Goal: Communication & Community: Answer question/provide support

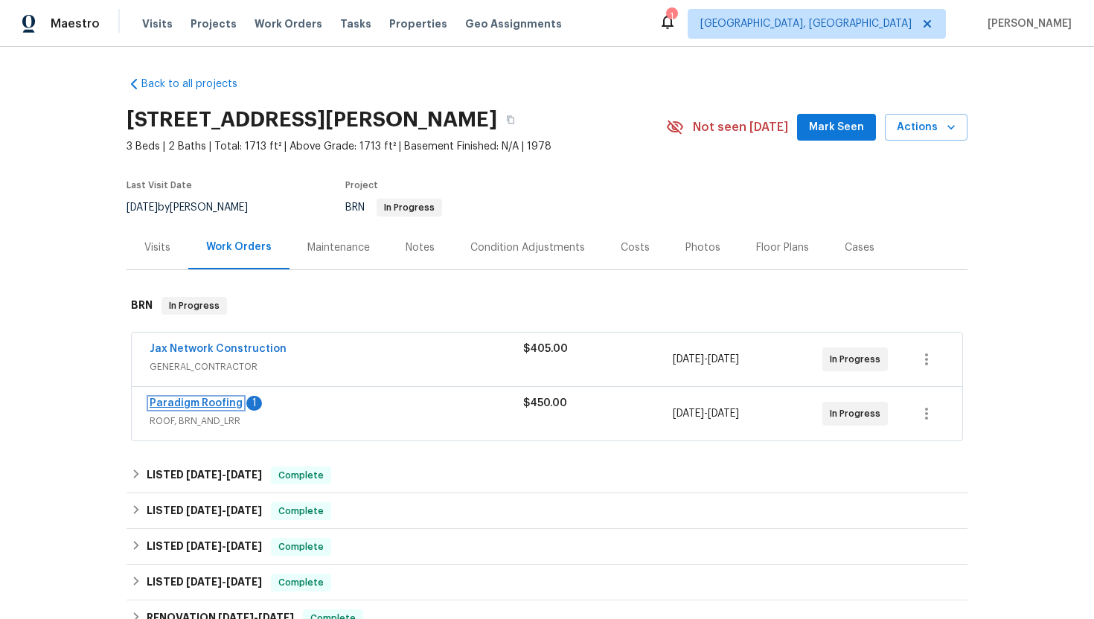
click at [217, 406] on link "Paradigm Roofing" at bounding box center [196, 403] width 93 height 10
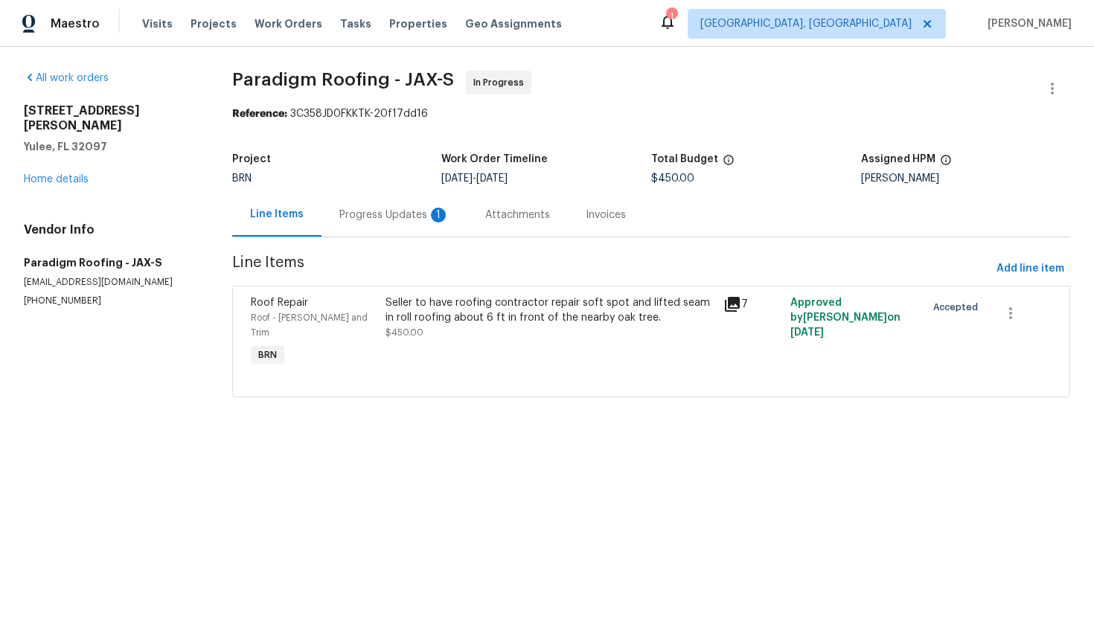
click at [392, 220] on div "Progress Updates 1" at bounding box center [394, 215] width 110 height 15
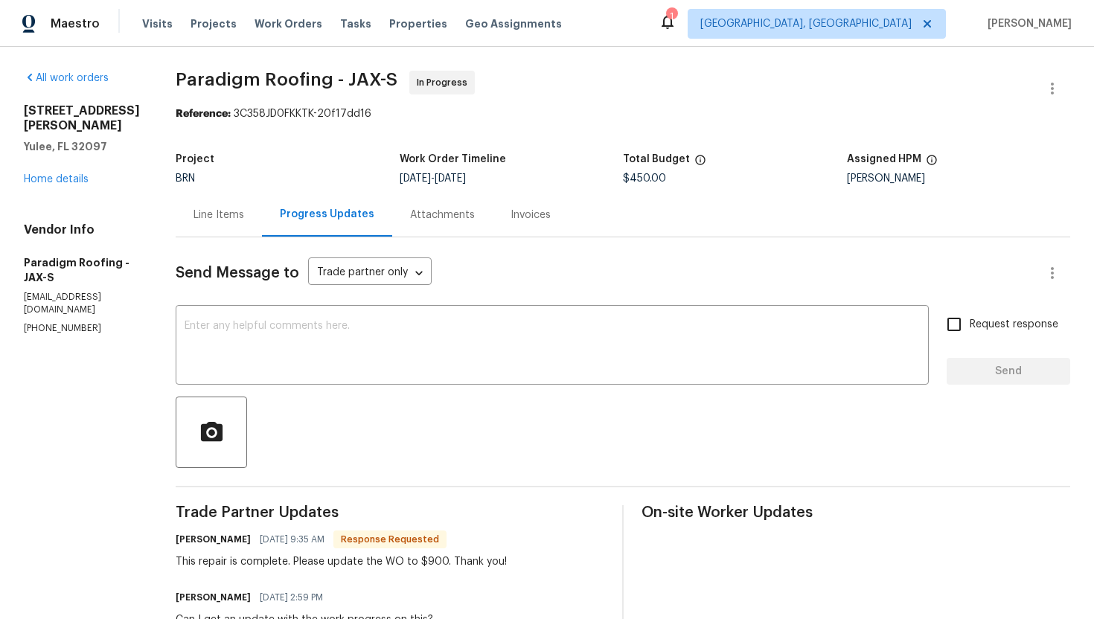
click at [229, 218] on div "Line Items" at bounding box center [219, 215] width 51 height 15
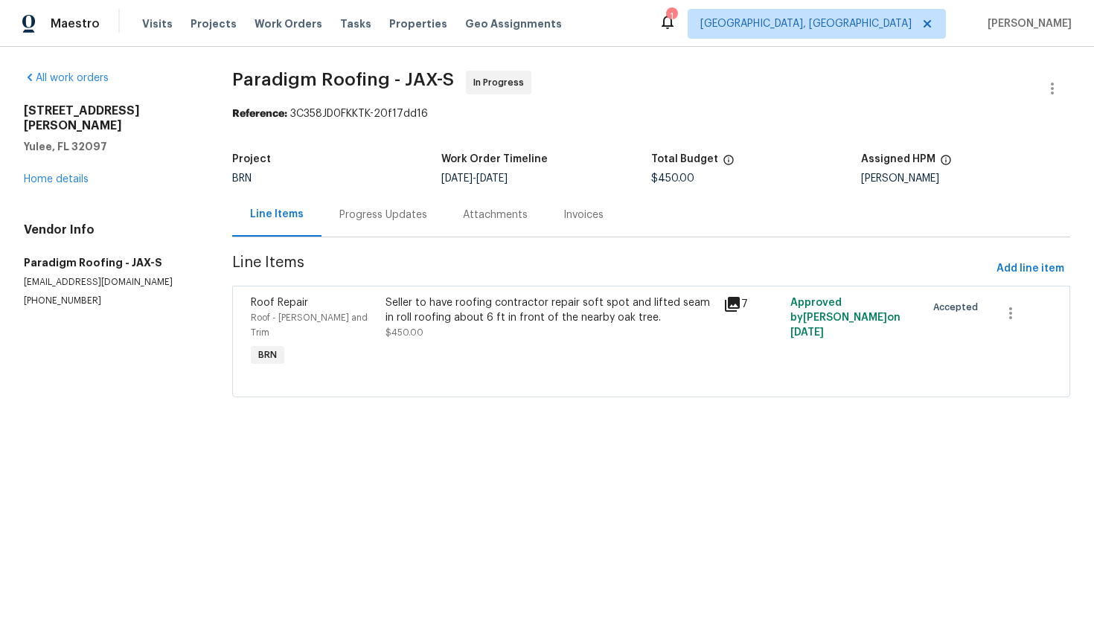
click at [470, 334] on div "Seller to have roofing contractor repair soft spot and lifted seam in roll roof…" at bounding box center [550, 318] width 328 height 45
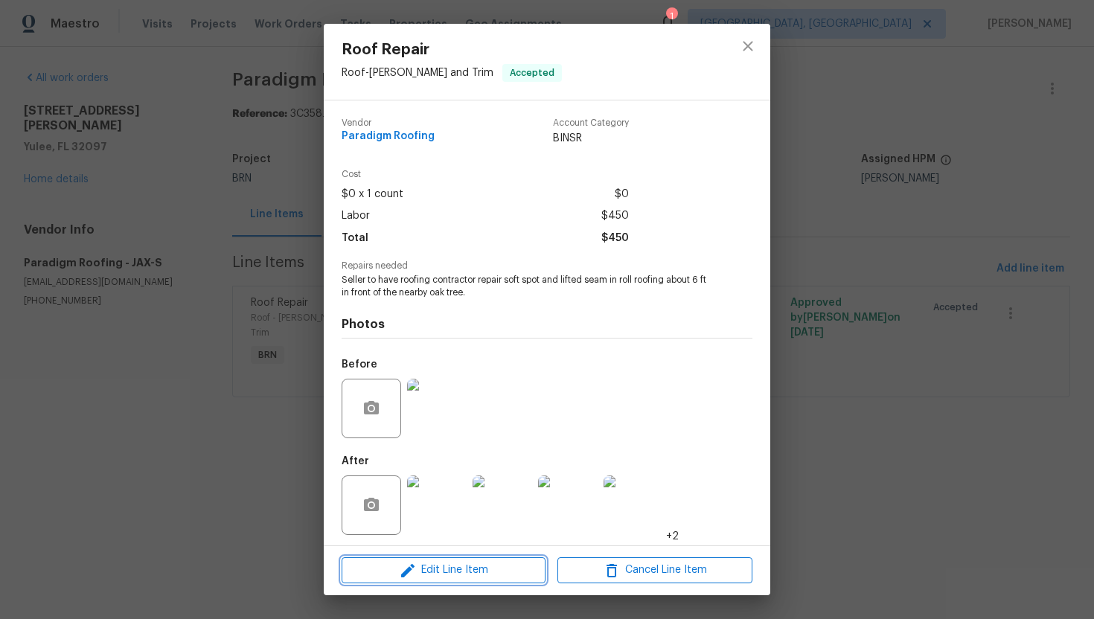
click at [443, 576] on span "Edit Line Item" at bounding box center [443, 570] width 195 height 19
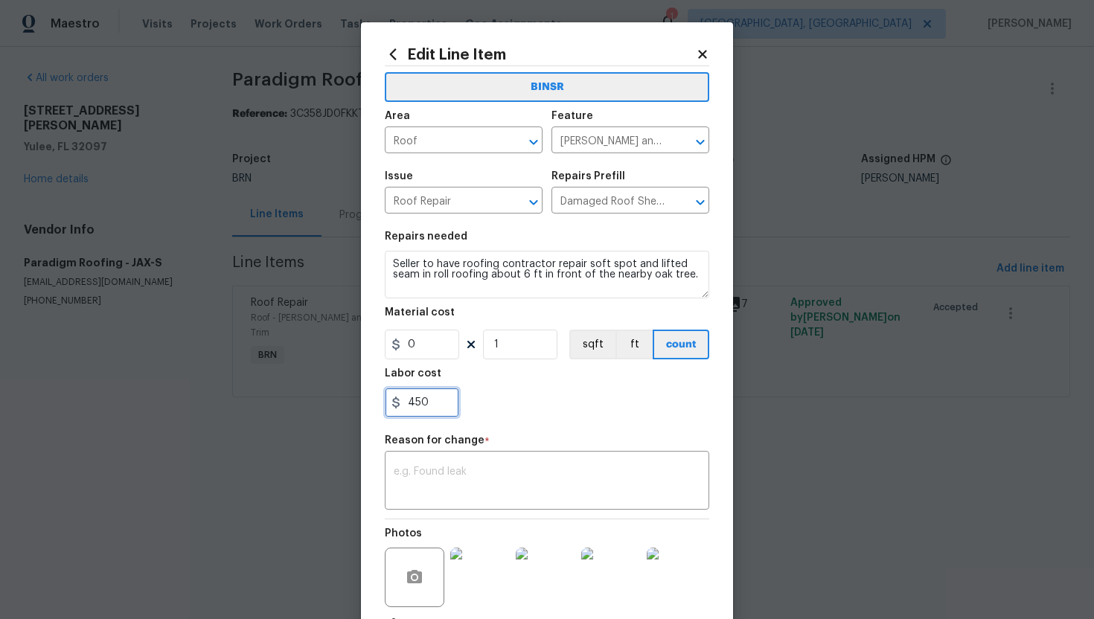
drag, startPoint x: 411, startPoint y: 406, endPoint x: 456, endPoint y: 408, distance: 44.7
click at [456, 408] on input "450" at bounding box center [422, 403] width 74 height 30
type input "900"
click at [427, 483] on textarea at bounding box center [547, 482] width 307 height 31
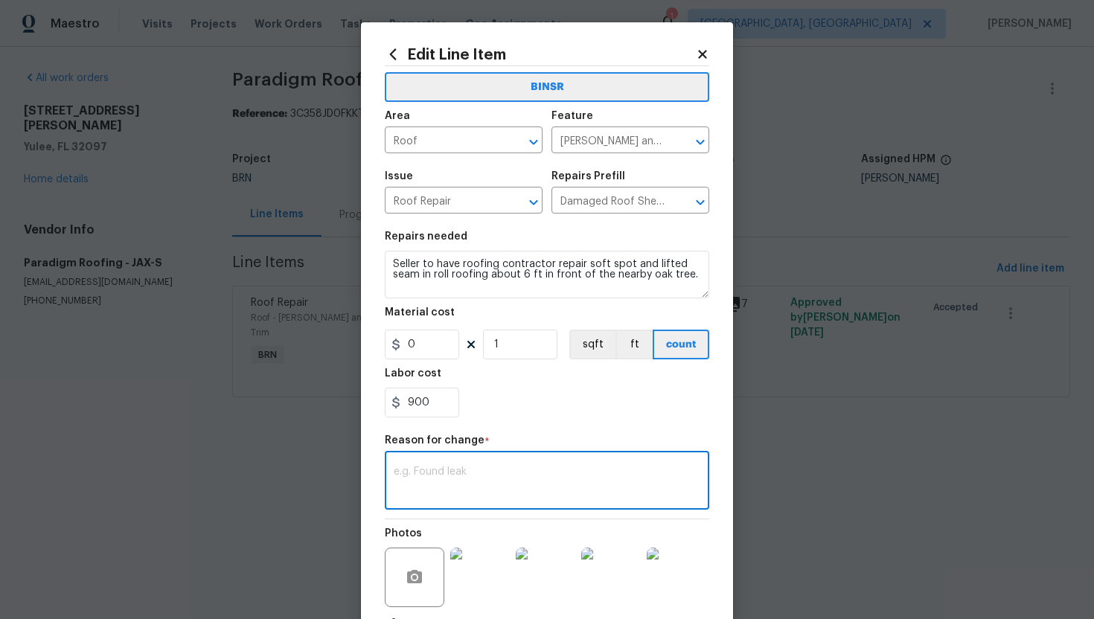
paste textarea "(AG) Updated per vendors final cost."
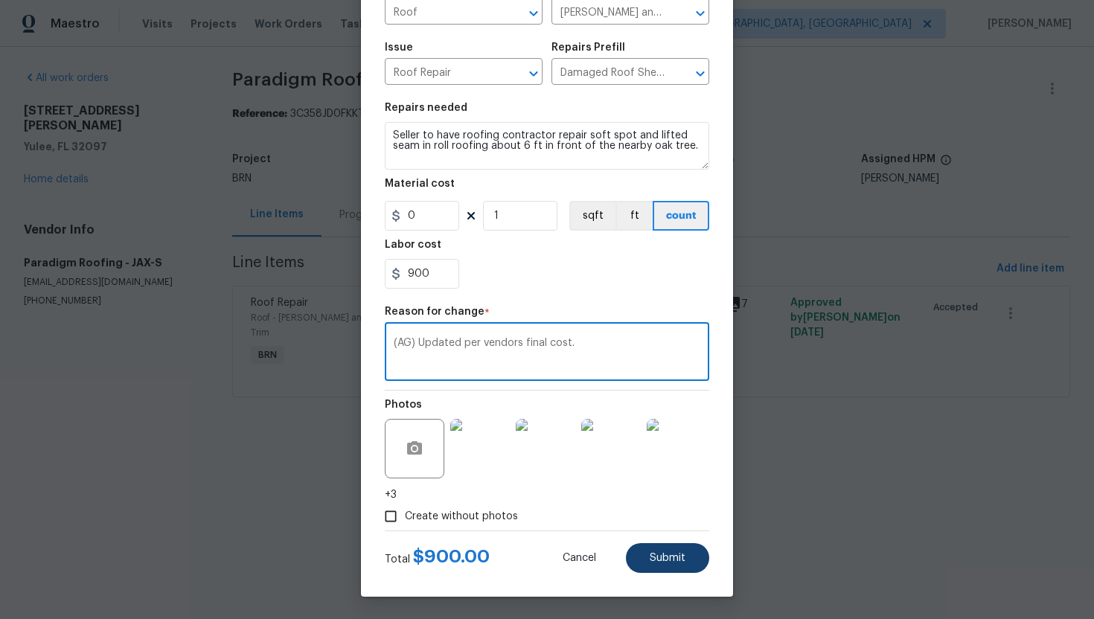
type textarea "(AG) Updated per vendors final cost."
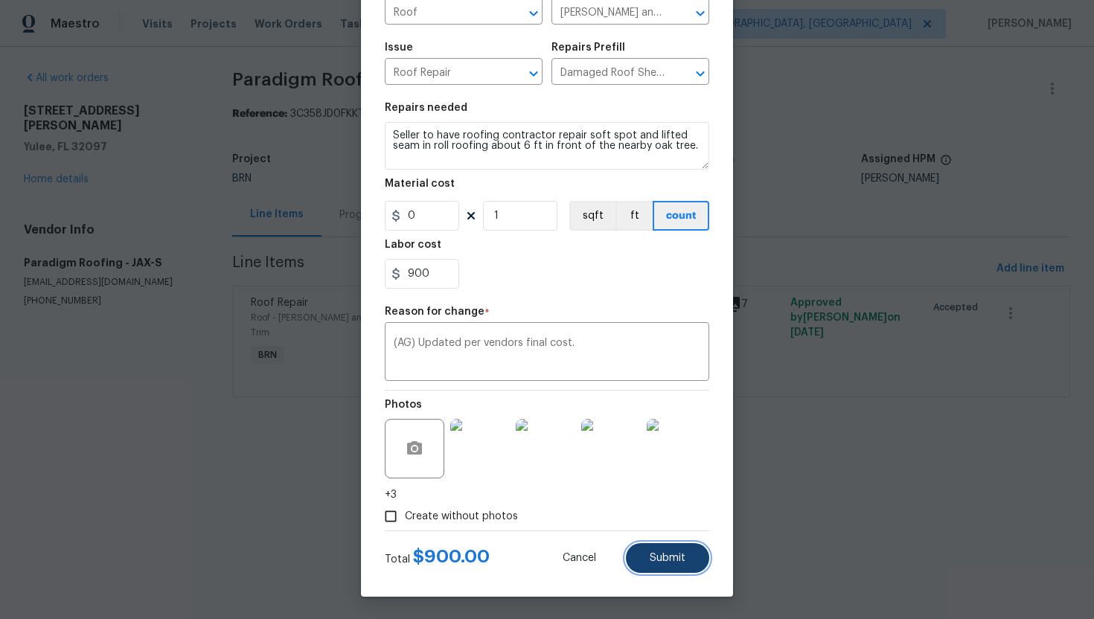
click at [666, 560] on span "Submit" at bounding box center [668, 558] width 36 height 11
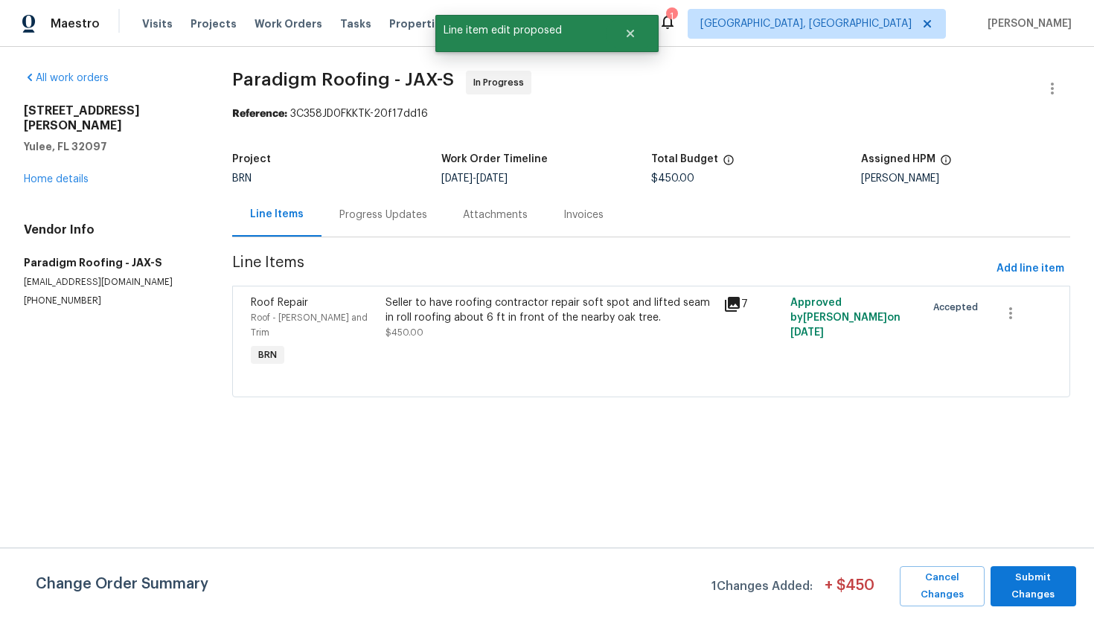
scroll to position [0, 0]
click at [1021, 585] on span "Submit Changes" at bounding box center [1033, 587] width 71 height 34
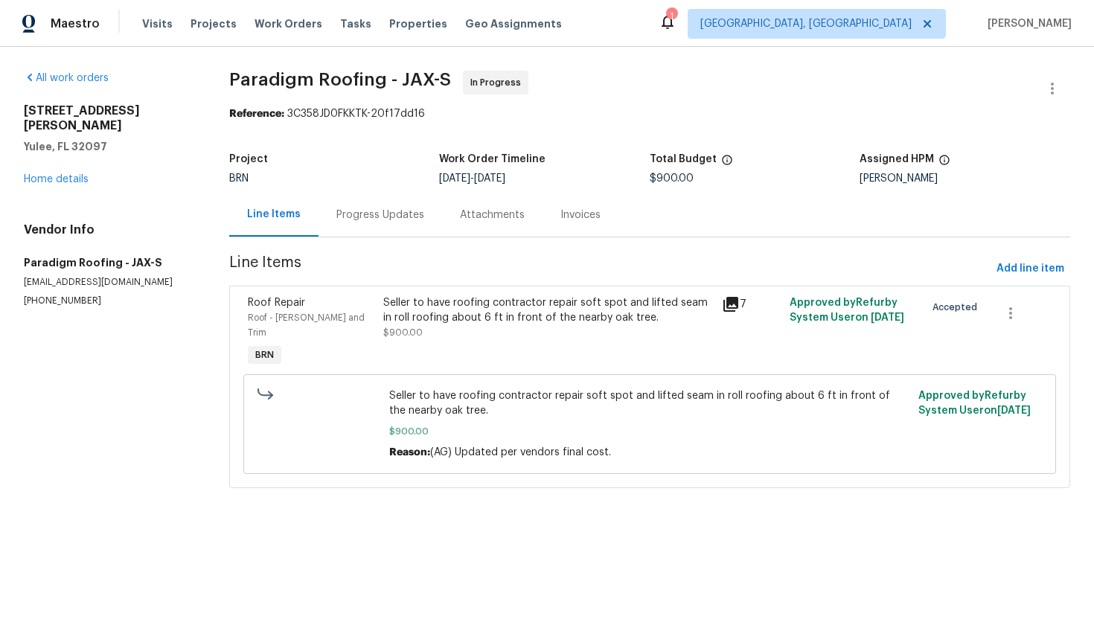
click at [375, 204] on div "Progress Updates" at bounding box center [381, 215] width 124 height 44
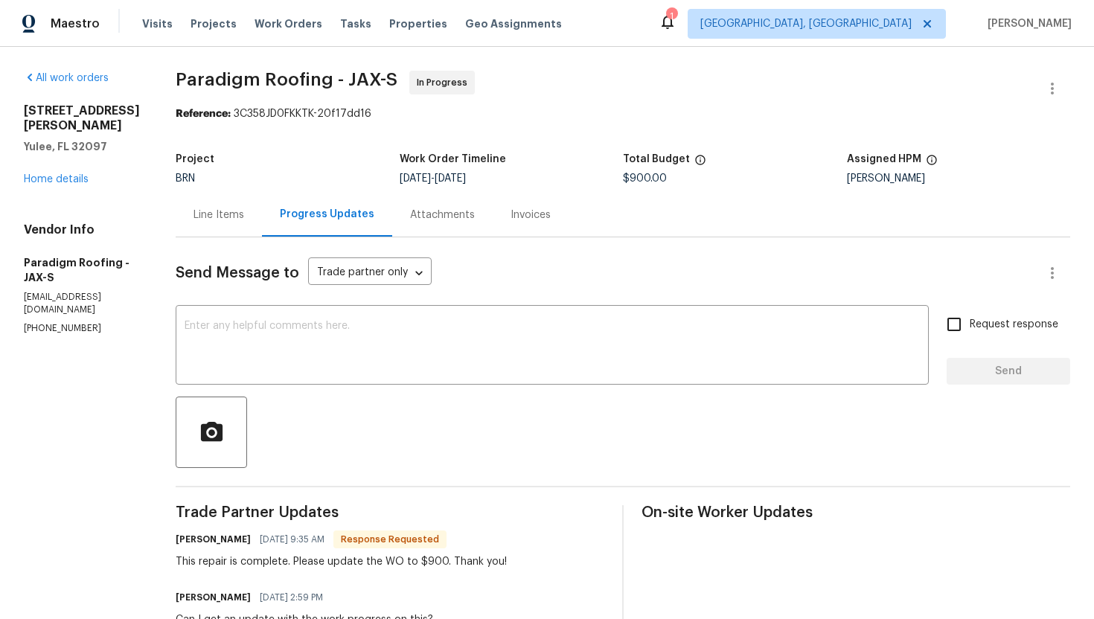
click at [232, 226] on div "Line Items" at bounding box center [219, 215] width 86 height 44
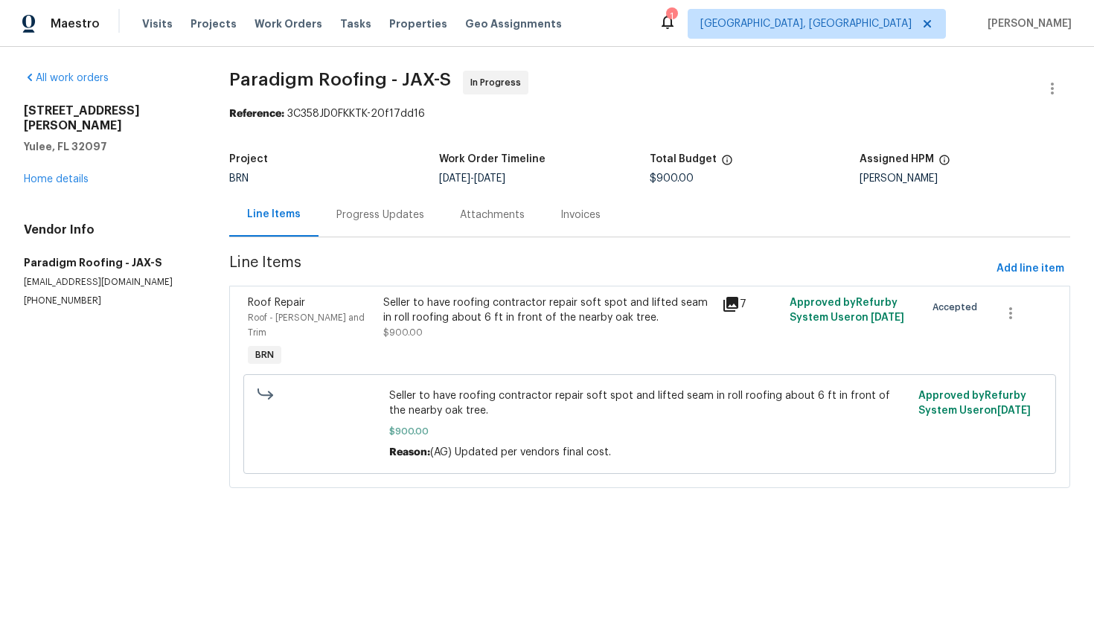
click at [404, 220] on div "Progress Updates" at bounding box center [381, 215] width 88 height 15
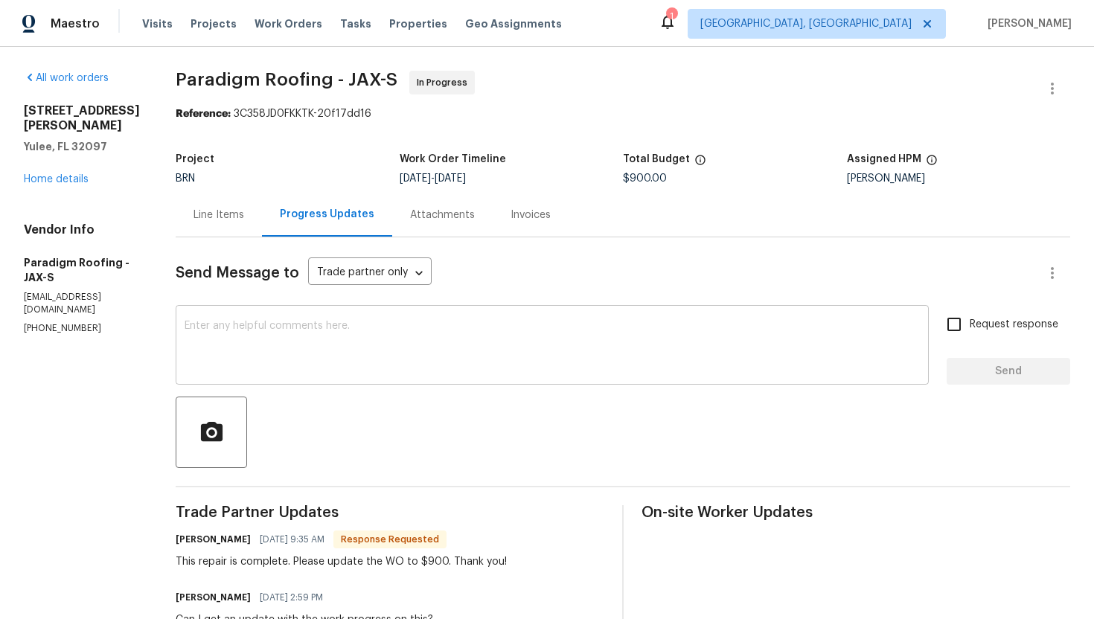
click at [392, 383] on div "x ​" at bounding box center [552, 347] width 753 height 76
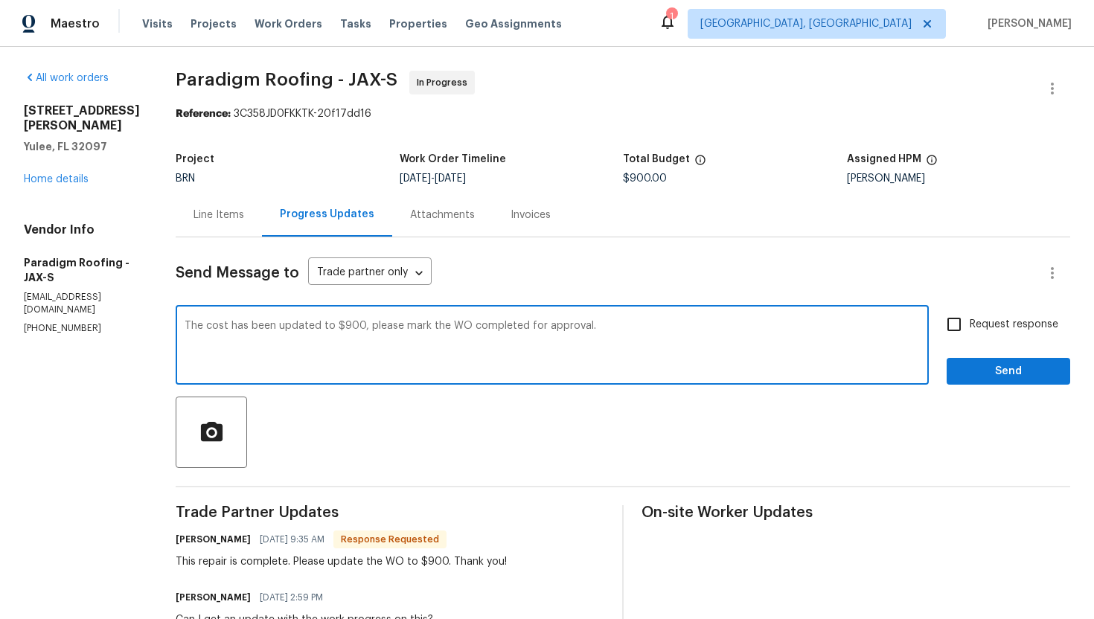
type textarea "The cost has been updated to $900, please mark the WO completed for approval."
click at [975, 330] on span "Request response" at bounding box center [1014, 325] width 89 height 16
click at [970, 330] on input "Request response" at bounding box center [954, 324] width 31 height 31
checkbox input "true"
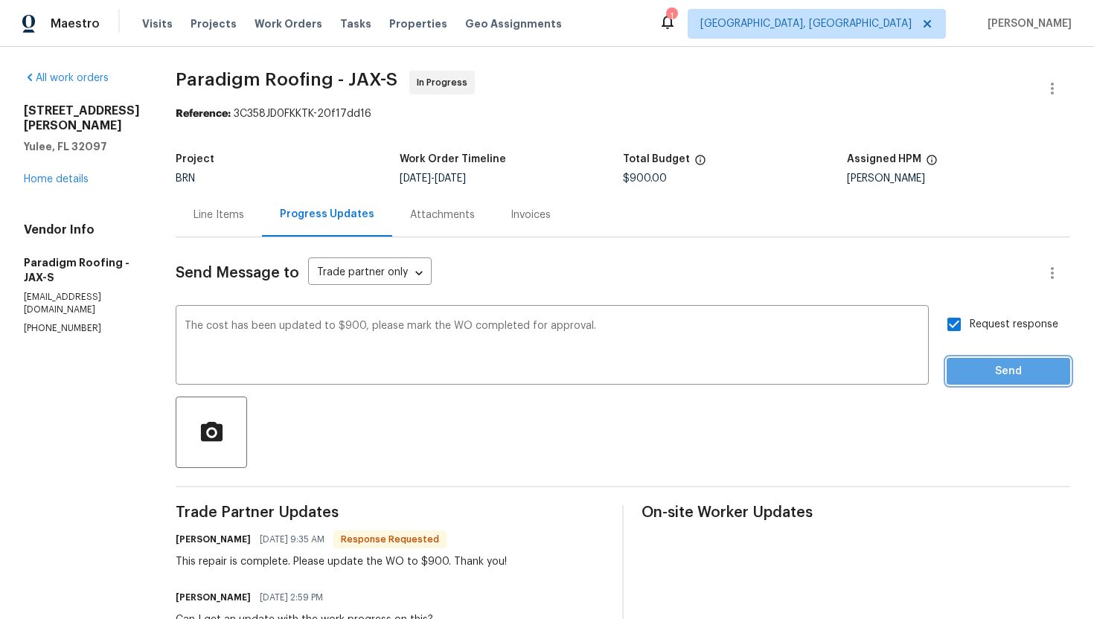
click at [980, 373] on span "Send" at bounding box center [1009, 372] width 100 height 19
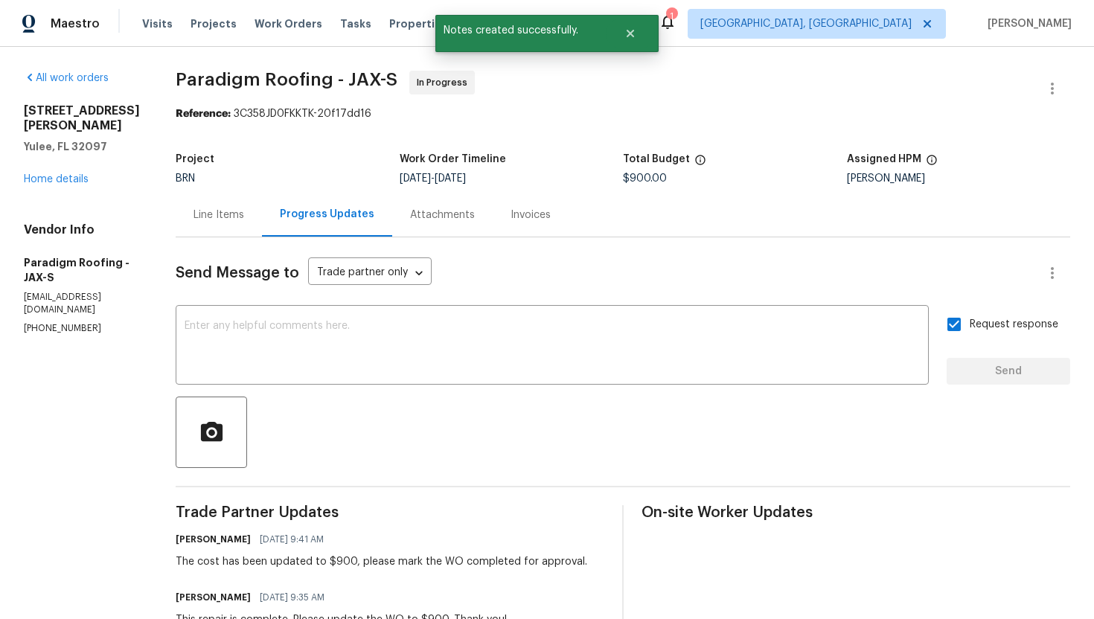
click at [220, 226] on div "Line Items" at bounding box center [219, 215] width 86 height 44
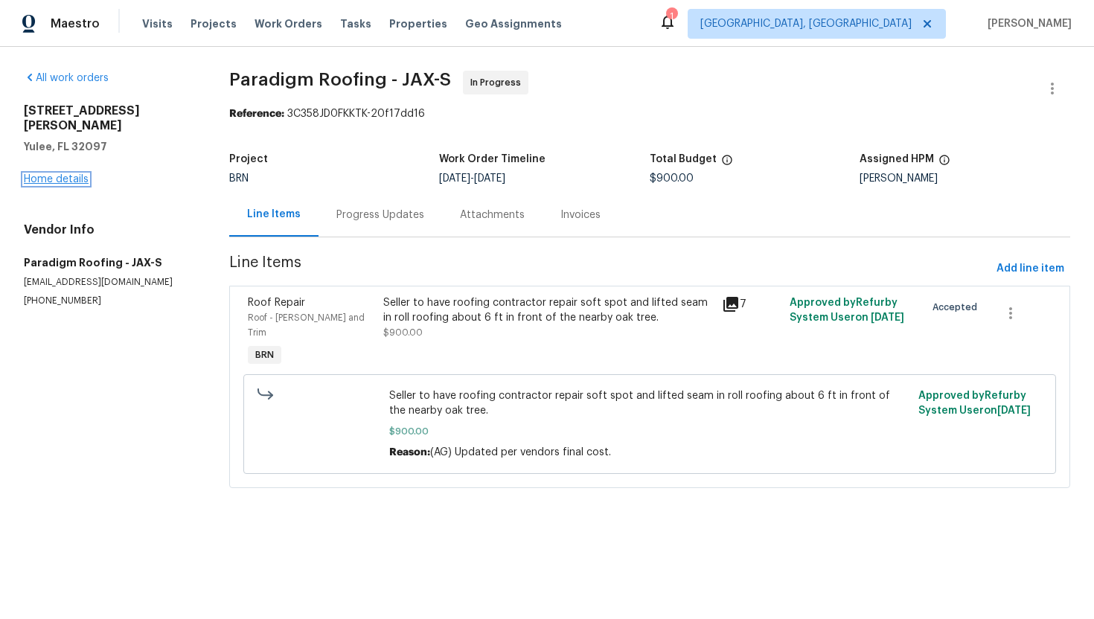
click at [74, 174] on link "Home details" at bounding box center [56, 179] width 65 height 10
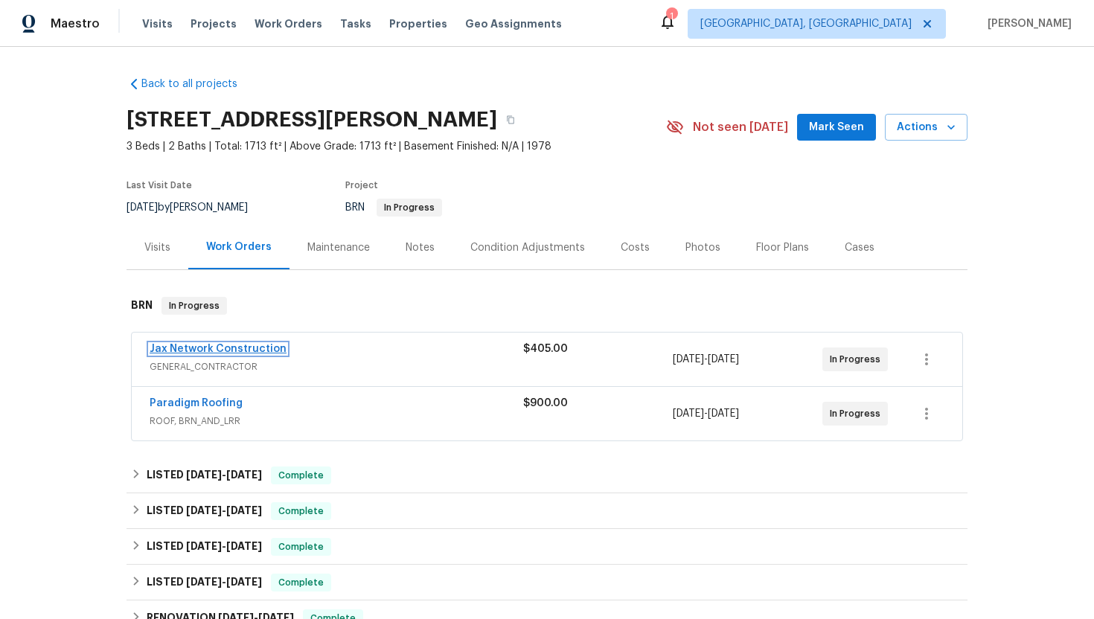
click at [202, 348] on link "Jax Network Construction" at bounding box center [218, 349] width 137 height 10
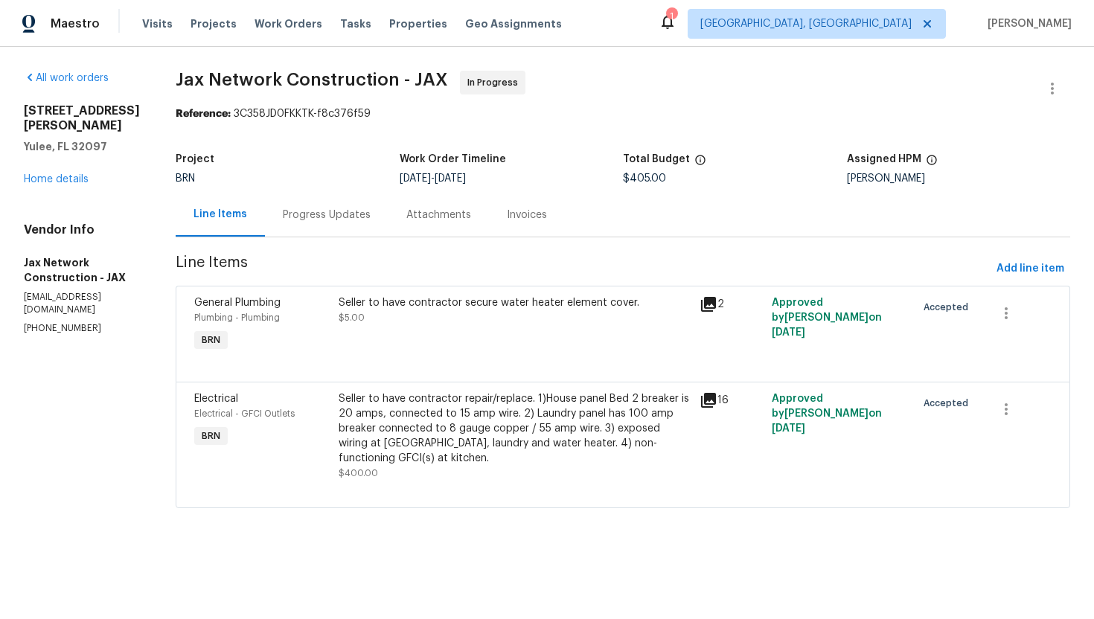
click at [350, 225] on div "Progress Updates" at bounding box center [327, 215] width 124 height 44
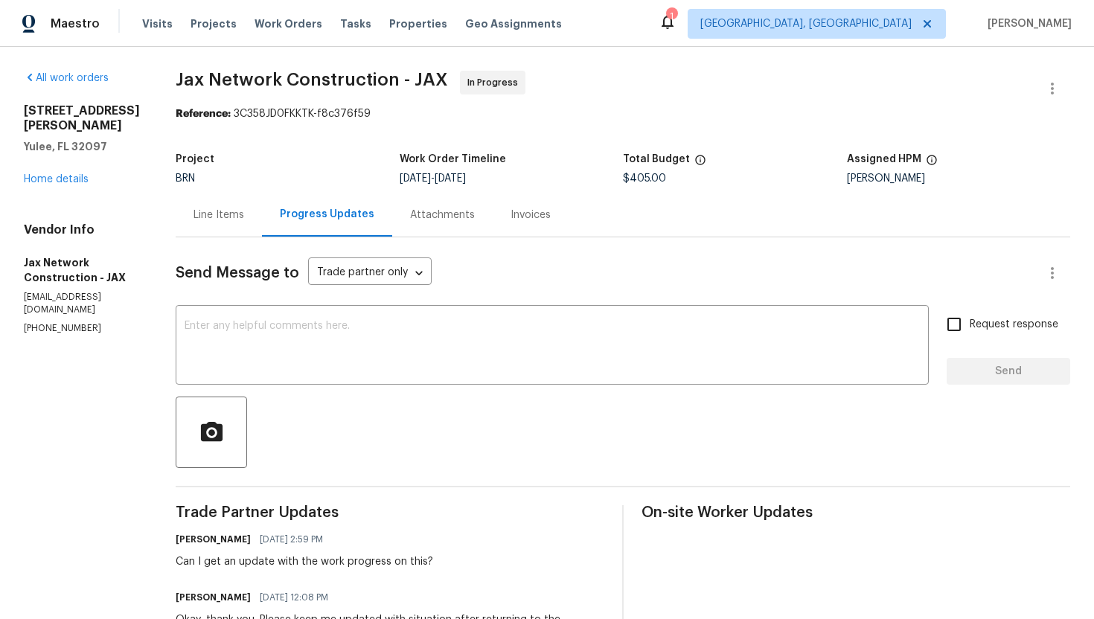
click at [235, 222] on div "Line Items" at bounding box center [219, 215] width 51 height 15
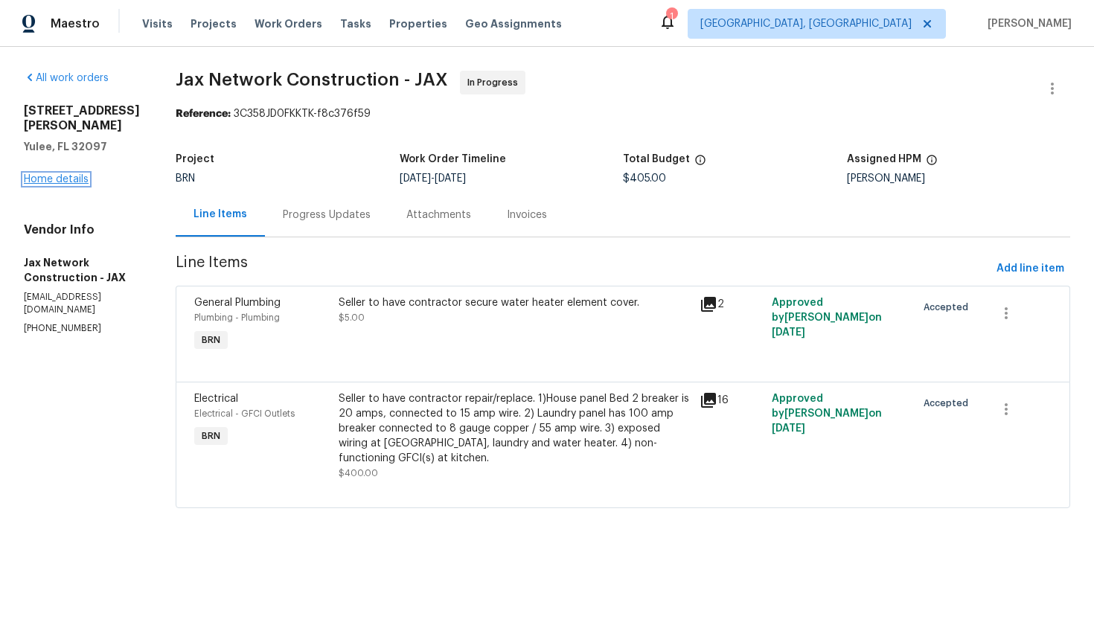
click at [73, 174] on link "Home details" at bounding box center [56, 179] width 65 height 10
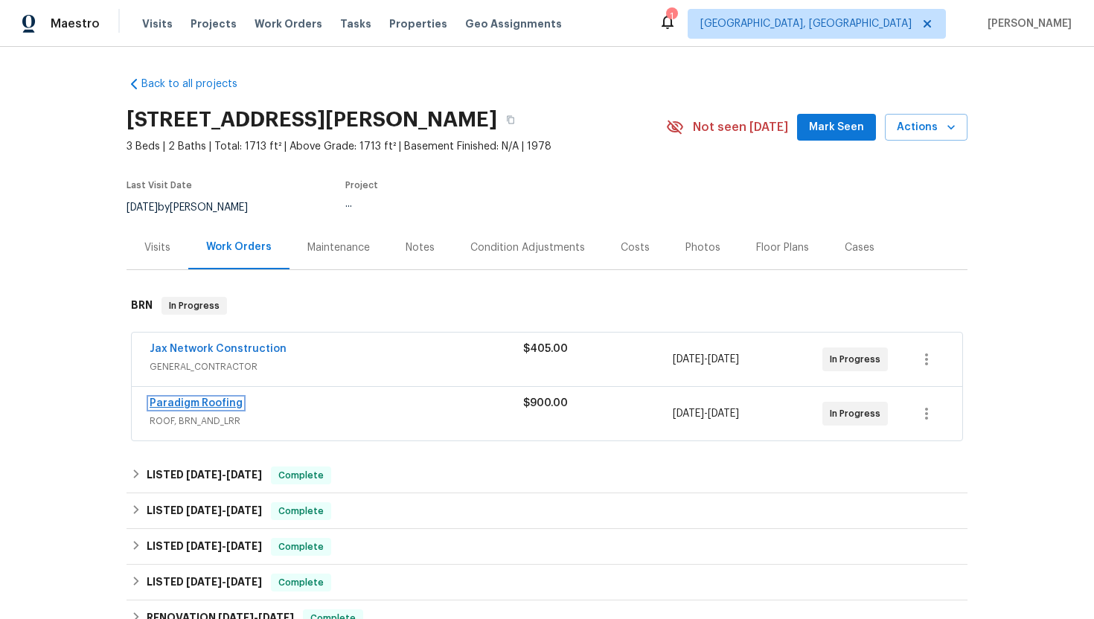
click at [207, 404] on div "Jax Network Construction GENERAL_CONTRACTOR $405.00 9/26/2025 - 9/29/2025 In Pr…" at bounding box center [547, 387] width 832 height 109
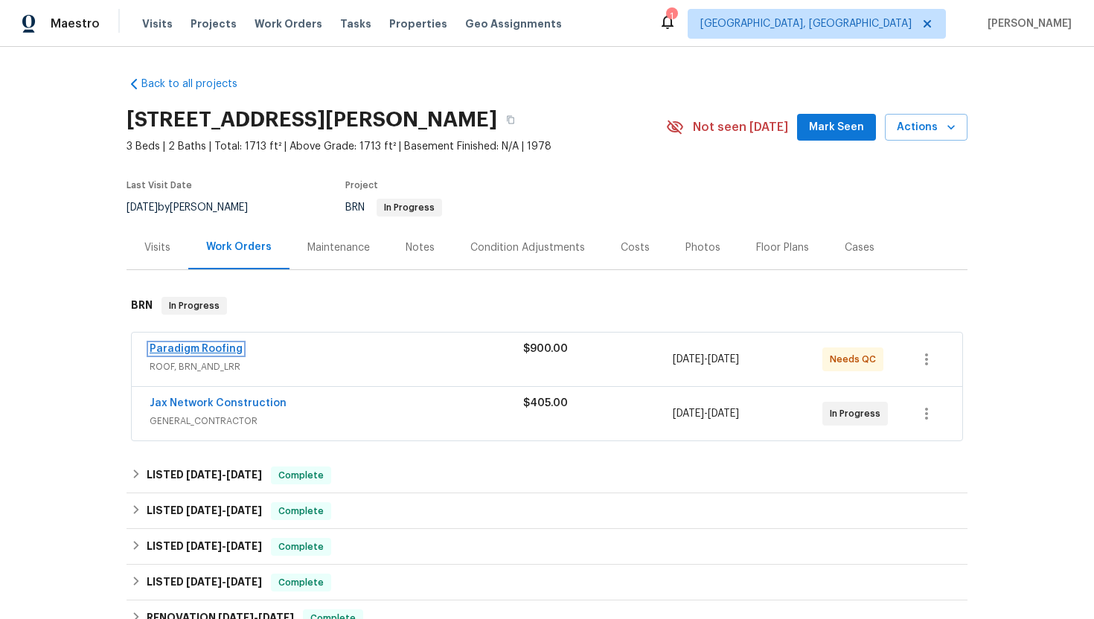
click at [193, 351] on link "Paradigm Roofing" at bounding box center [196, 349] width 93 height 10
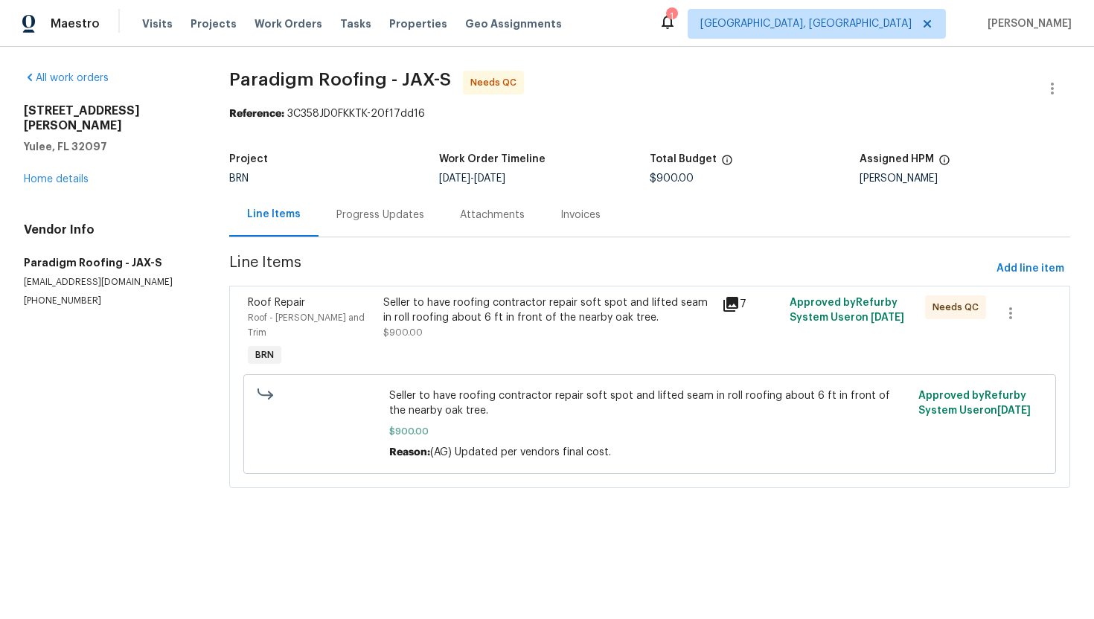
click at [388, 223] on div "Progress Updates" at bounding box center [381, 215] width 124 height 44
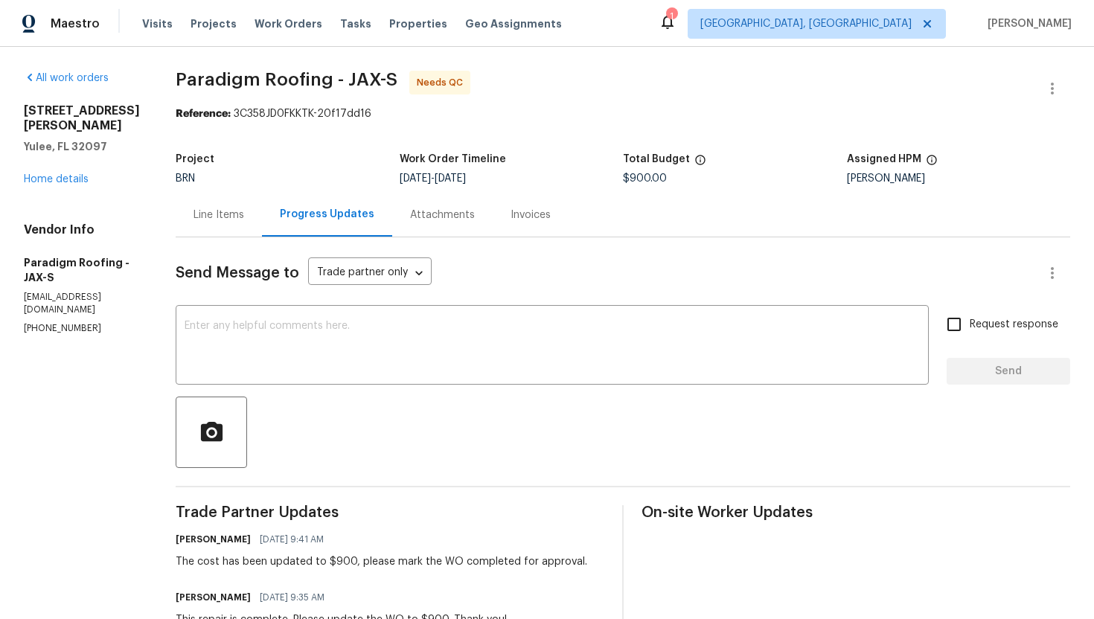
click at [211, 212] on div "Line Items" at bounding box center [219, 215] width 51 height 15
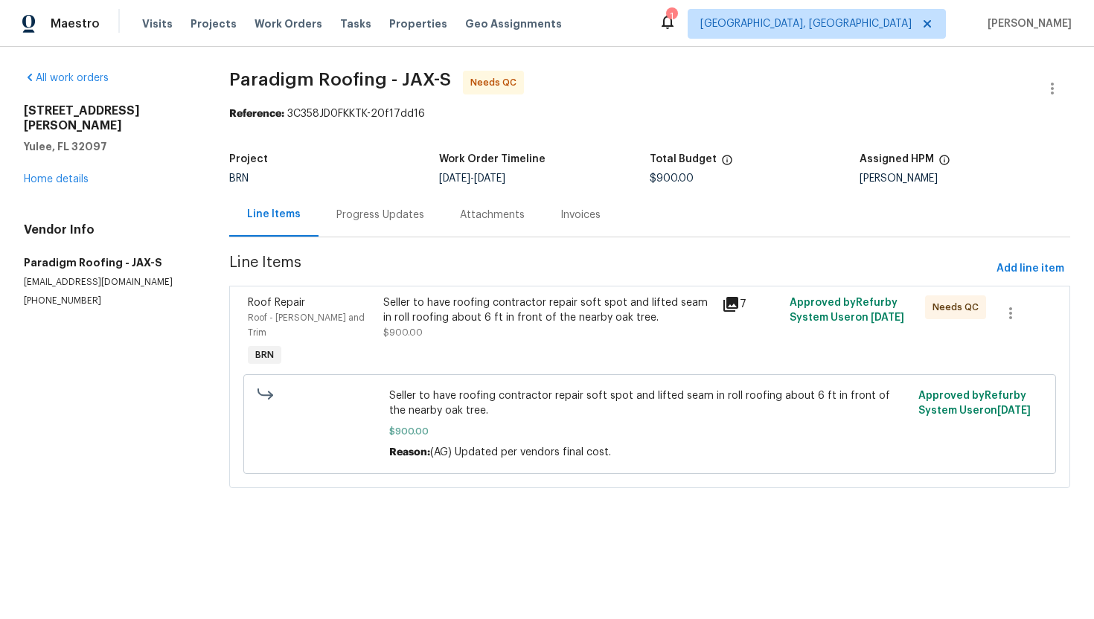
click at [480, 319] on div "Seller to have roofing contractor repair soft spot and lifted seam in roll roof…" at bounding box center [548, 311] width 330 height 30
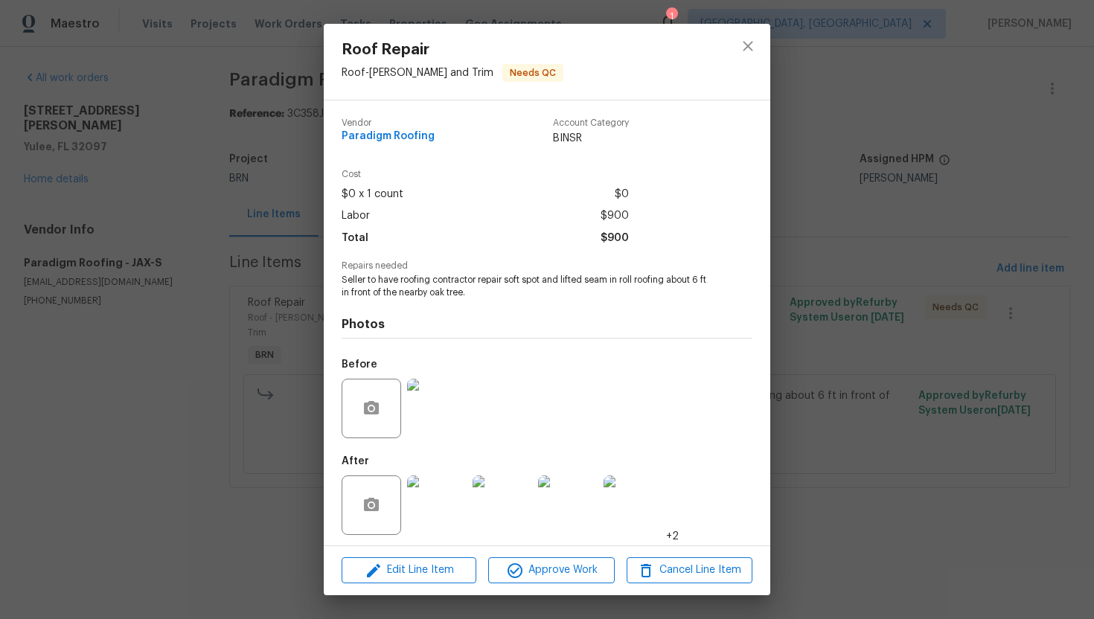
click at [252, 248] on div "Roof Repair Roof - Eaves and Trim Needs QC Vendor Paradigm Roofing Account Cate…" at bounding box center [547, 309] width 1094 height 619
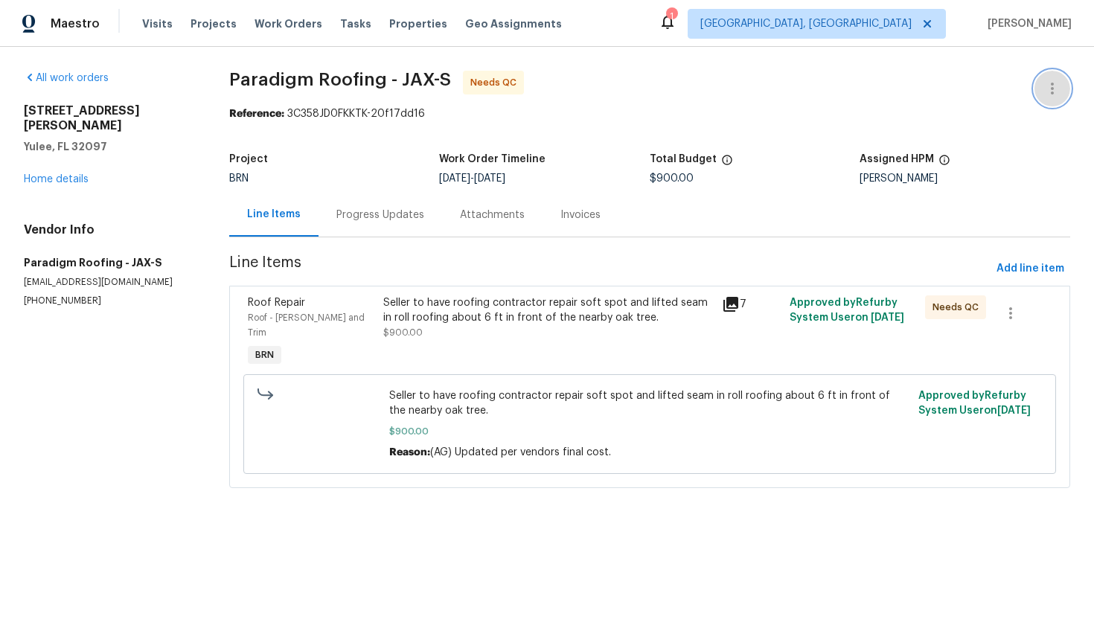
click at [1038, 95] on button "button" at bounding box center [1053, 89] width 36 height 36
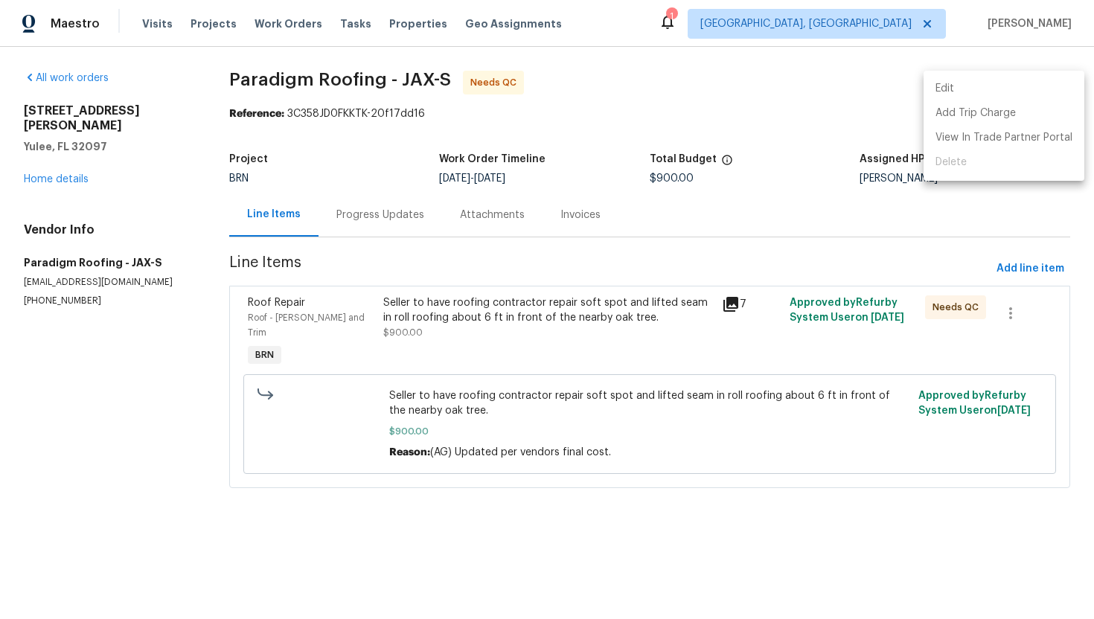
click at [1027, 94] on li "Edit" at bounding box center [1004, 89] width 161 height 25
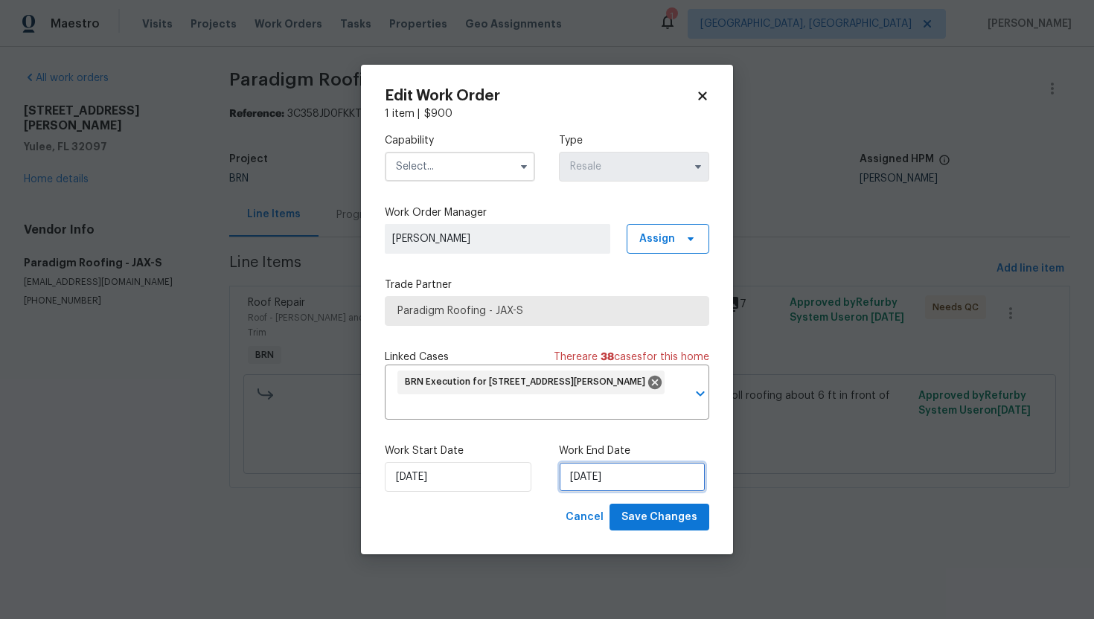
click at [603, 474] on input "[DATE]" at bounding box center [632, 477] width 147 height 30
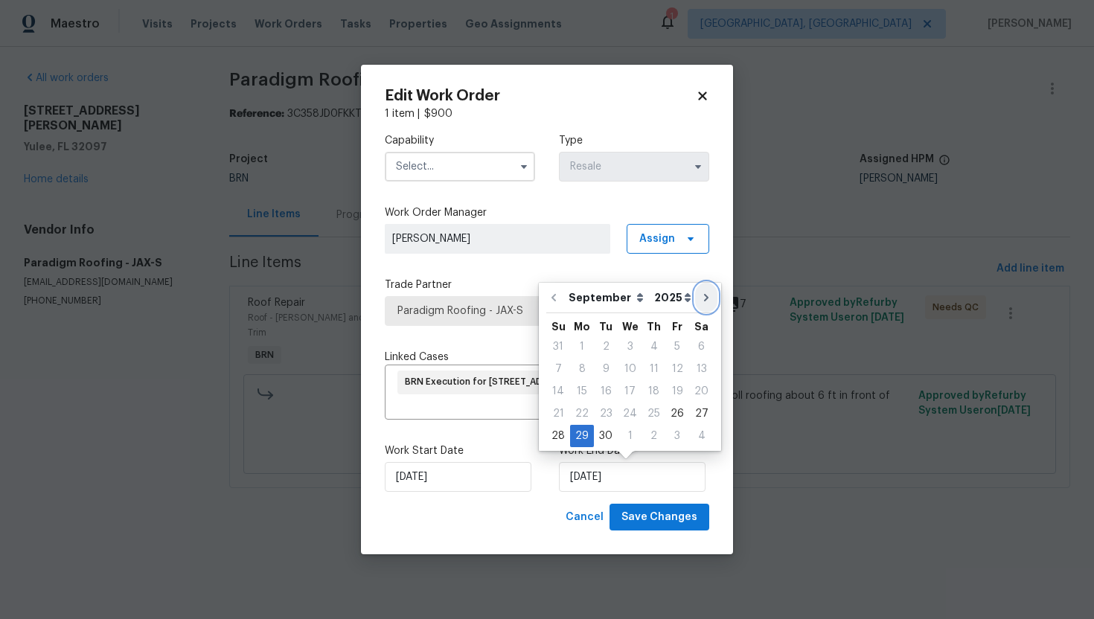
click at [701, 303] on icon "Go to next month" at bounding box center [707, 298] width 12 height 12
type input "10/29/2025"
select select "9"
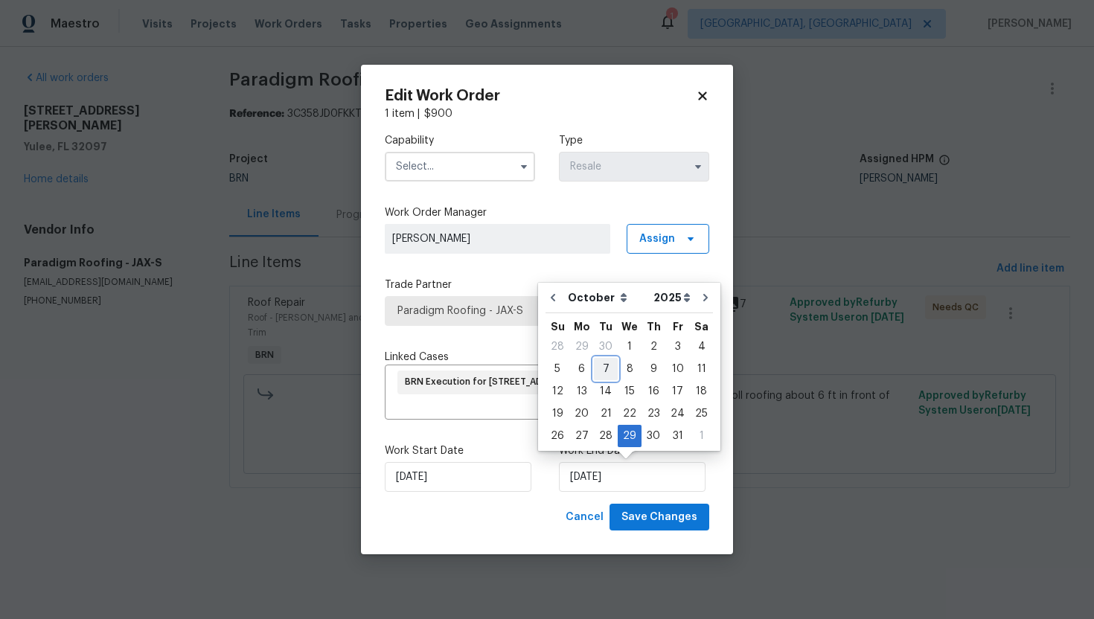
click at [595, 368] on div "7" at bounding box center [606, 369] width 24 height 21
type input "10/7/2025"
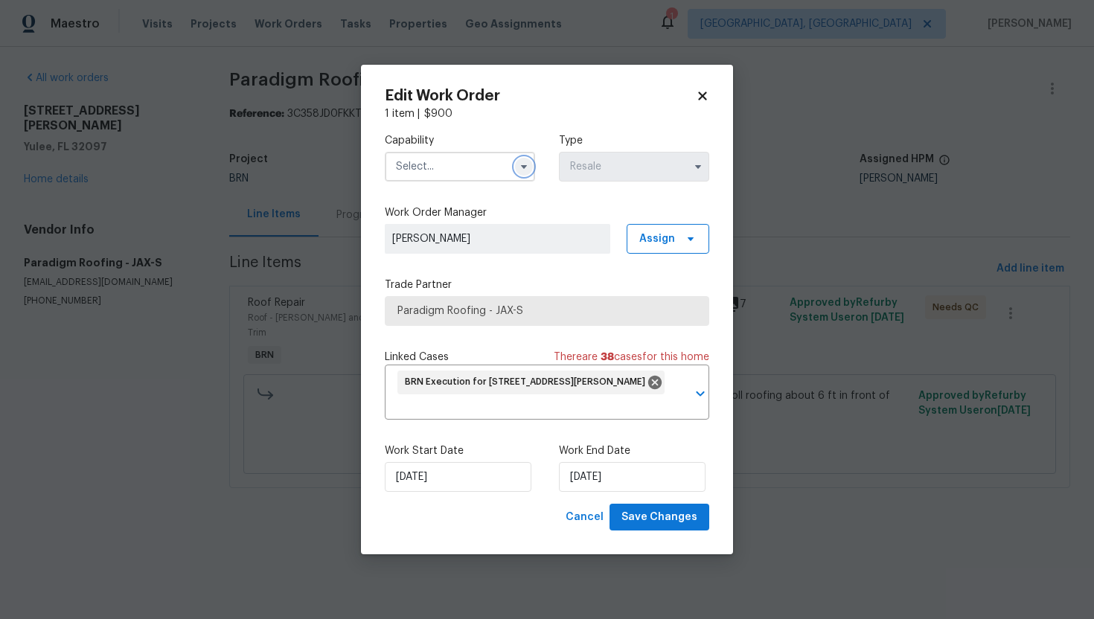
click at [523, 166] on icon "button" at bounding box center [524, 167] width 6 height 4
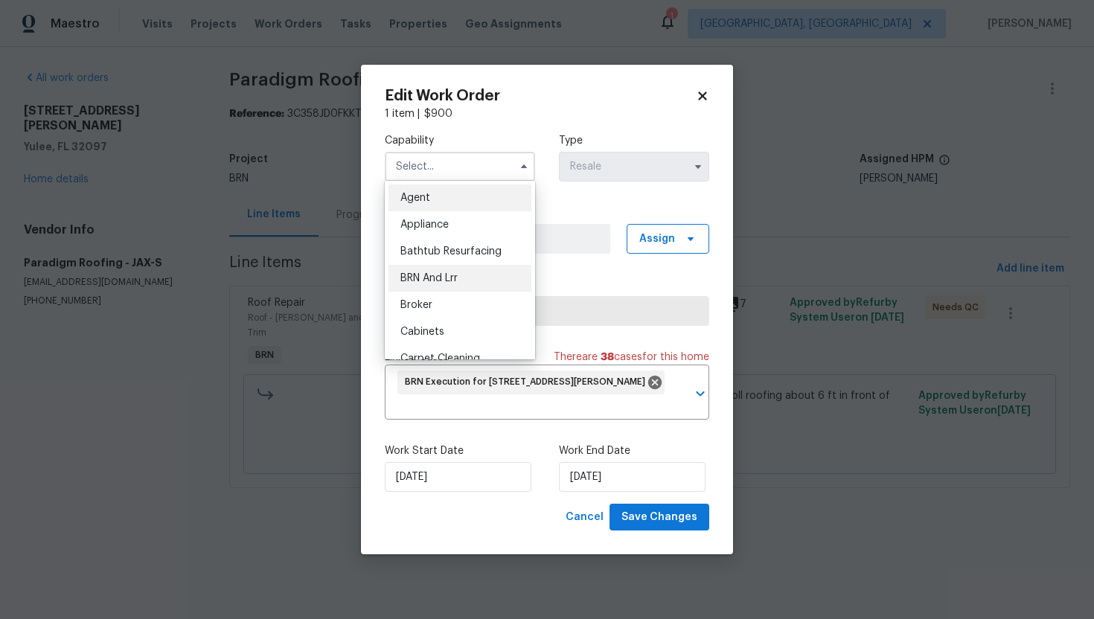
click at [445, 267] on div "BRN And Lrr" at bounding box center [460, 278] width 143 height 27
type input "BRN And Lrr"
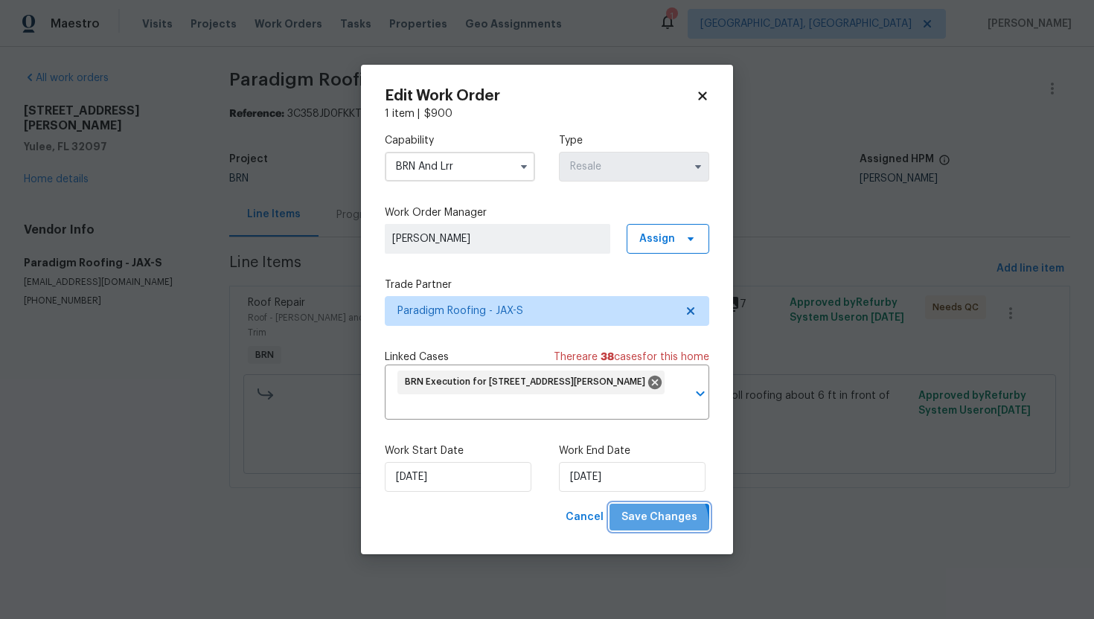
click at [650, 527] on button "Save Changes" at bounding box center [660, 518] width 100 height 28
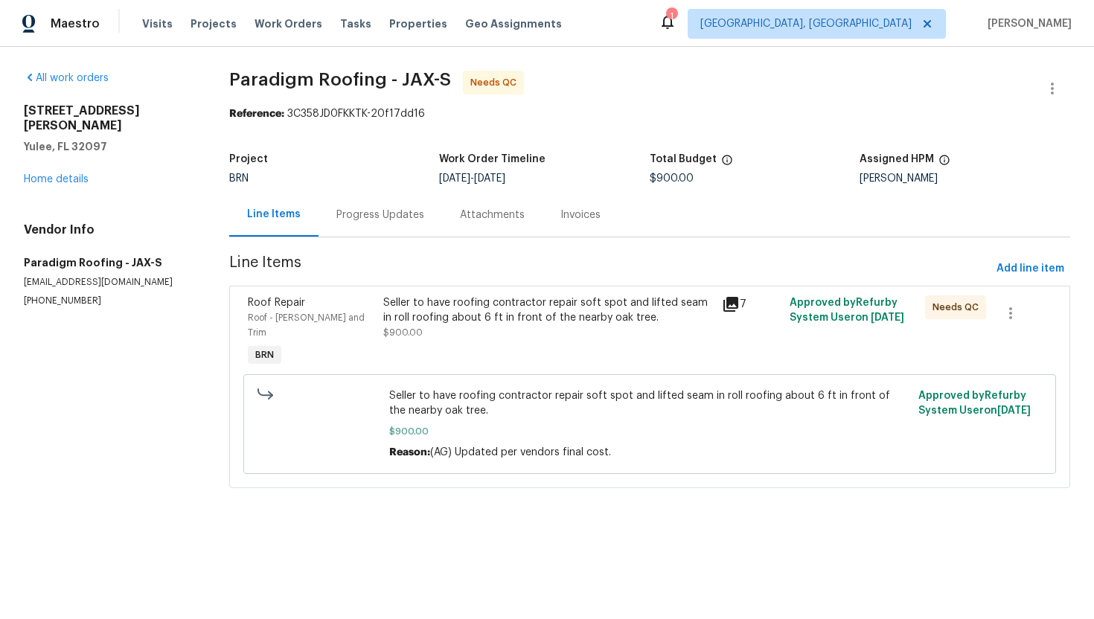
click at [467, 322] on div "Seller to have roofing contractor repair soft spot and lifted seam in roll roof…" at bounding box center [548, 311] width 330 height 30
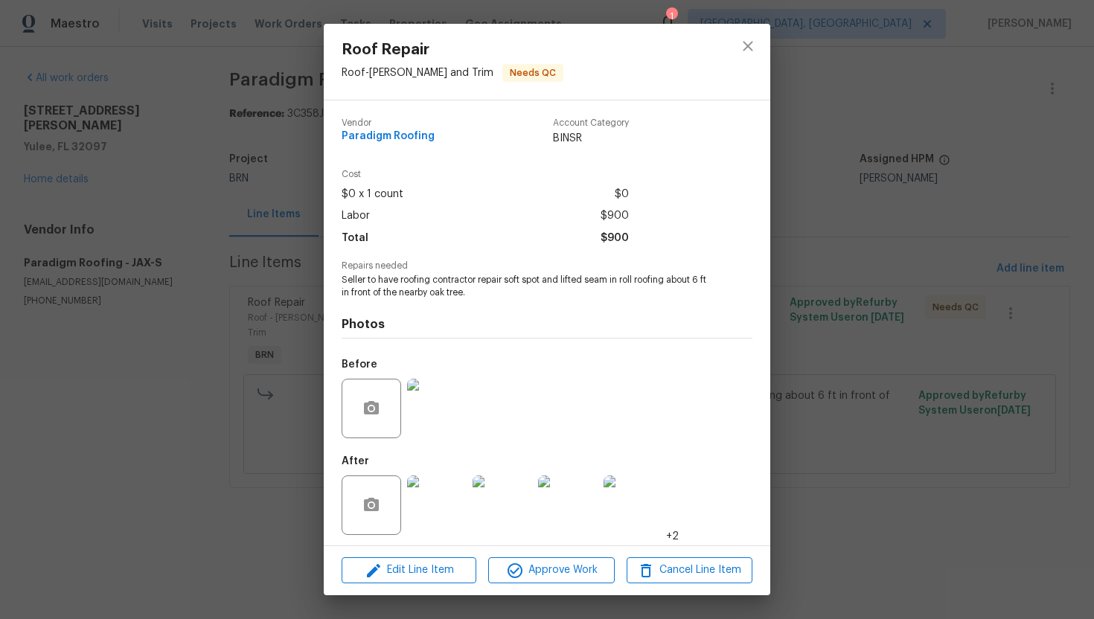
scroll to position [4, 0]
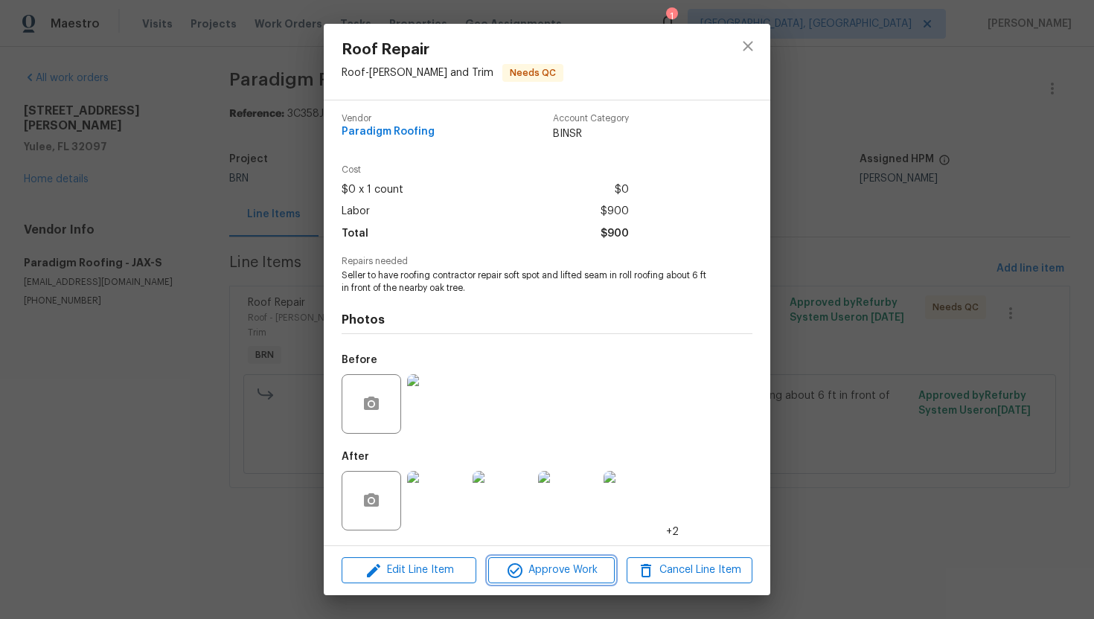
click at [538, 567] on span "Approve Work" at bounding box center [551, 570] width 117 height 19
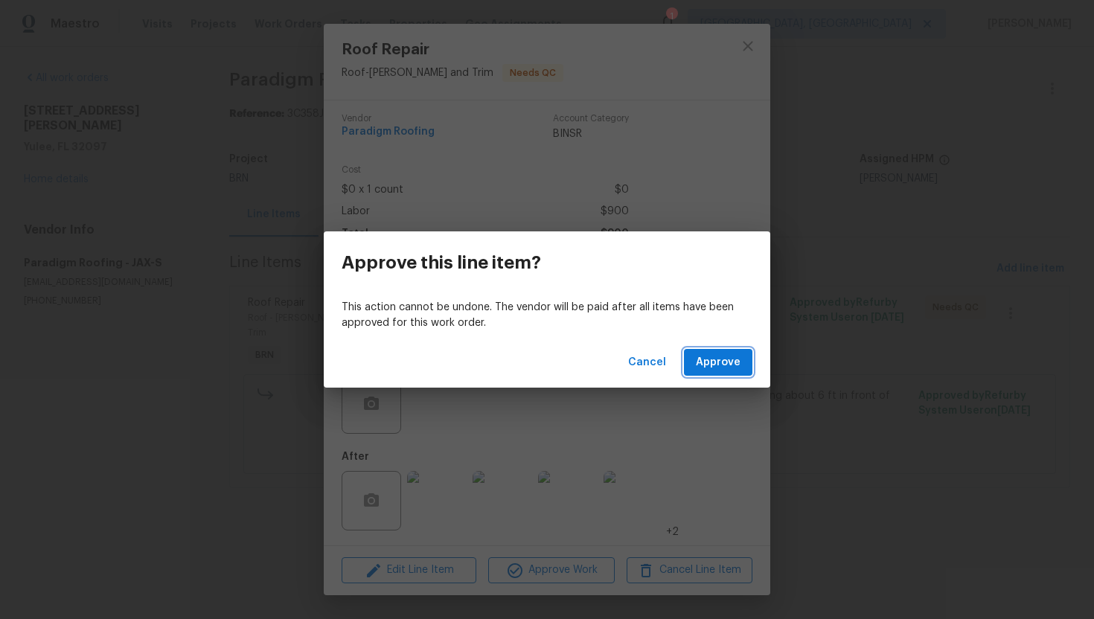
click at [722, 368] on span "Approve" at bounding box center [718, 363] width 45 height 19
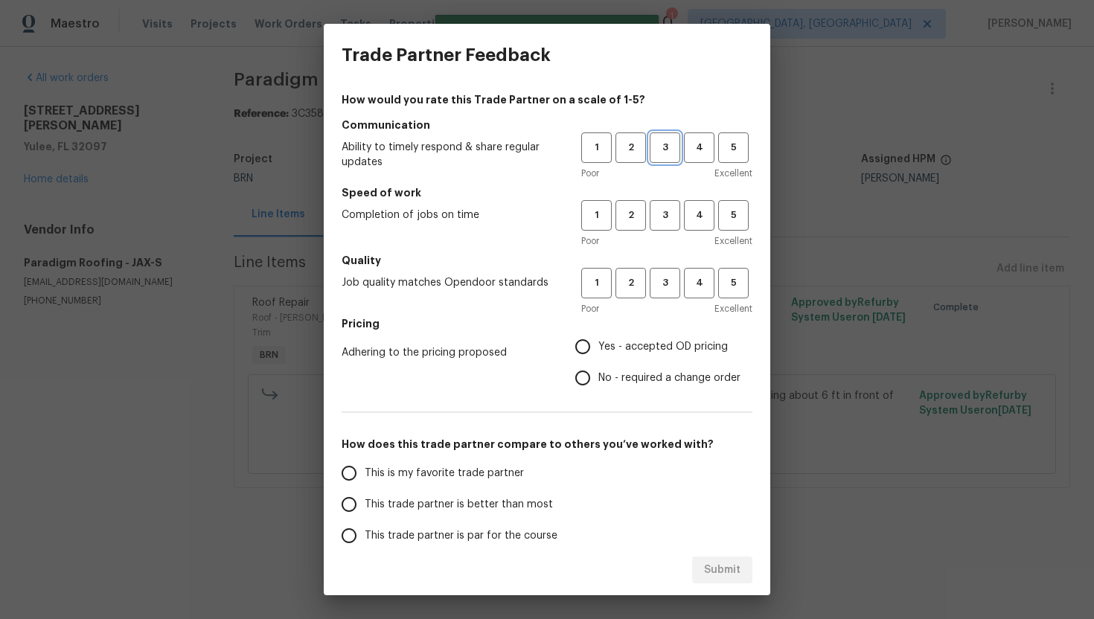
click at [672, 160] on button "3" at bounding box center [665, 148] width 31 height 31
click at [666, 207] on span "3" at bounding box center [665, 215] width 28 height 17
click at [665, 270] on button "3" at bounding box center [665, 283] width 31 height 31
click at [604, 380] on span "No - required a change order" at bounding box center [670, 379] width 142 height 16
click at [599, 380] on input "No - required a change order" at bounding box center [582, 378] width 31 height 31
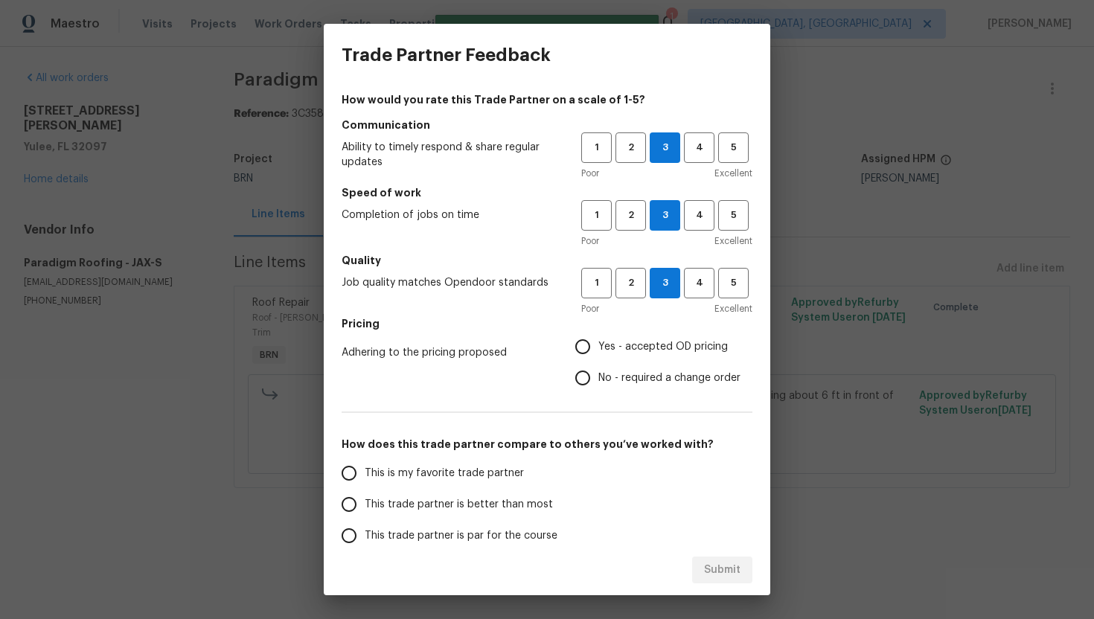
radio input "true"
click at [424, 531] on span "This trade partner is par for the course" at bounding box center [461, 537] width 193 height 16
click at [365, 531] on input "This trade partner is par for the course" at bounding box center [349, 535] width 31 height 31
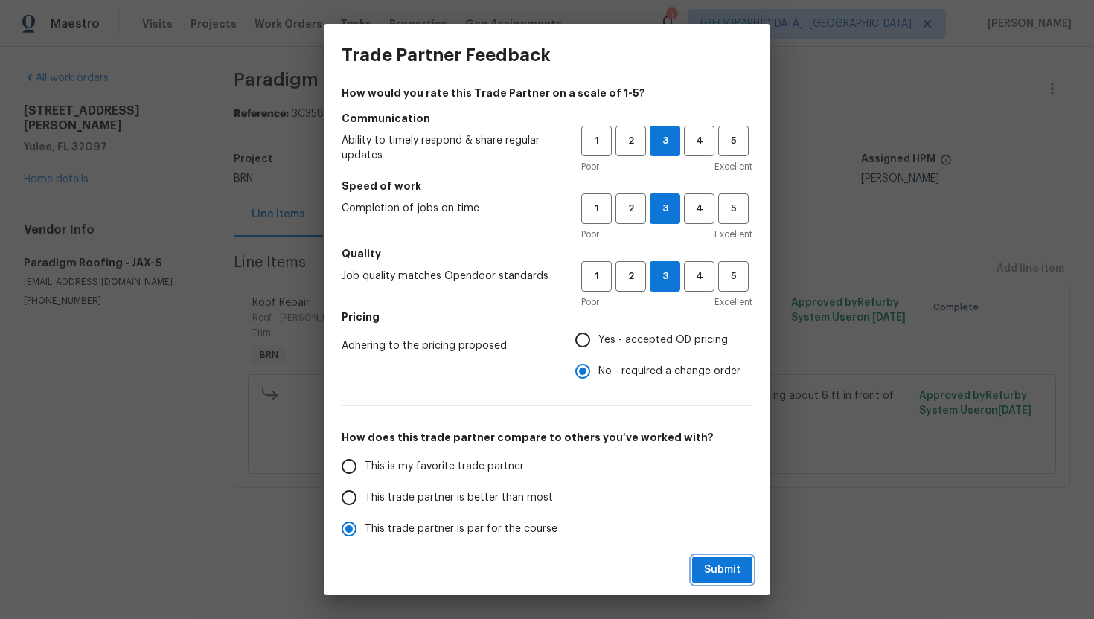
click at [740, 569] on span "Submit" at bounding box center [722, 570] width 36 height 19
radio input "true"
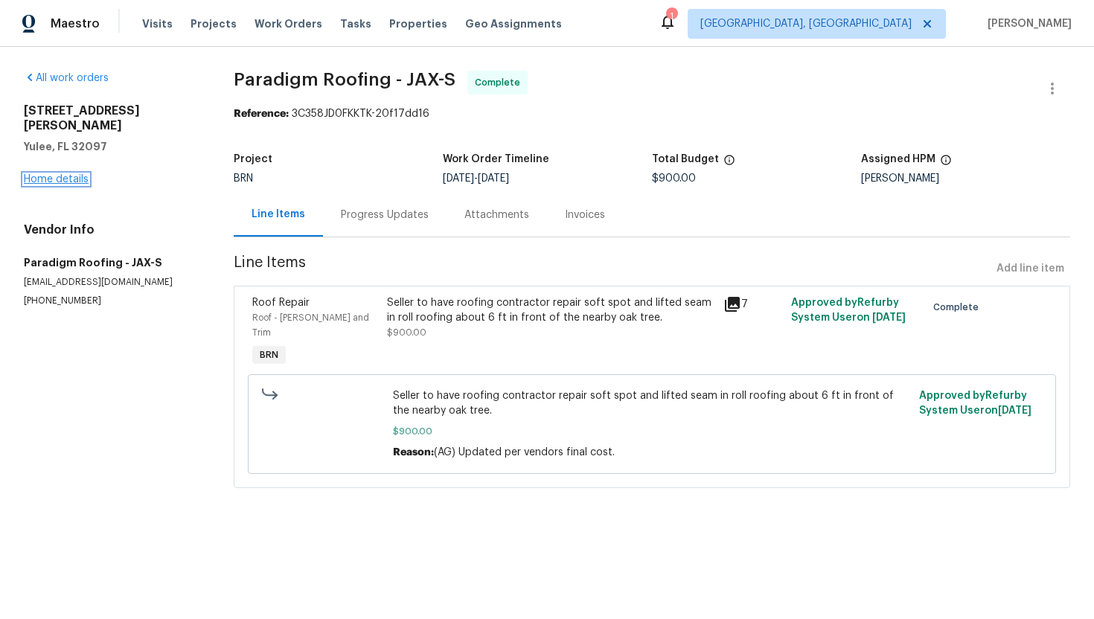
click at [80, 174] on link "Home details" at bounding box center [56, 179] width 65 height 10
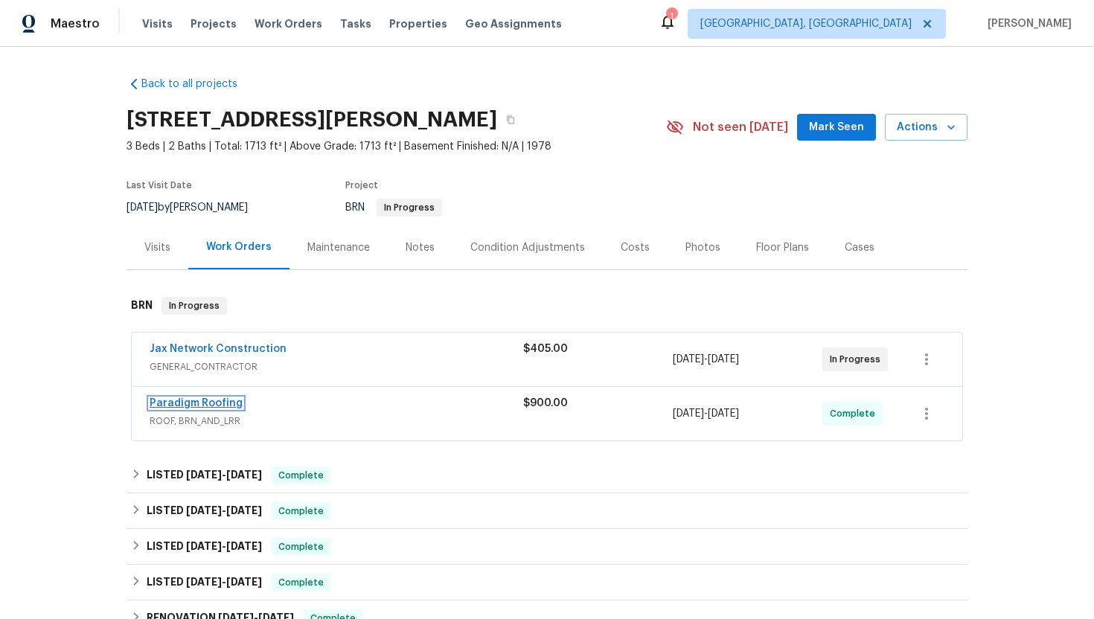
click at [218, 401] on link "Paradigm Roofing" at bounding box center [196, 403] width 93 height 10
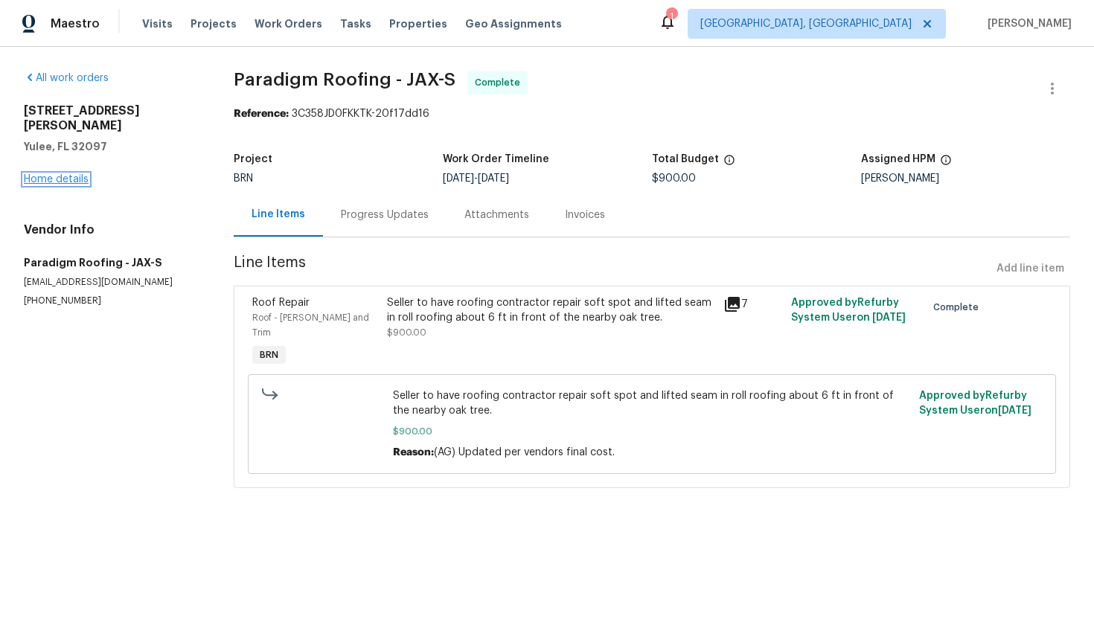
click at [42, 174] on link "Home details" at bounding box center [56, 179] width 65 height 10
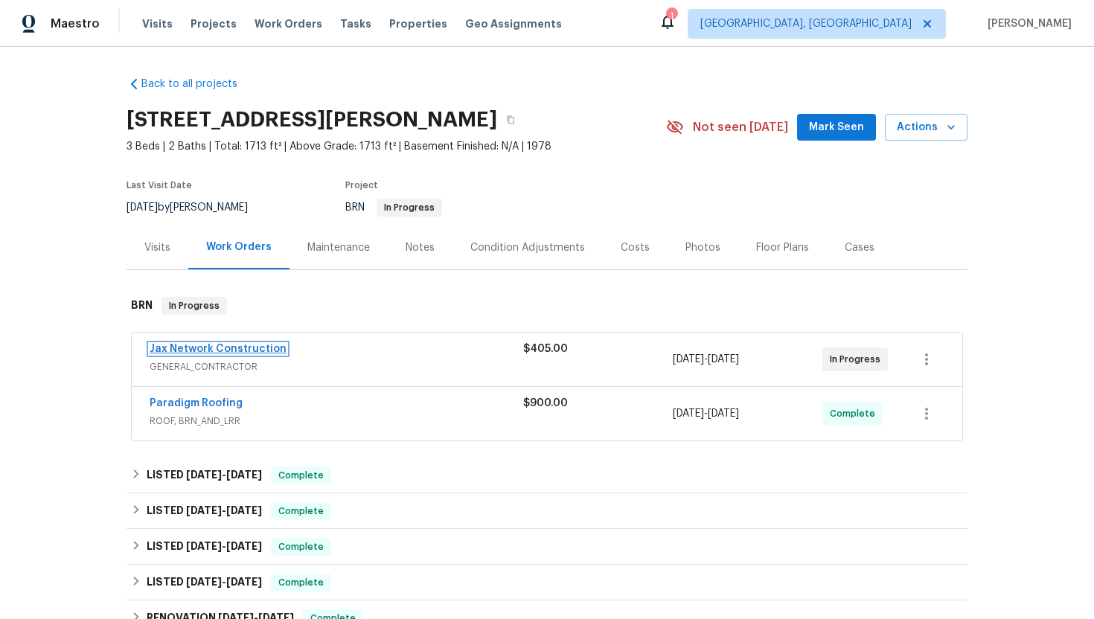
click at [211, 346] on link "Jax Network Construction" at bounding box center [218, 349] width 137 height 10
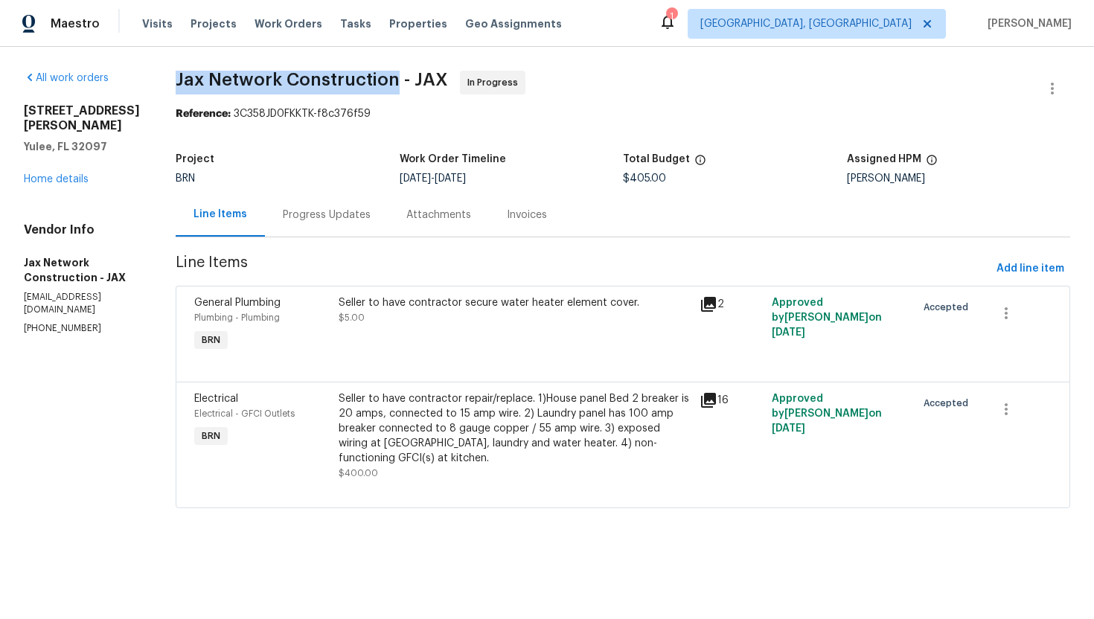
drag, startPoint x: 185, startPoint y: 78, endPoint x: 407, endPoint y: 83, distance: 222.6
click at [407, 83] on div "All work orders 85735 Wilson Neck Rd Yulee, FL 32097 Home details Vendor Info J…" at bounding box center [547, 298] width 1094 height 503
copy span "Jax Network Construction"
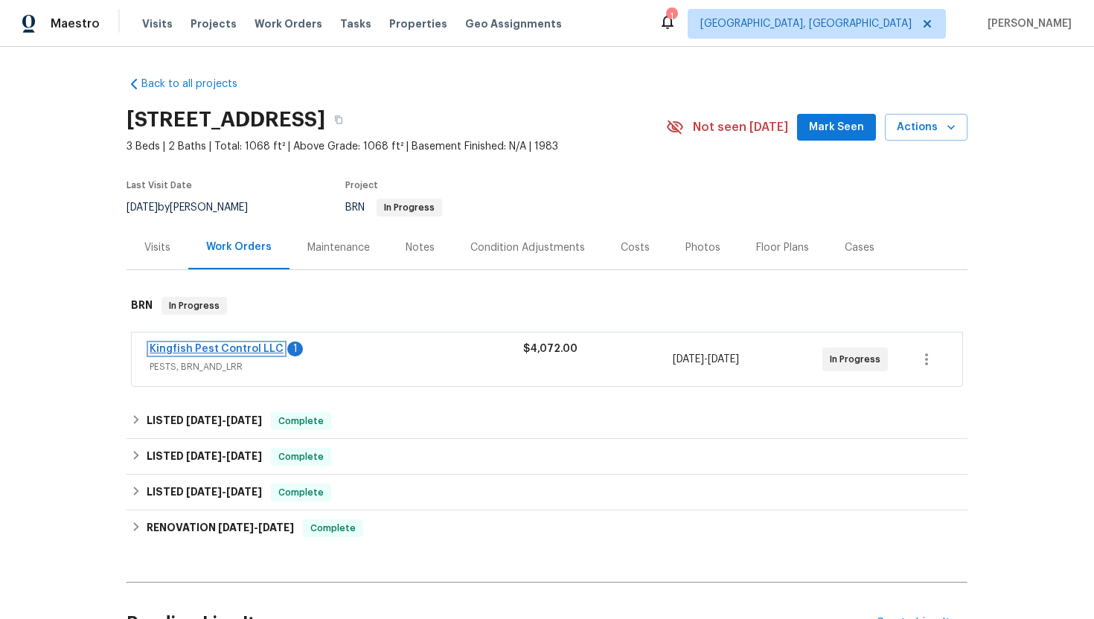
click at [241, 345] on link "Kingfish Pest Control LLC" at bounding box center [217, 349] width 134 height 10
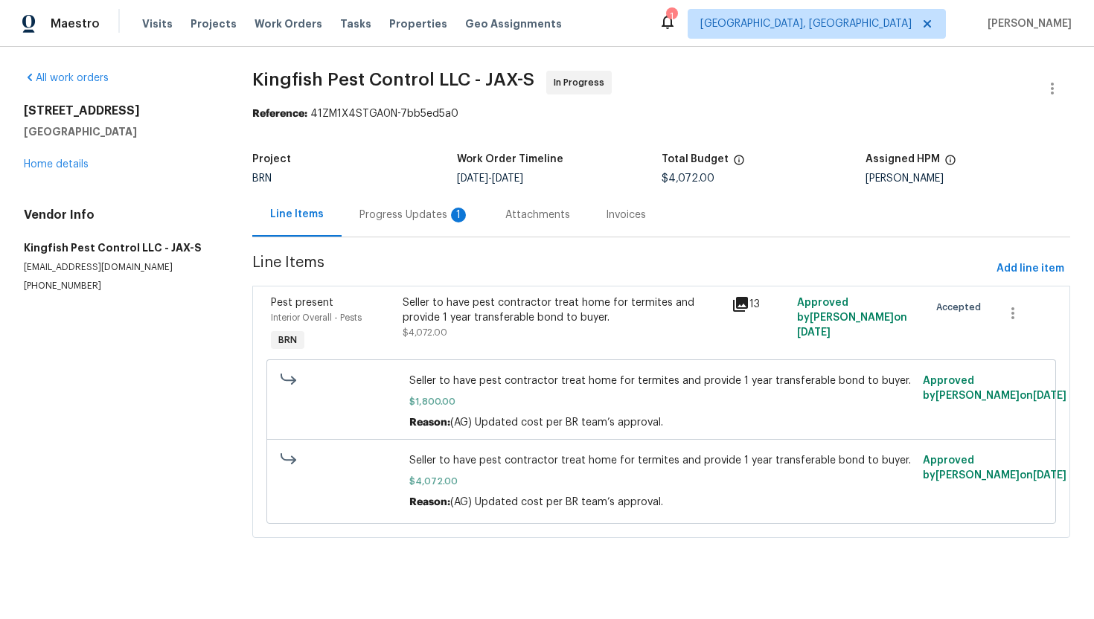
click at [419, 214] on div "Progress Updates 1" at bounding box center [415, 215] width 110 height 15
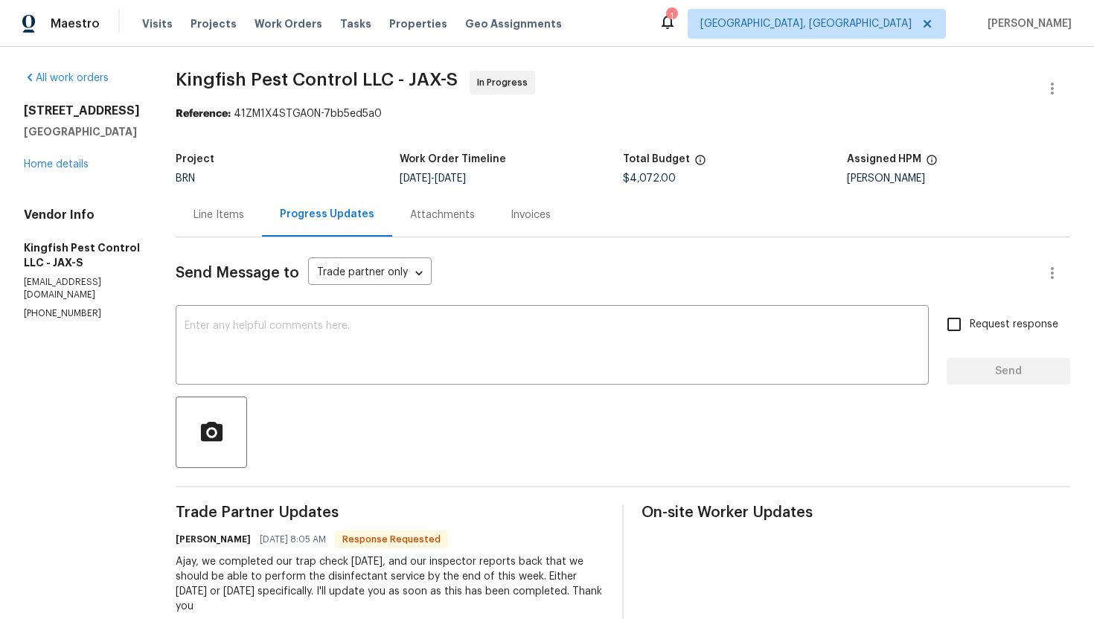
click at [212, 228] on div "Line Items" at bounding box center [219, 215] width 86 height 44
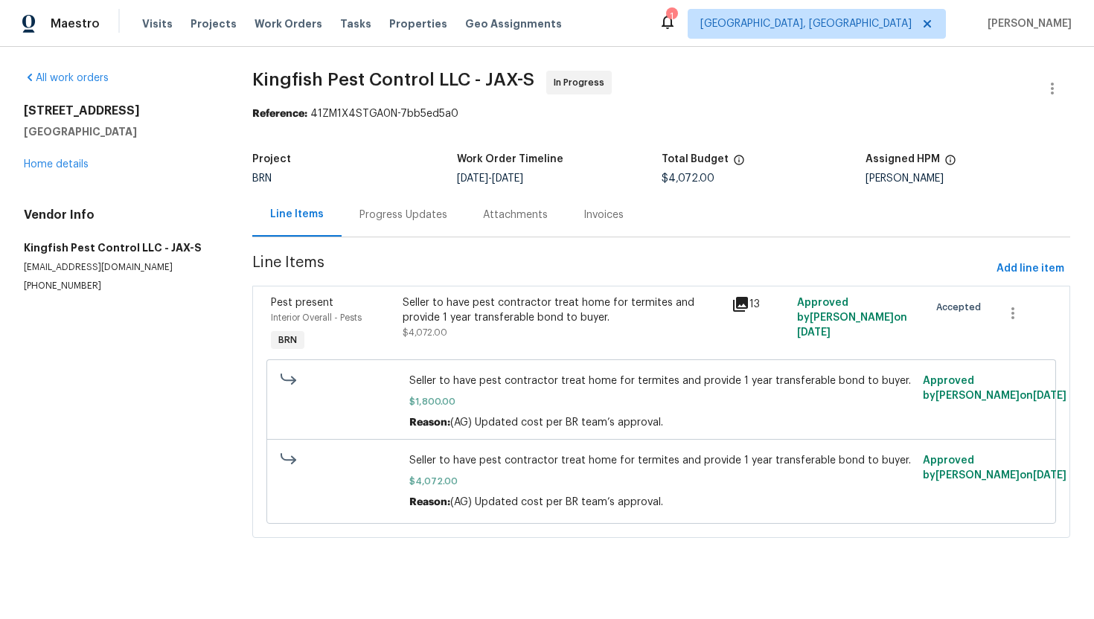
click at [354, 220] on div "Progress Updates" at bounding box center [404, 215] width 124 height 44
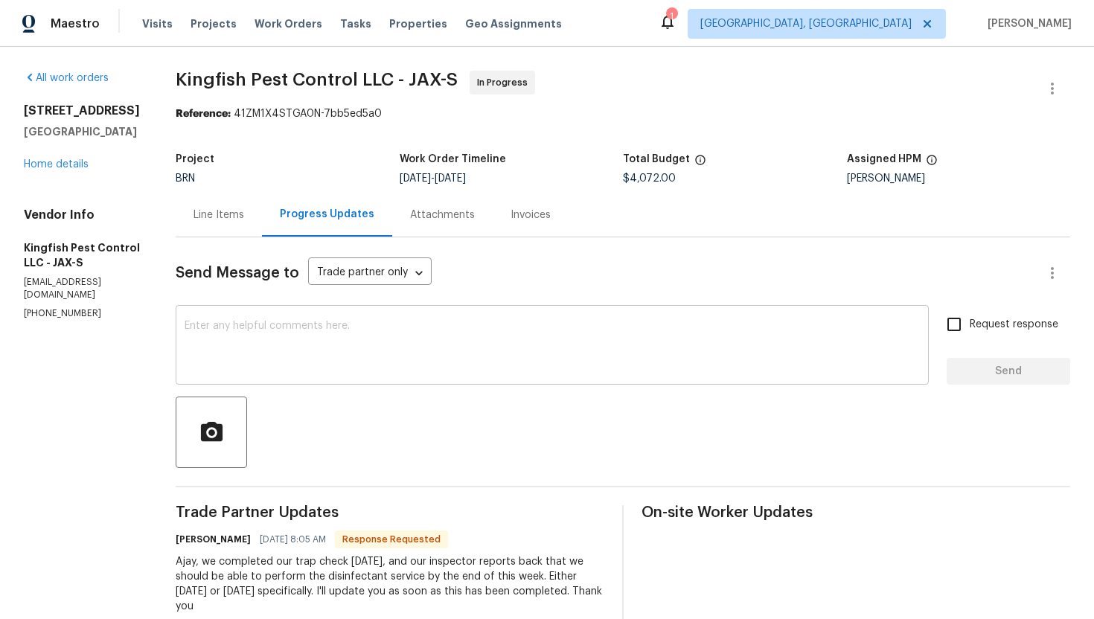
click at [354, 342] on textarea at bounding box center [553, 347] width 736 height 52
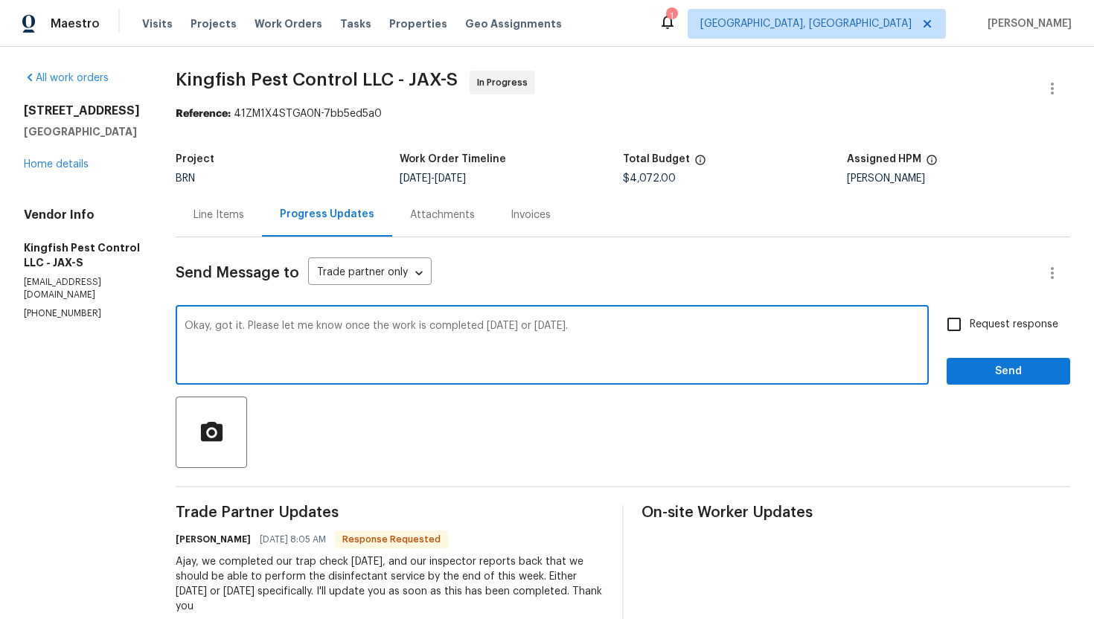
type textarea "Okay, got it. Please let me know once the work is completed on Thursday or Frid…"
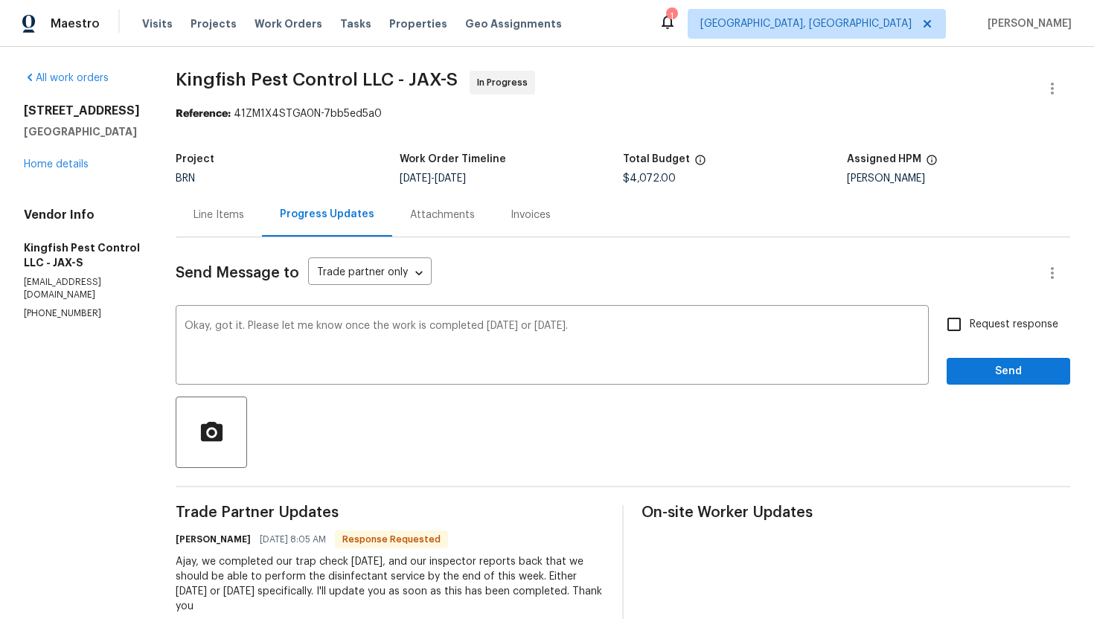
click at [986, 336] on label "Request response" at bounding box center [999, 324] width 120 height 31
click at [970, 336] on input "Request response" at bounding box center [954, 324] width 31 height 31
checkbox input "true"
click at [991, 371] on span "Send" at bounding box center [1009, 372] width 100 height 19
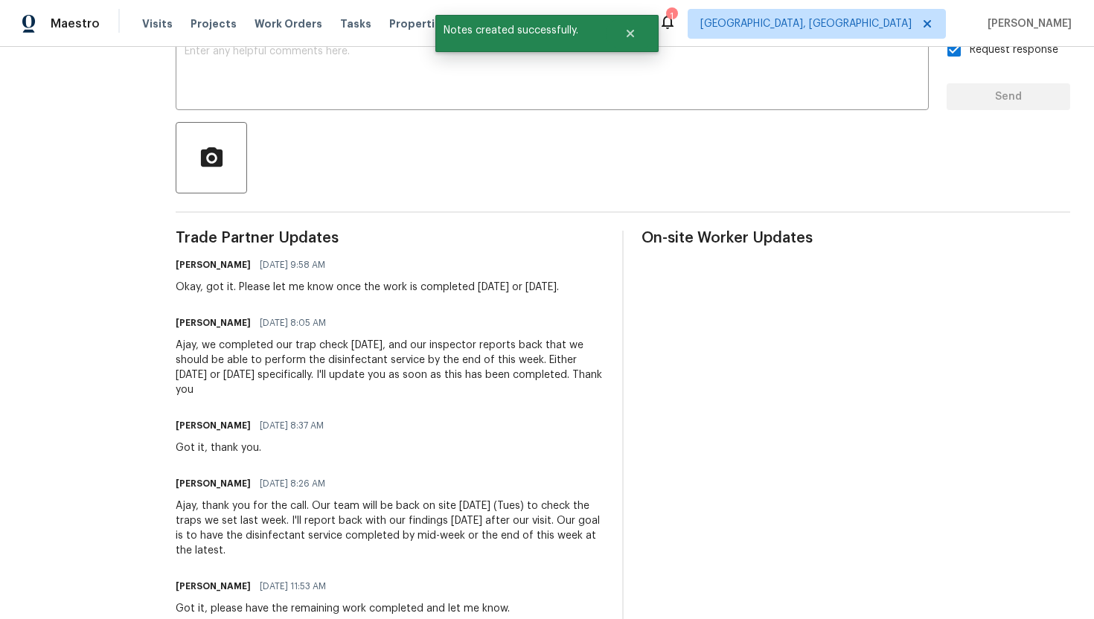
scroll to position [279, 0]
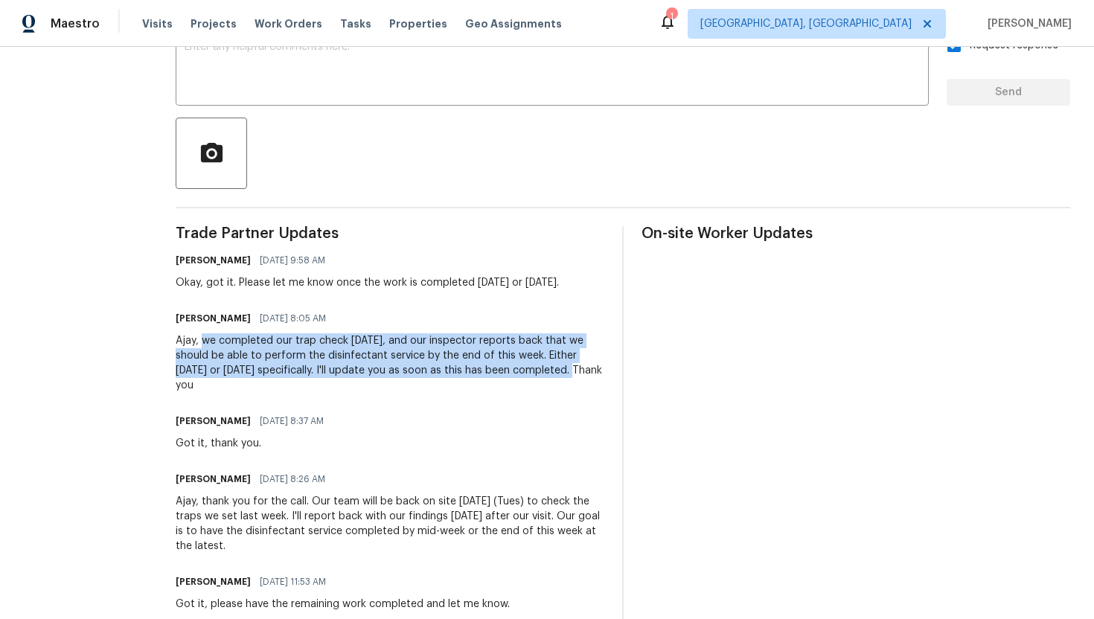
drag, startPoint x: 200, startPoint y: 346, endPoint x: 575, endPoint y: 368, distance: 376.6
click at [575, 368] on div "Ajay, we completed our trap check today, and our inspector reports back that we…" at bounding box center [390, 364] width 429 height 60
copy div "we completed our trap check today, and our inspector reports back that we shoul…"
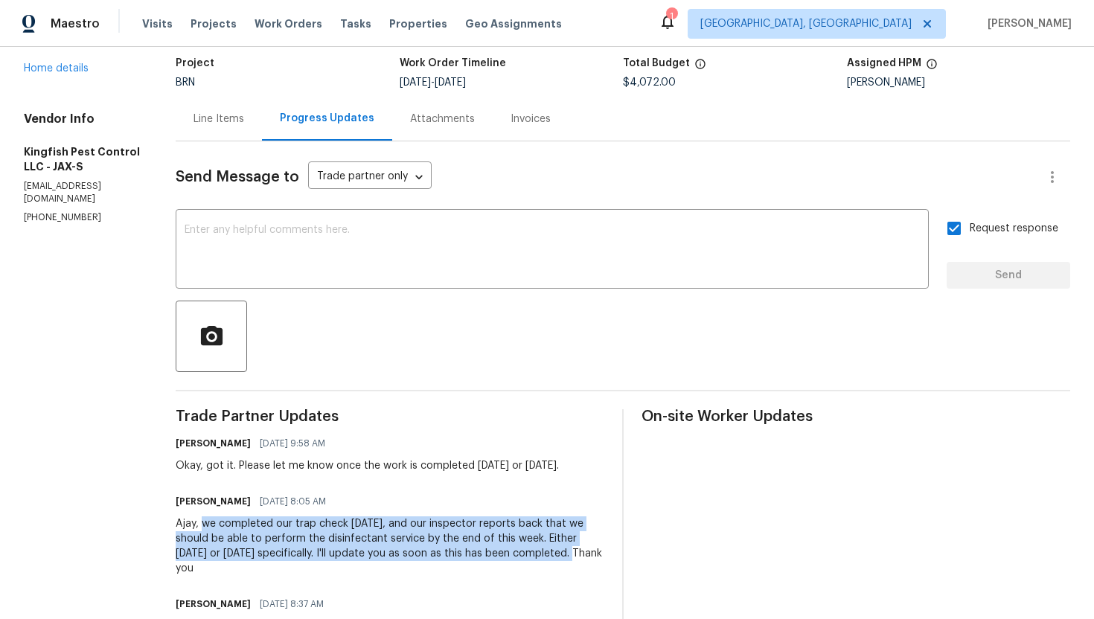
scroll to position [0, 0]
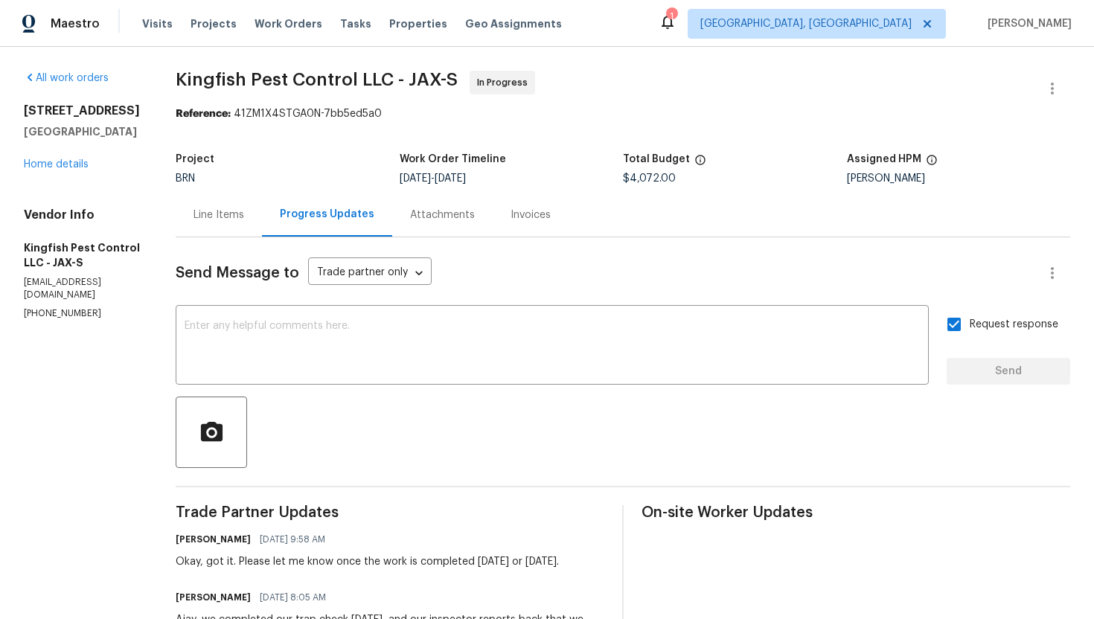
click at [220, 218] on div "Line Items" at bounding box center [219, 215] width 51 height 15
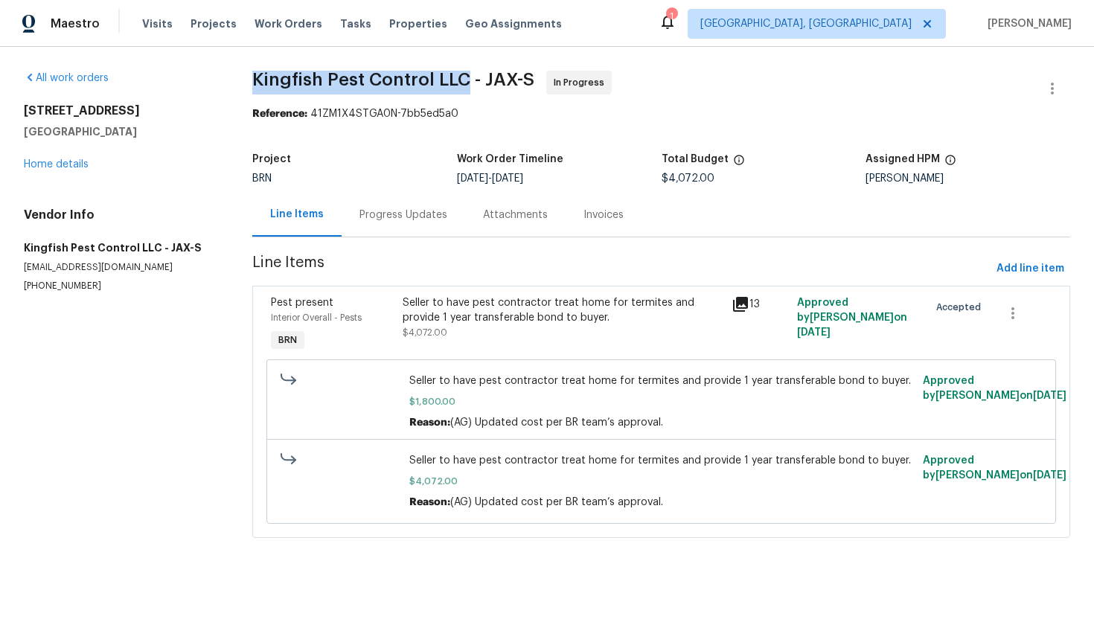
drag, startPoint x: 242, startPoint y: 80, endPoint x: 464, endPoint y: 75, distance: 221.9
click at [464, 75] on div "All work orders 3444 Excalibur Way E Jacksonville, FL 32223 Home details Vendor…" at bounding box center [547, 313] width 1094 height 533
copy span "Kingfish Pest Control LLC"
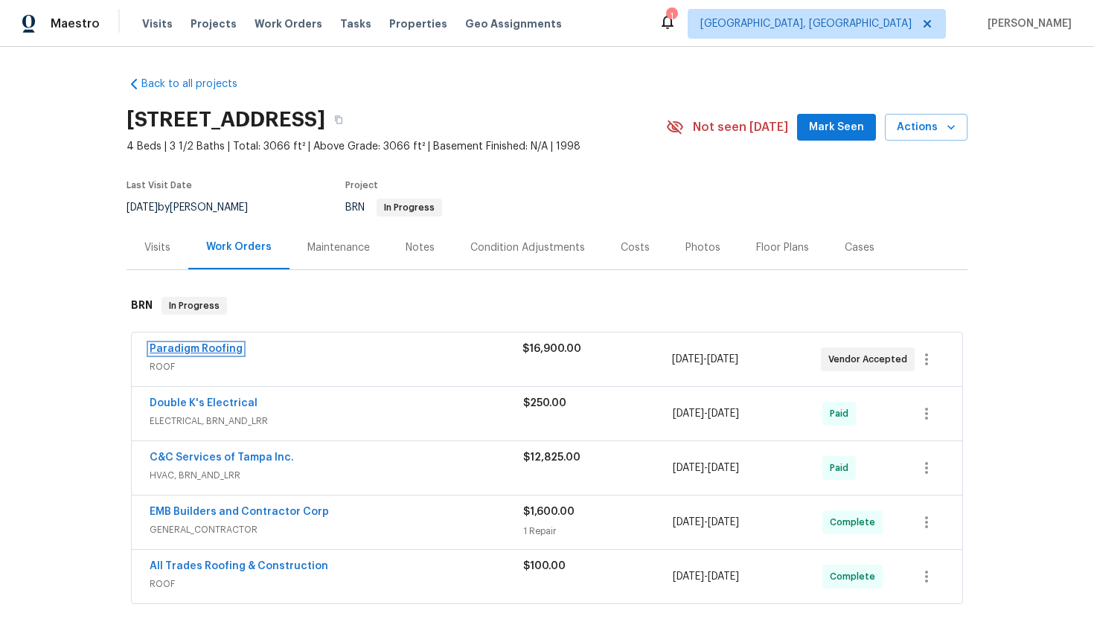
click at [215, 351] on link "Paradigm Roofing" at bounding box center [196, 349] width 93 height 10
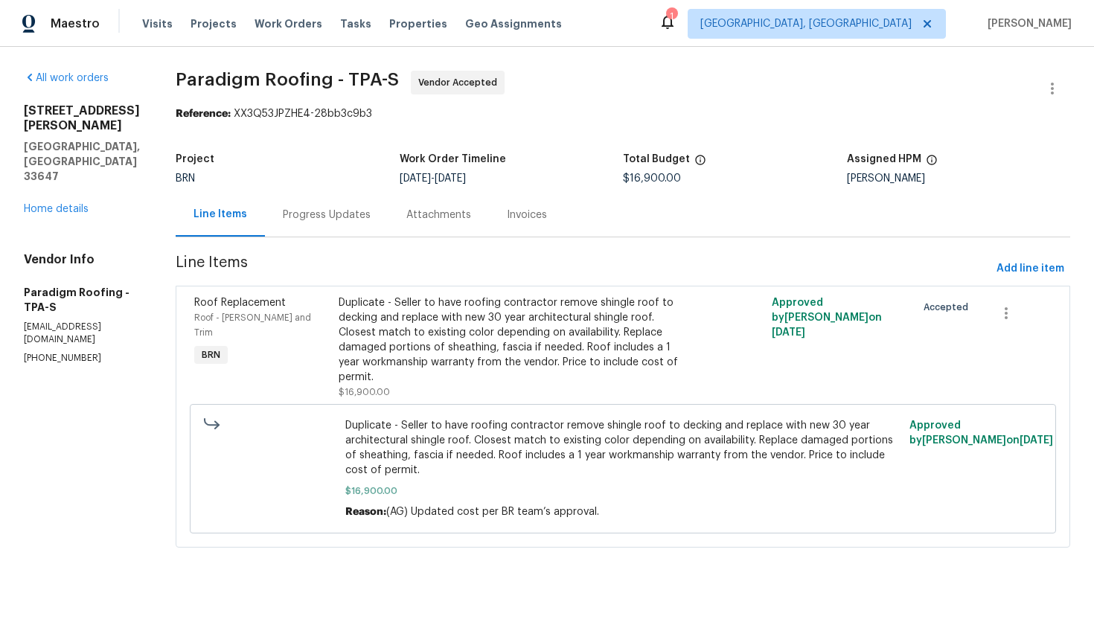
click at [357, 214] on div "Progress Updates" at bounding box center [327, 215] width 88 height 15
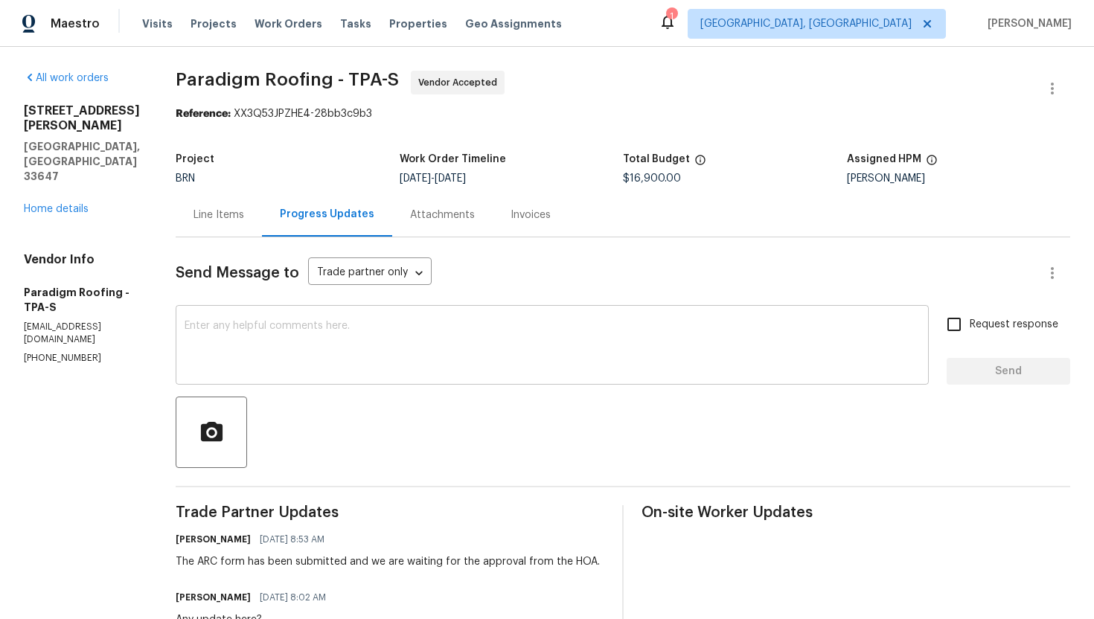
click at [424, 355] on textarea at bounding box center [553, 347] width 736 height 52
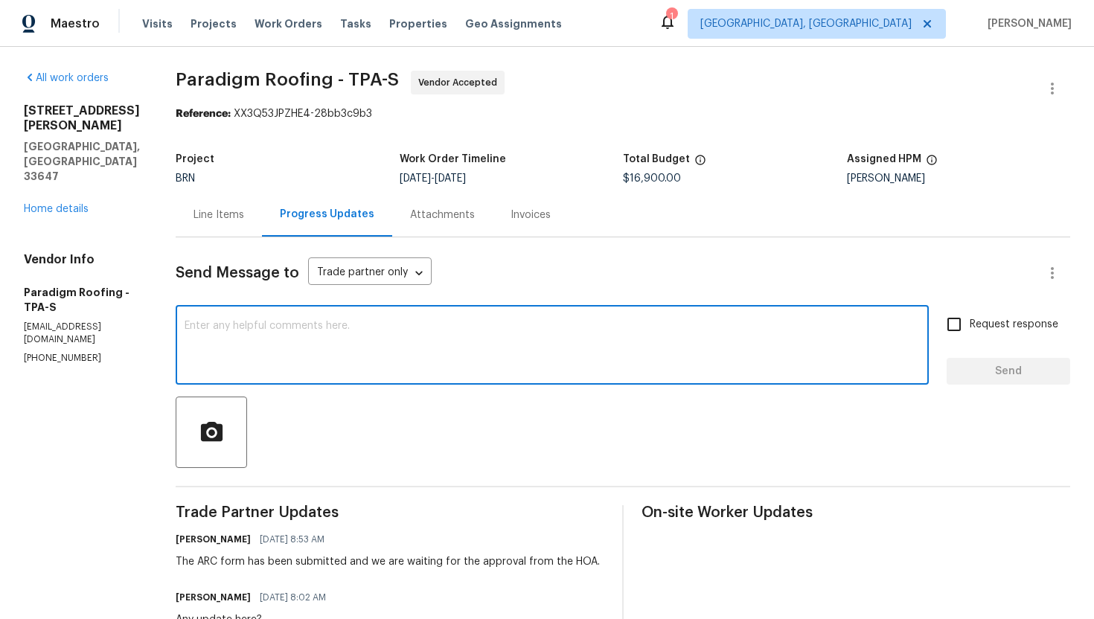
paste textarea "We have not yet received any update form the HOA yet, The ARC approval takes up…"
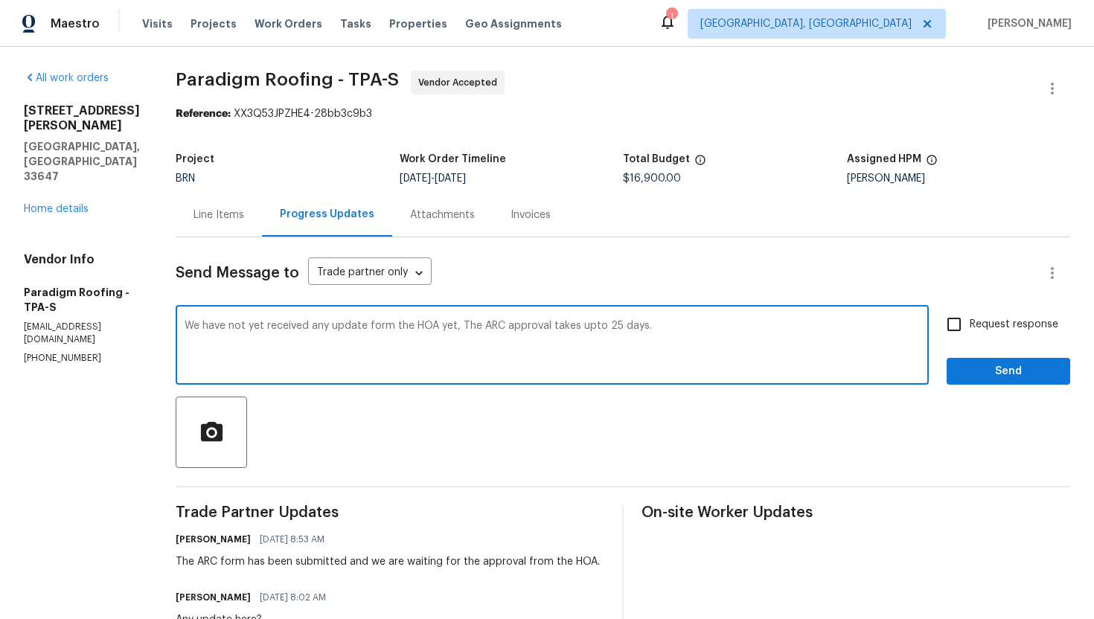
drag, startPoint x: 206, startPoint y: 328, endPoint x: 188, endPoint y: 328, distance: 18.6
click at [188, 328] on div "We have not yet received any update form the HOA yet, The ARC approval takes up…" at bounding box center [552, 347] width 753 height 76
type textarea "My team has said they have not yet received any update form the HOA yet, The AR…"
click at [953, 329] on input "Request response" at bounding box center [954, 324] width 31 height 31
checkbox input "true"
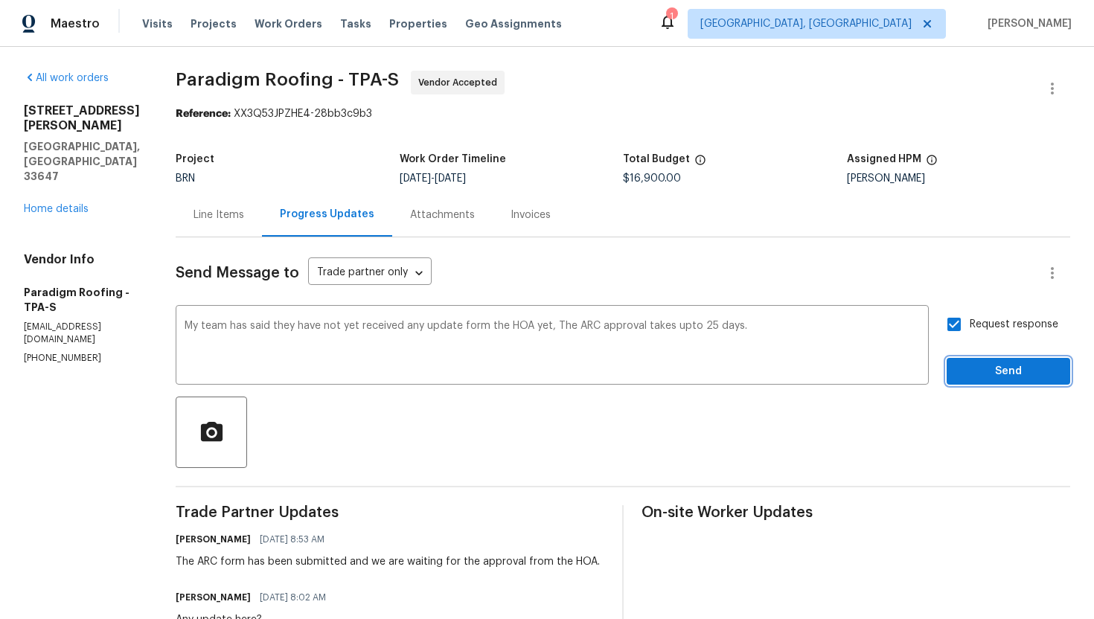
click at [998, 380] on span "Send" at bounding box center [1009, 372] width 100 height 19
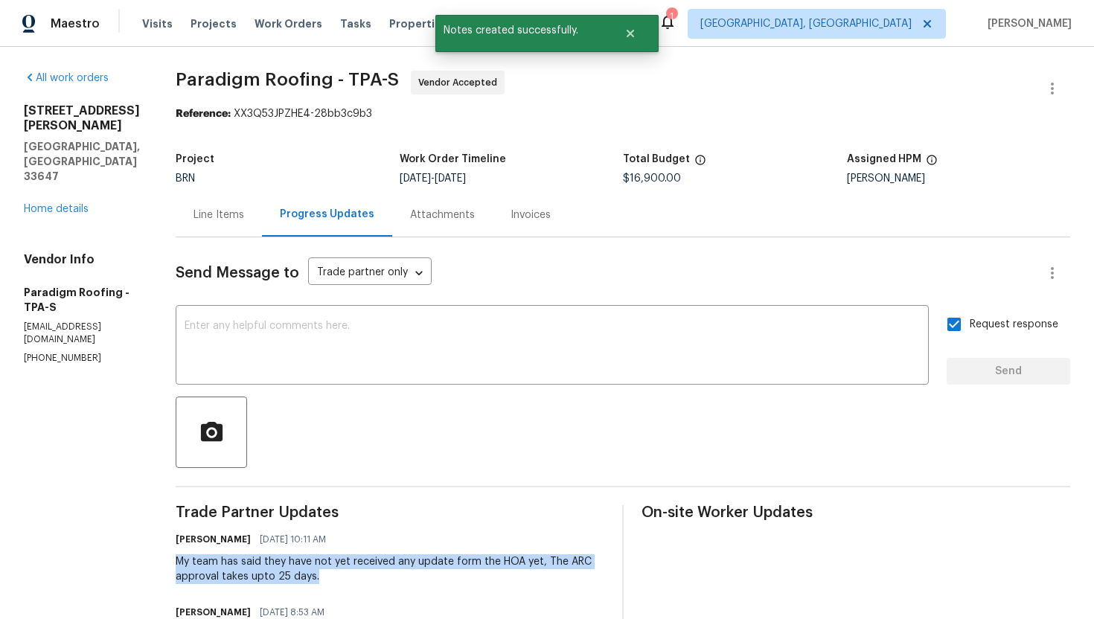
drag, startPoint x: 178, startPoint y: 562, endPoint x: 331, endPoint y: 578, distance: 154.2
copy div "My team has said they have not yet received any update form the HOA yet, The AR…"
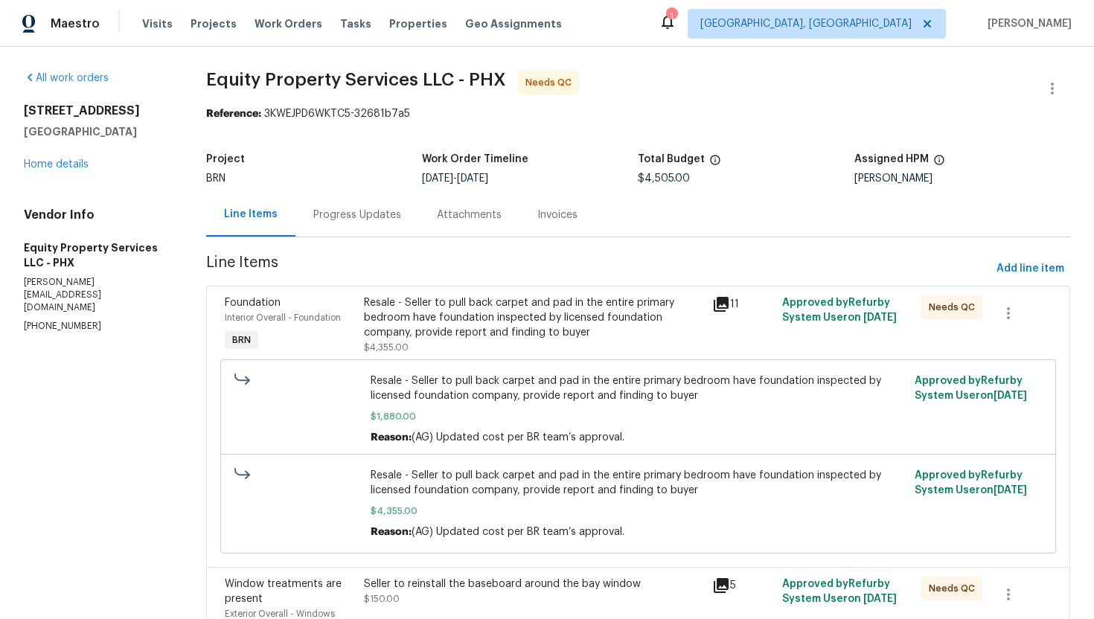
click at [369, 205] on div "Progress Updates" at bounding box center [358, 215] width 124 height 44
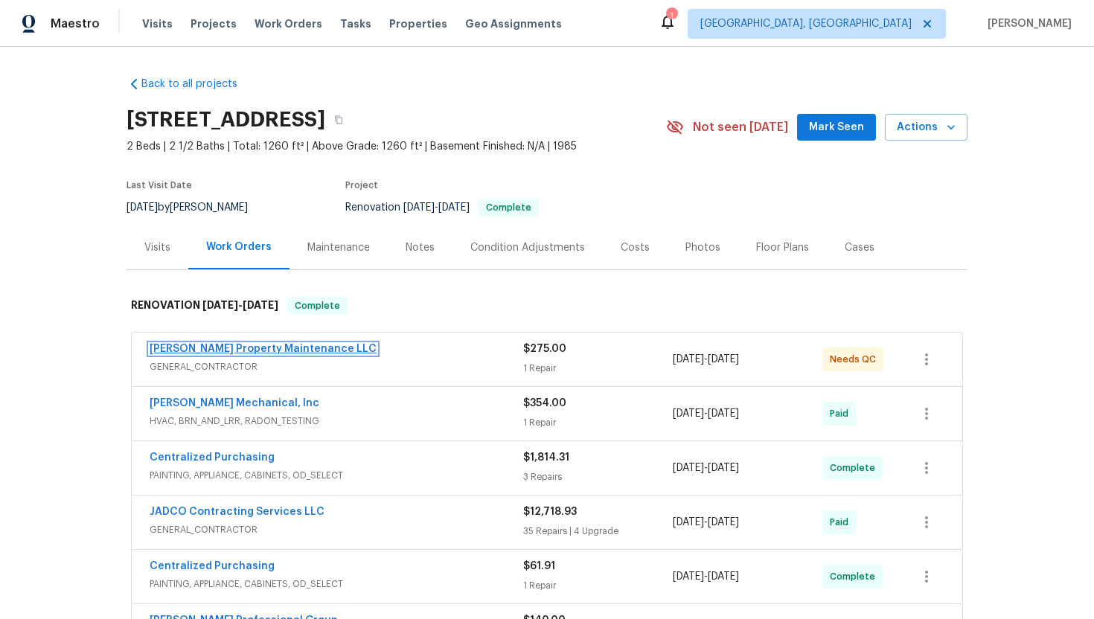
click at [240, 349] on link "[PERSON_NAME] Property Maintenance LLC" at bounding box center [263, 349] width 227 height 10
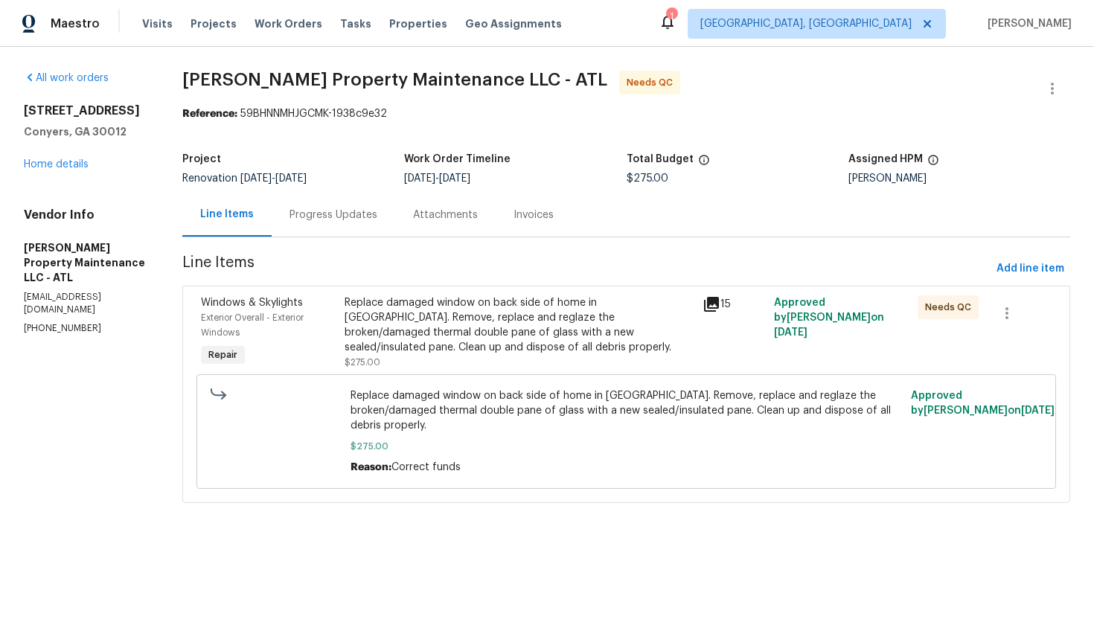
click at [360, 218] on div "Progress Updates" at bounding box center [334, 215] width 88 height 15
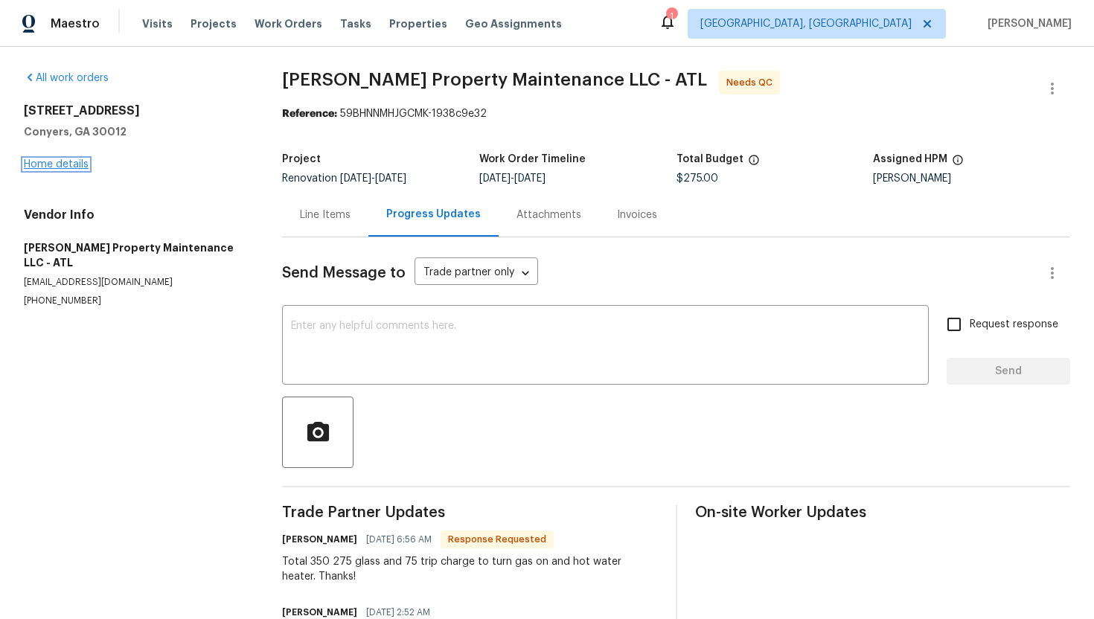
click at [54, 161] on link "Home details" at bounding box center [56, 164] width 65 height 10
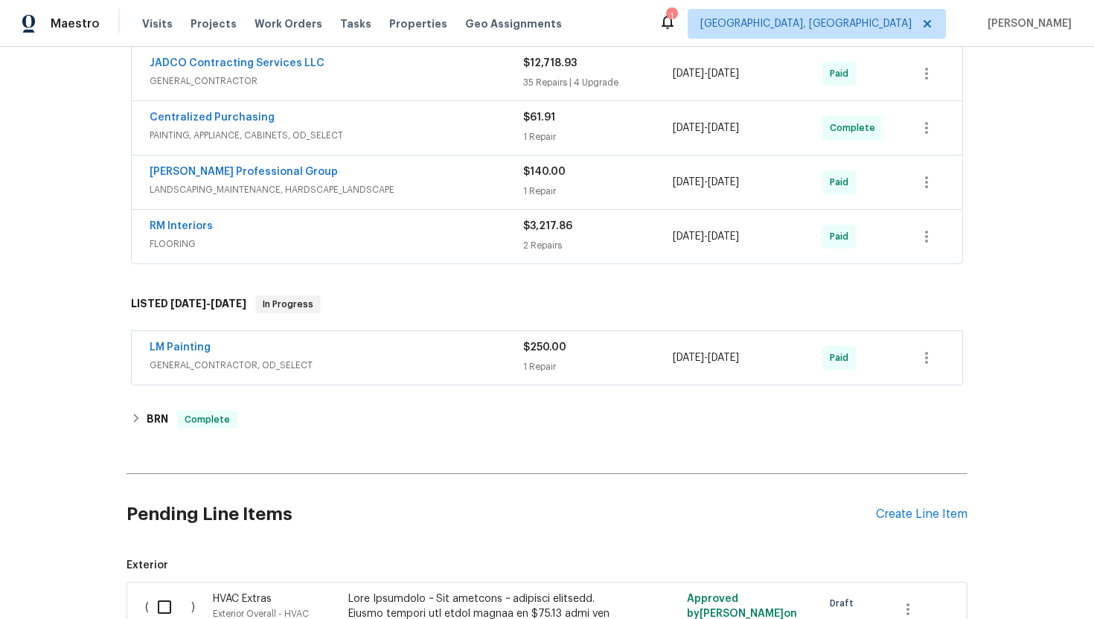
scroll to position [460, 0]
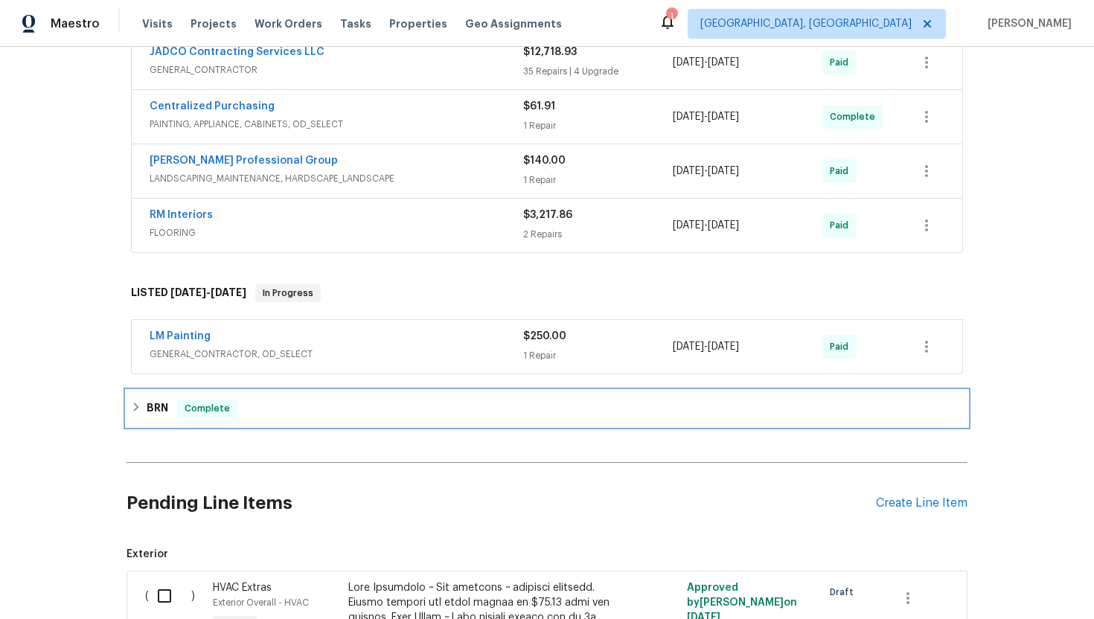
click at [173, 406] on div "BRN Complete" at bounding box center [547, 409] width 832 height 18
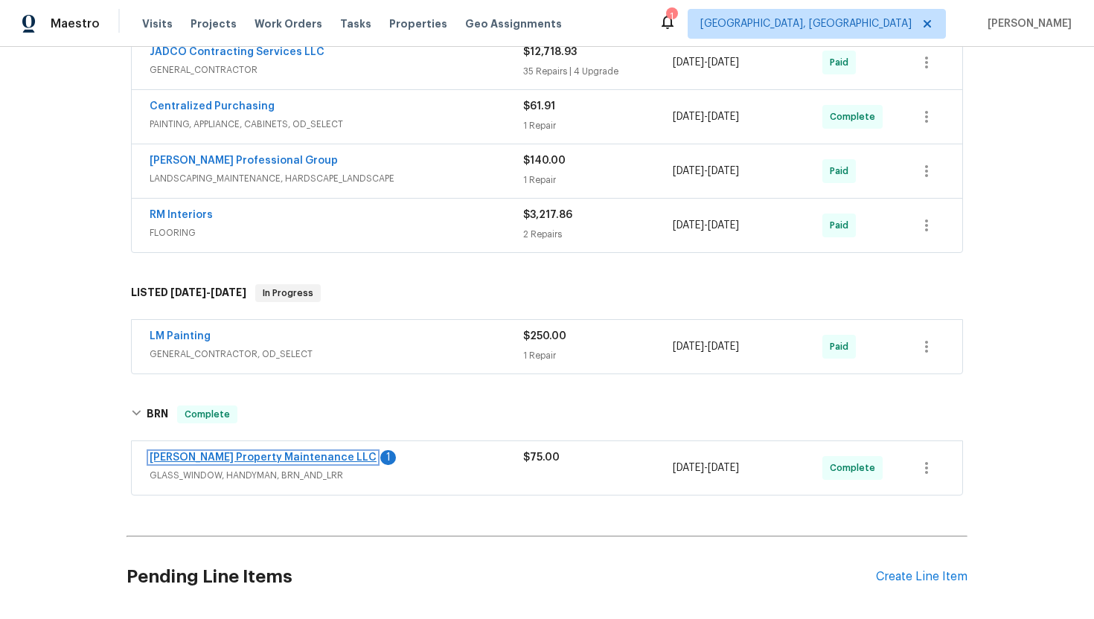
click at [193, 459] on link "[PERSON_NAME] Property Maintenance LLC" at bounding box center [263, 458] width 227 height 10
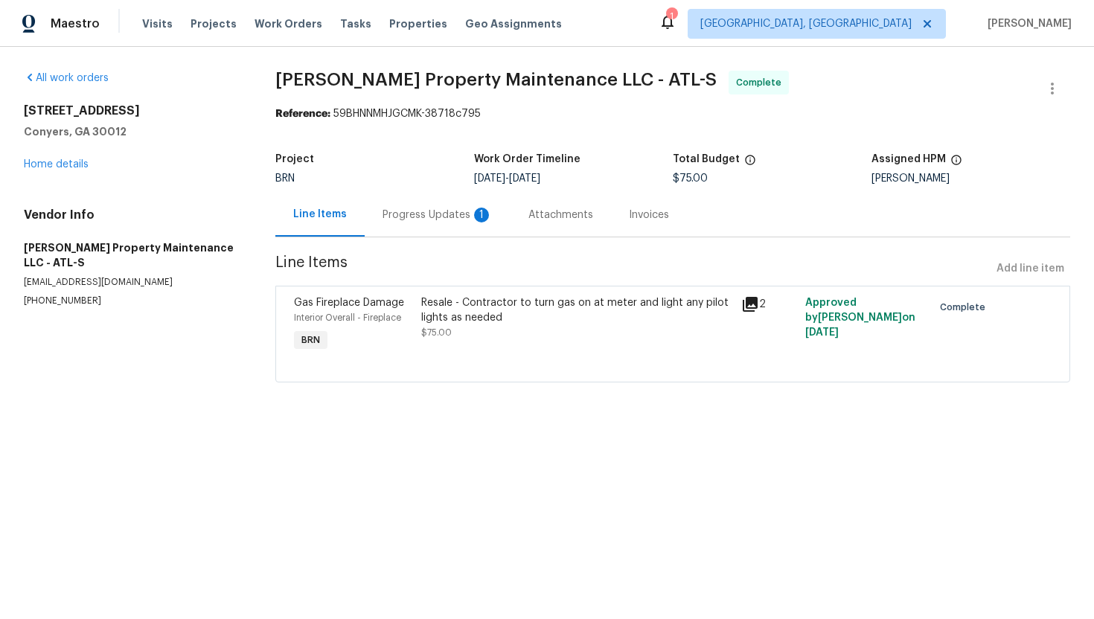
click at [411, 230] on div "Progress Updates 1" at bounding box center [438, 215] width 146 height 44
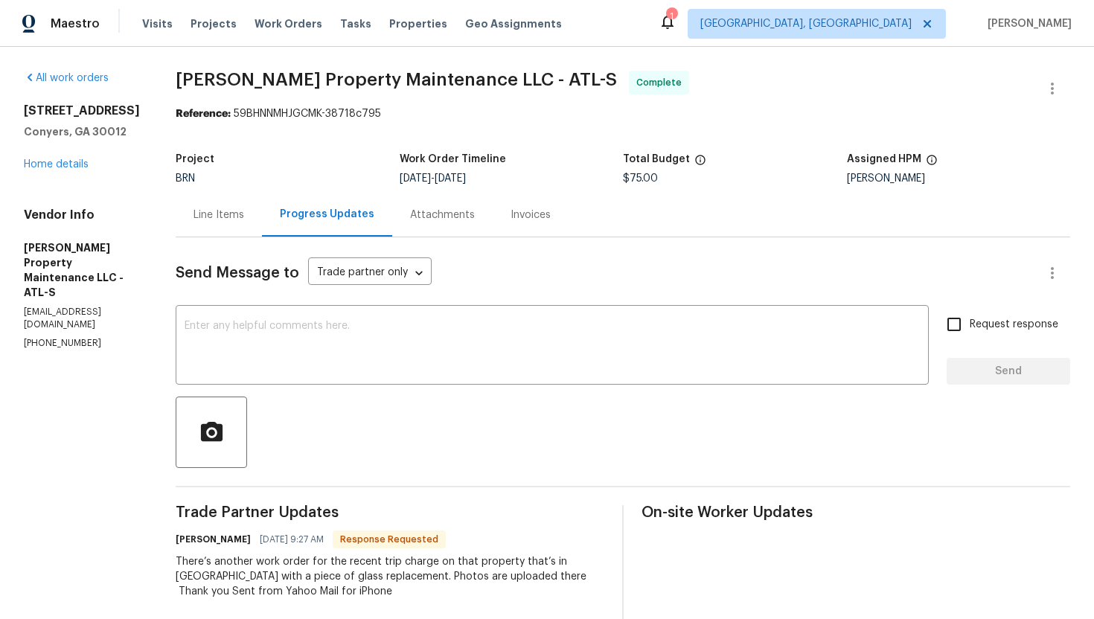
click at [217, 220] on div "Line Items" at bounding box center [219, 215] width 51 height 15
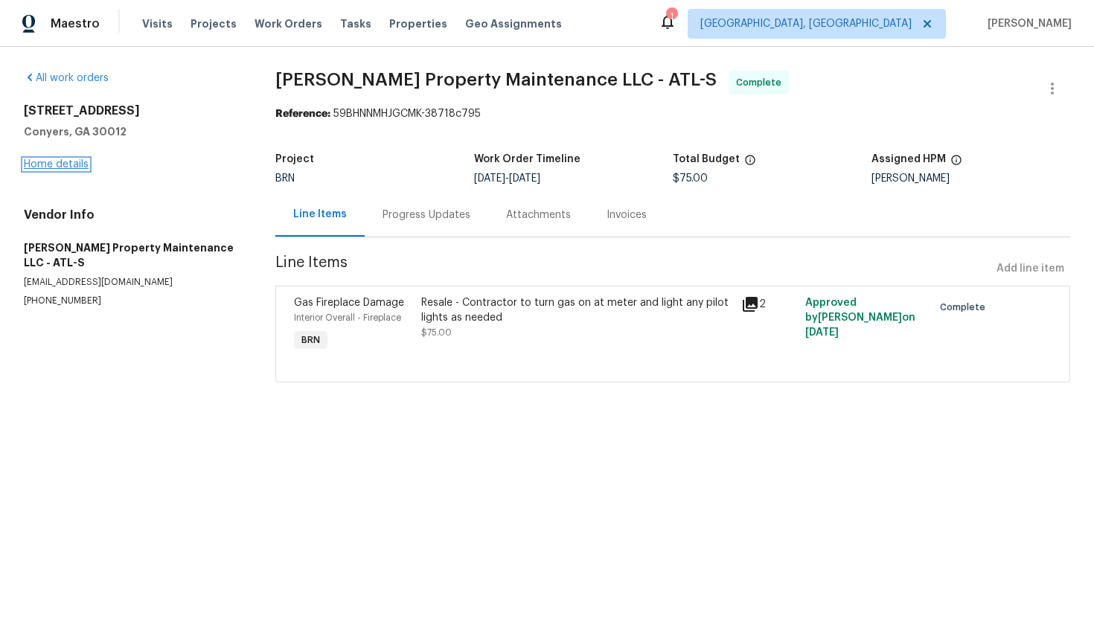
click at [63, 168] on link "Home details" at bounding box center [56, 164] width 65 height 10
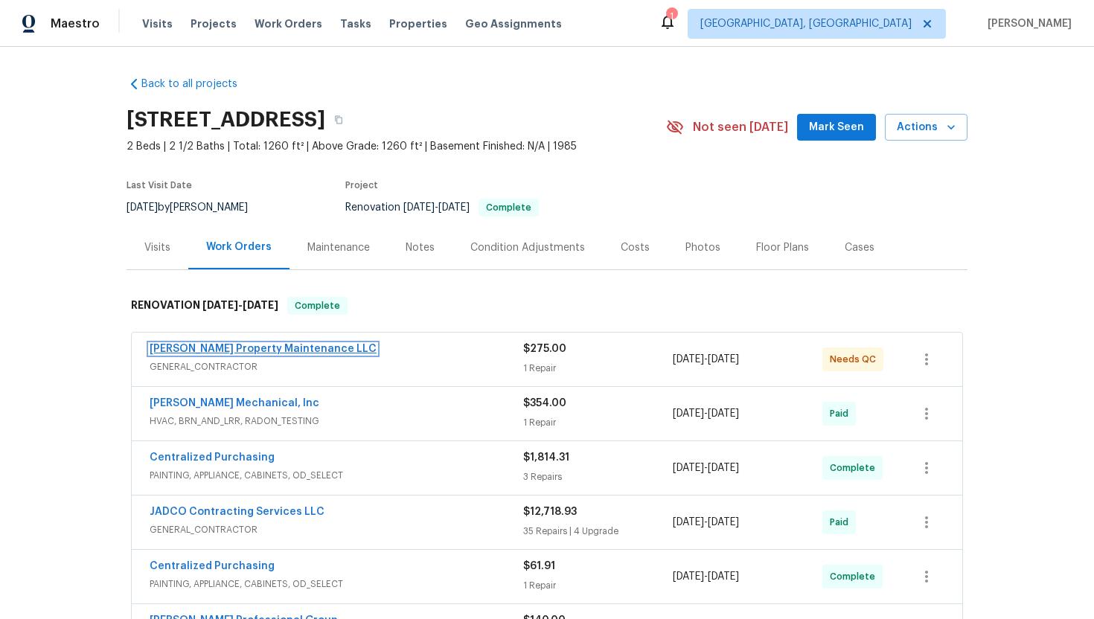
click at [199, 352] on link "[PERSON_NAME] Property Maintenance LLC" at bounding box center [263, 349] width 227 height 10
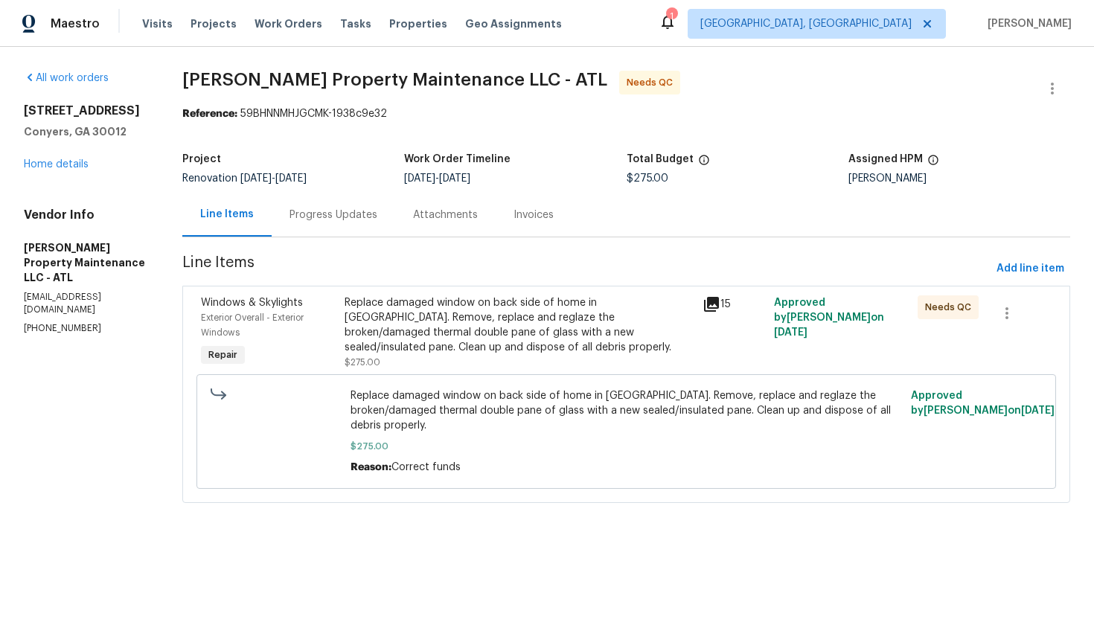
click at [409, 313] on div "Replace damaged window on back side of home in [GEOGRAPHIC_DATA]. Remove, repla…" at bounding box center [519, 326] width 349 height 60
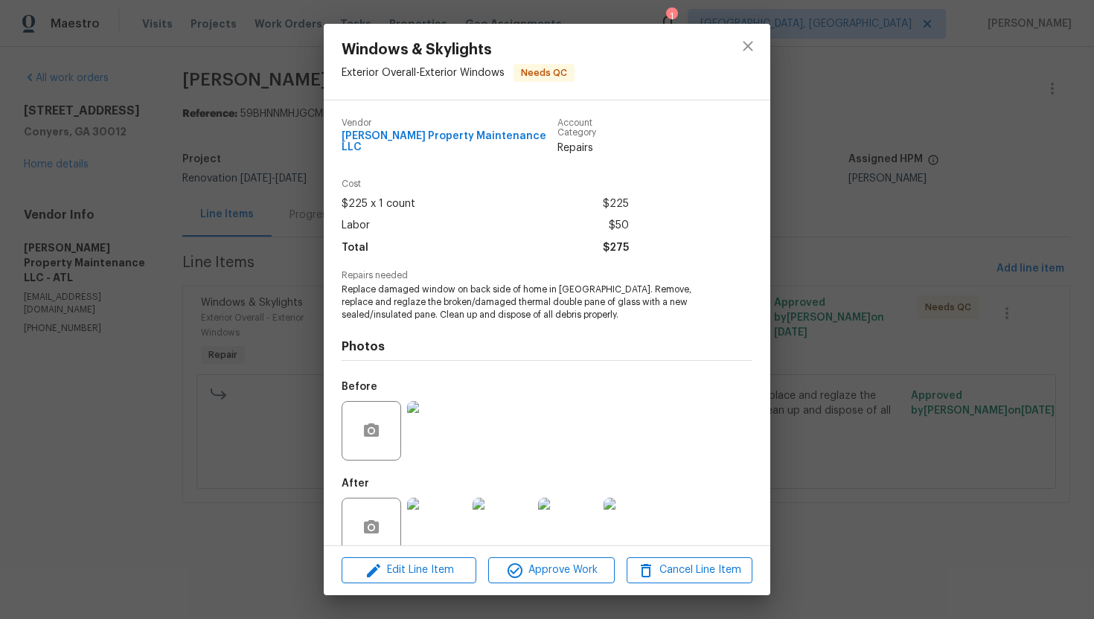
scroll to position [17, 0]
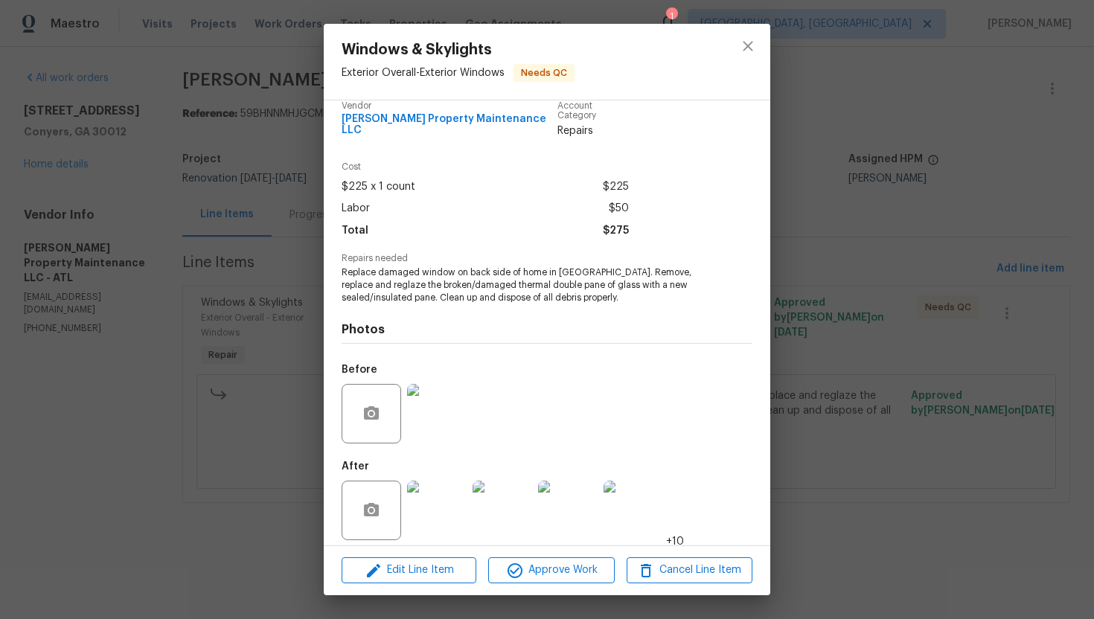
click at [435, 494] on img at bounding box center [437, 511] width 60 height 60
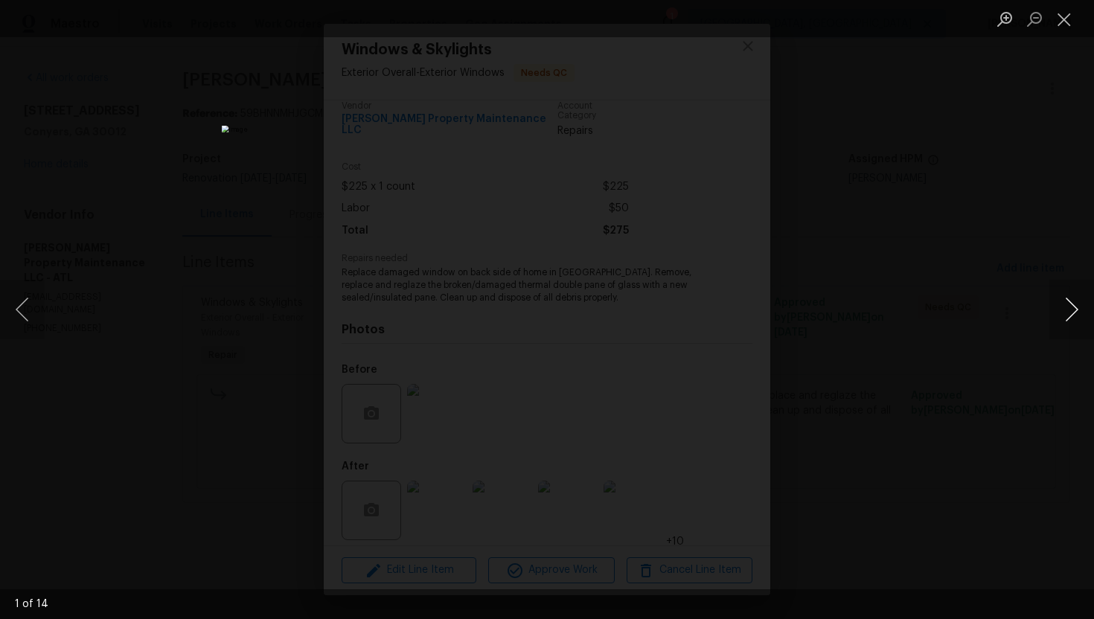
click at [1070, 328] on button "Next image" at bounding box center [1072, 310] width 45 height 60
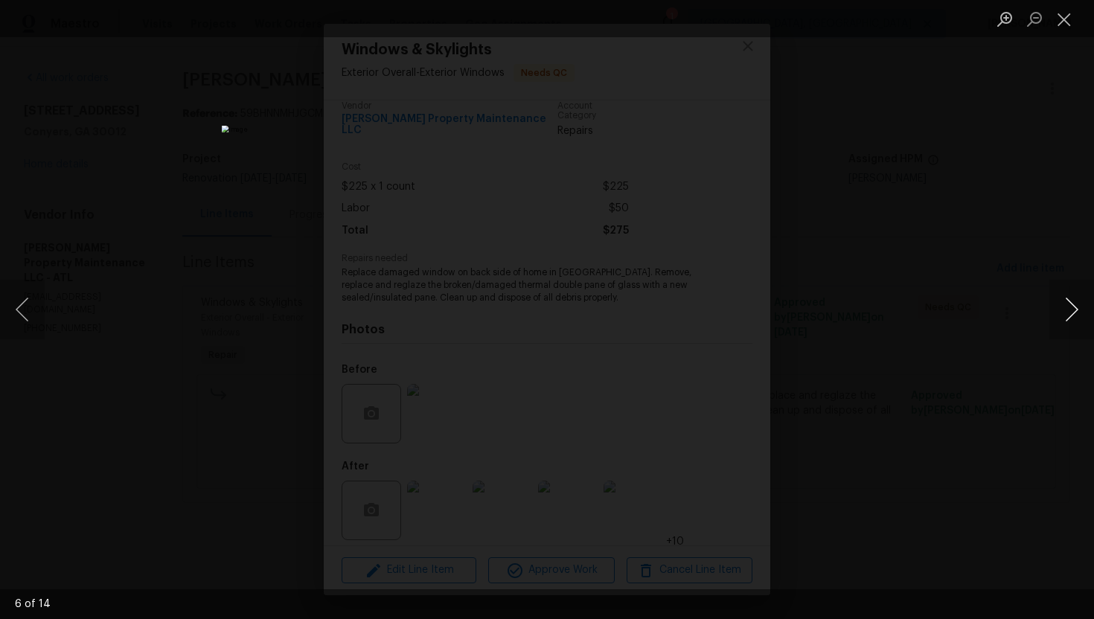
click at [1070, 328] on button "Next image" at bounding box center [1072, 310] width 45 height 60
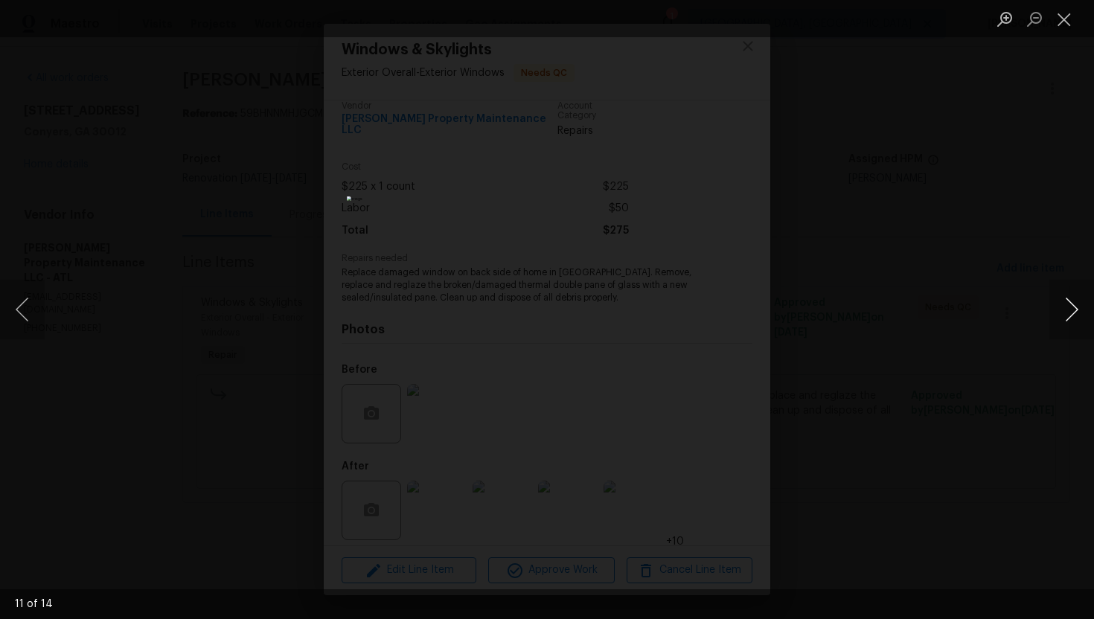
click at [1070, 328] on button "Next image" at bounding box center [1072, 310] width 45 height 60
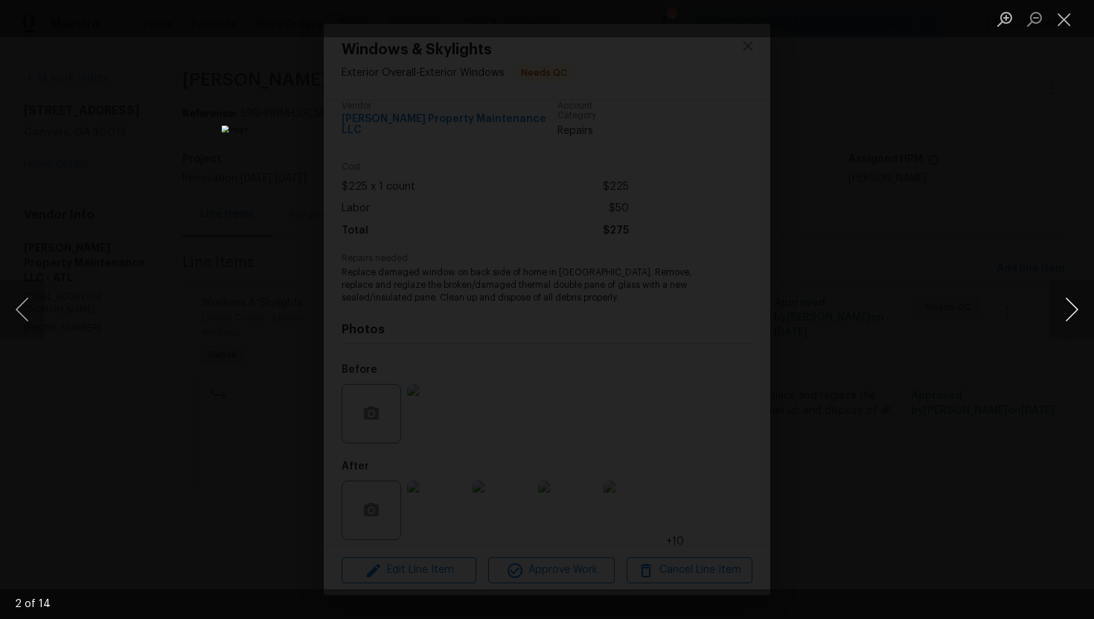
click at [1070, 328] on button "Next image" at bounding box center [1072, 310] width 45 height 60
click at [1062, 309] on button "Next image" at bounding box center [1072, 310] width 45 height 60
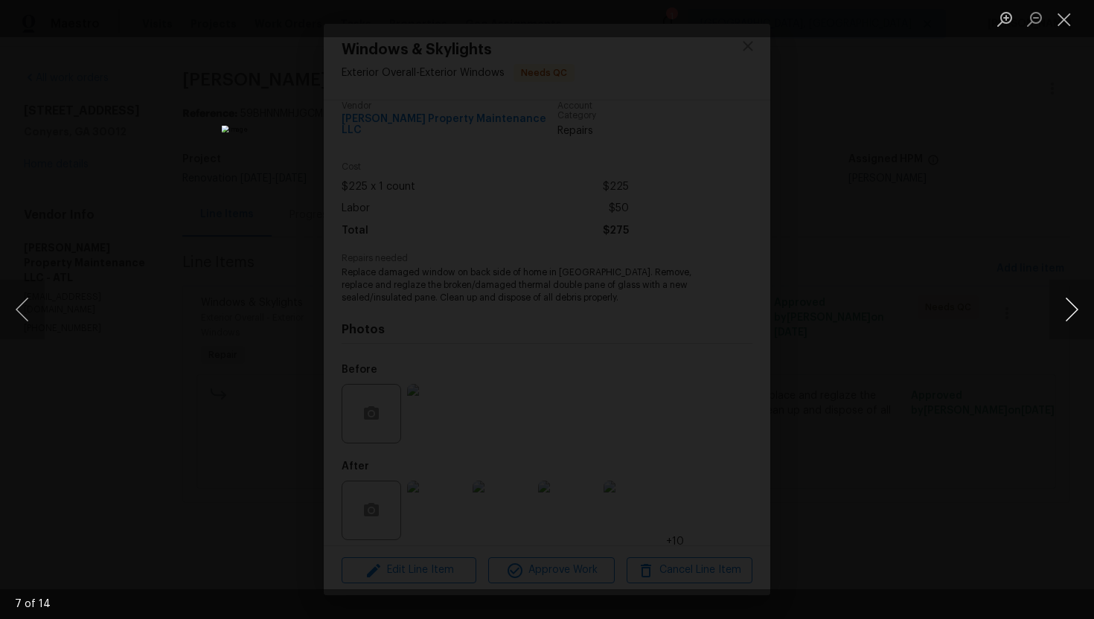
click at [1062, 309] on button "Next image" at bounding box center [1072, 310] width 45 height 60
click at [1063, 23] on button "Close lightbox" at bounding box center [1065, 19] width 30 height 26
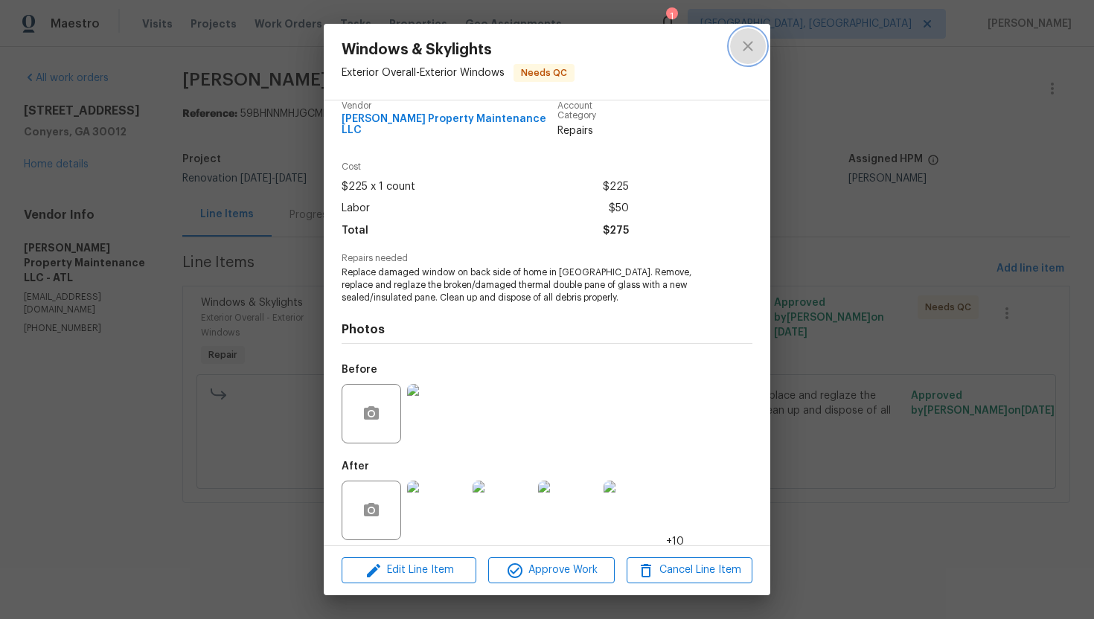
click at [742, 46] on icon "close" at bounding box center [748, 46] width 18 height 18
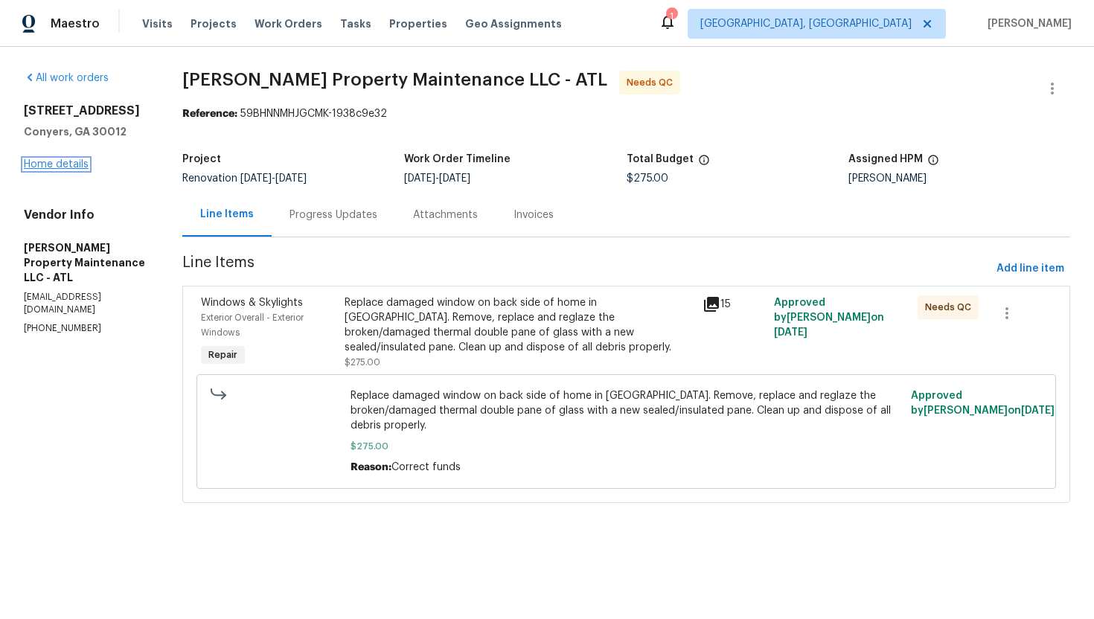
click at [63, 165] on link "Home details" at bounding box center [56, 164] width 65 height 10
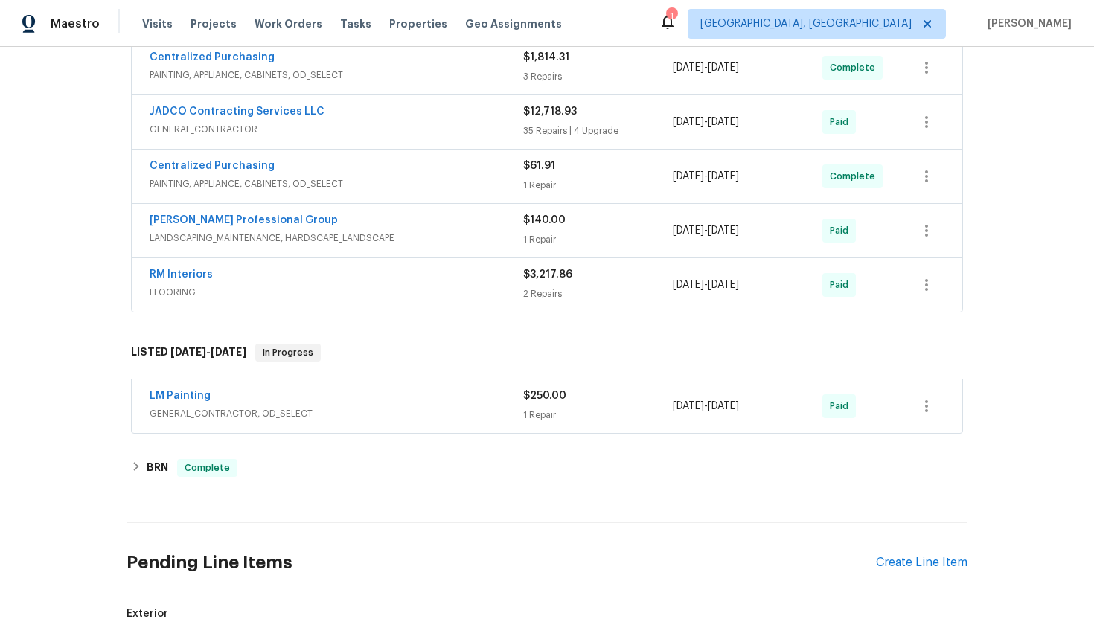
scroll to position [450, 0]
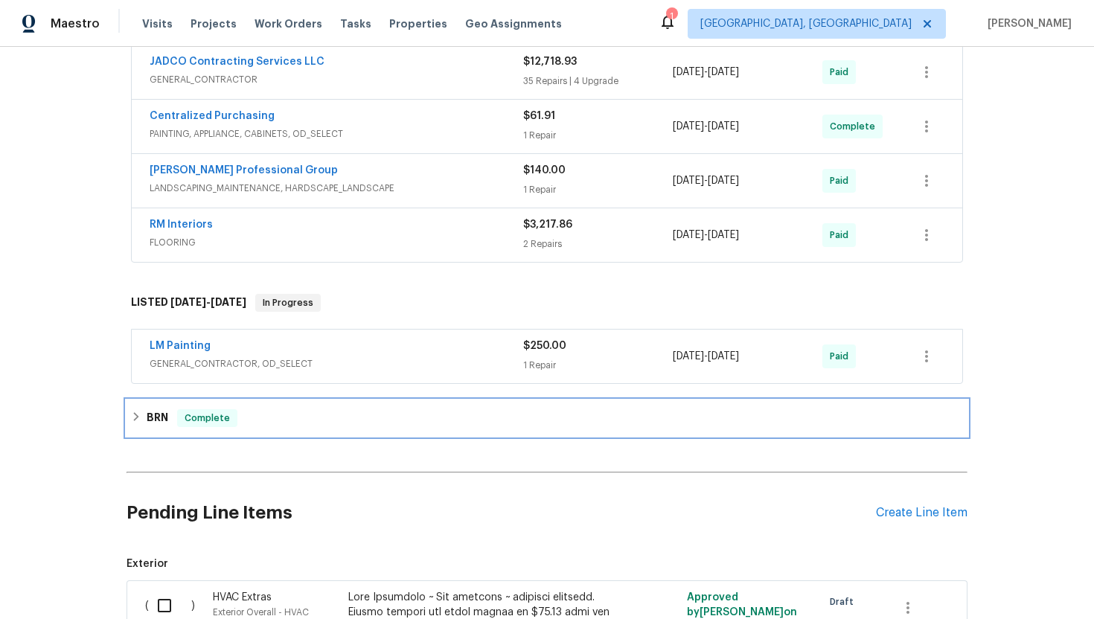
click at [176, 421] on div "BRN Complete" at bounding box center [547, 418] width 832 height 18
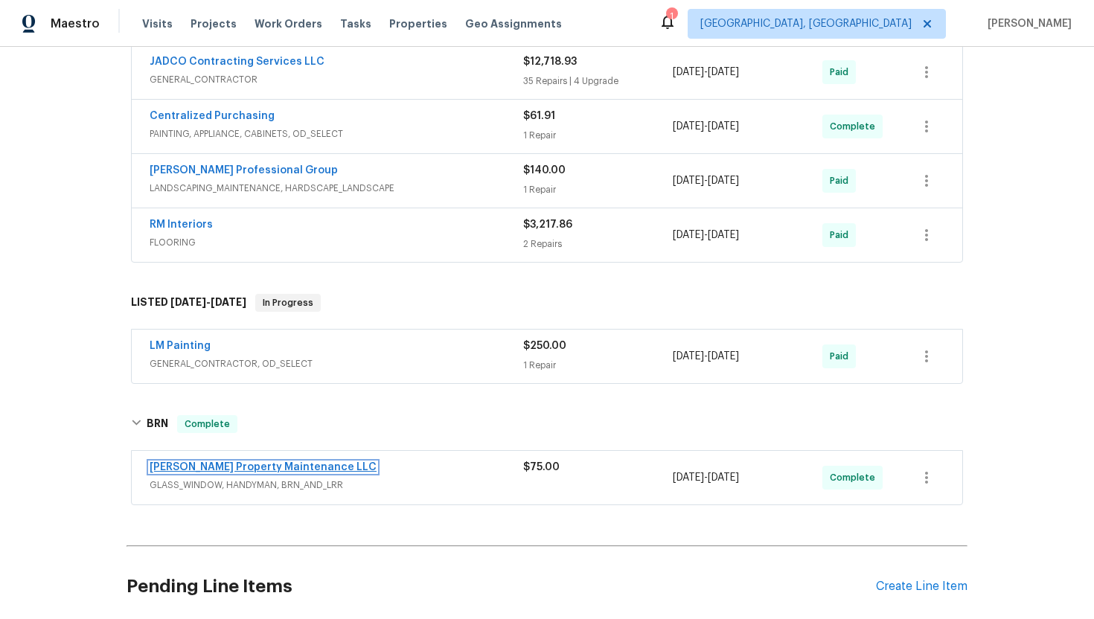
click at [198, 466] on link "[PERSON_NAME] Property Maintenance LLC" at bounding box center [263, 467] width 227 height 10
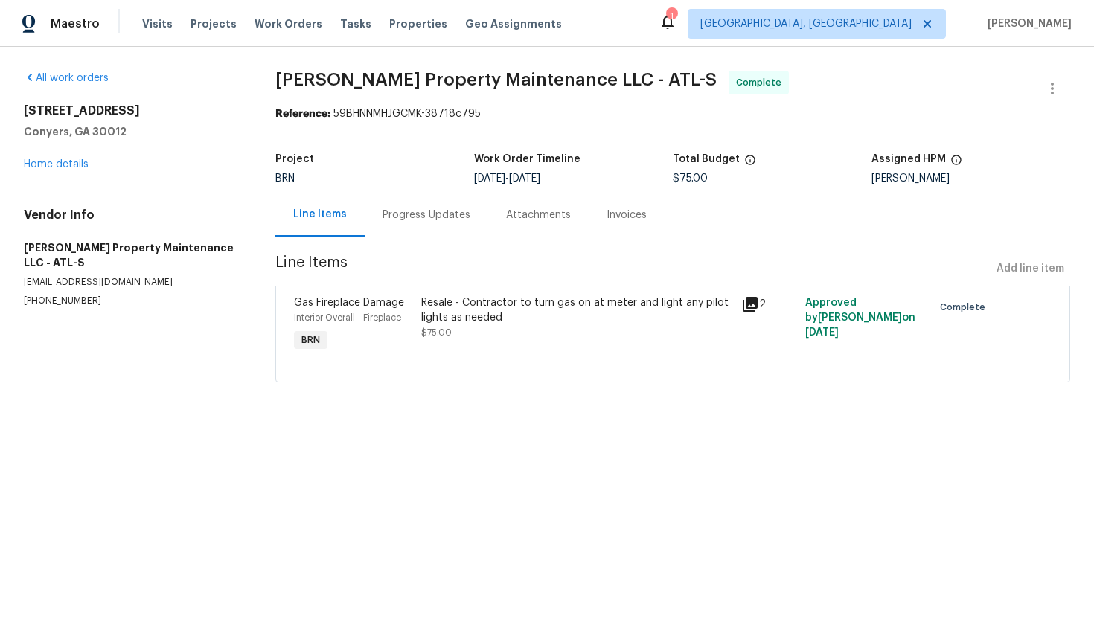
click at [392, 218] on div "Progress Updates" at bounding box center [427, 215] width 88 height 15
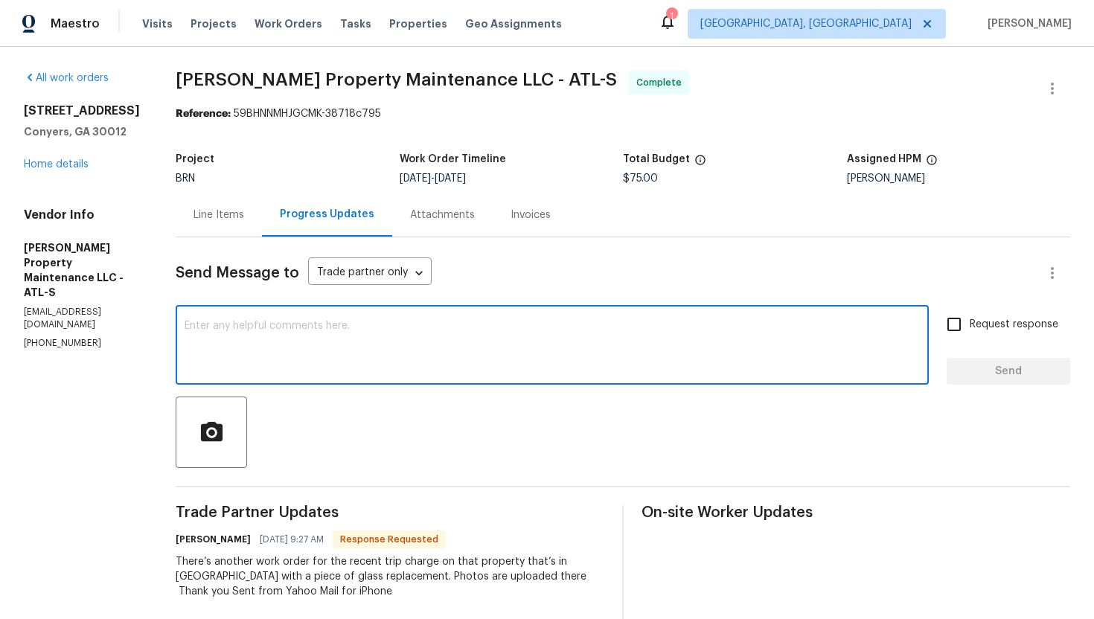
click at [420, 348] on textarea at bounding box center [553, 347] width 736 height 52
type textarea "I've got it, thank you."
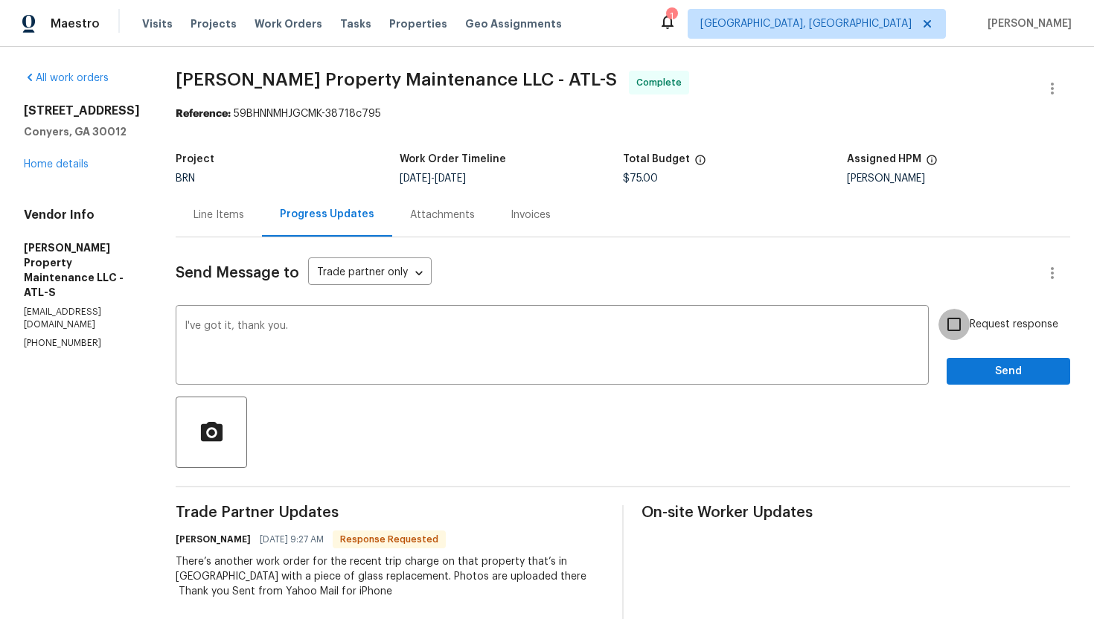
click at [945, 327] on input "Request response" at bounding box center [954, 324] width 31 height 31
checkbox input "true"
click at [1006, 365] on span "Send" at bounding box center [1009, 372] width 100 height 19
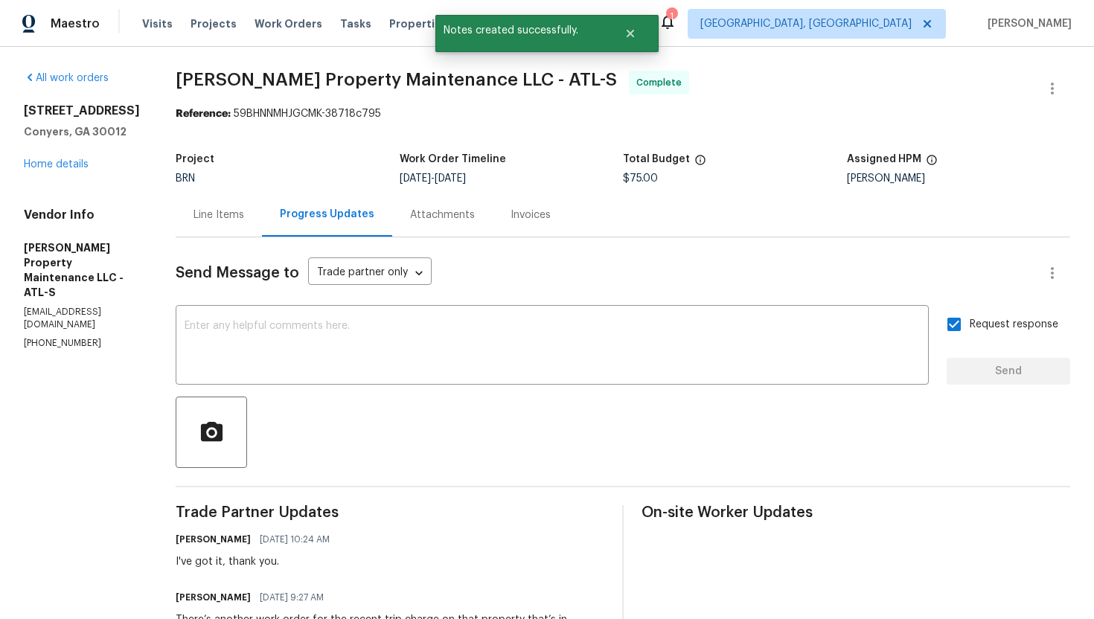
click at [519, 222] on div "Invoices" at bounding box center [531, 215] width 40 height 15
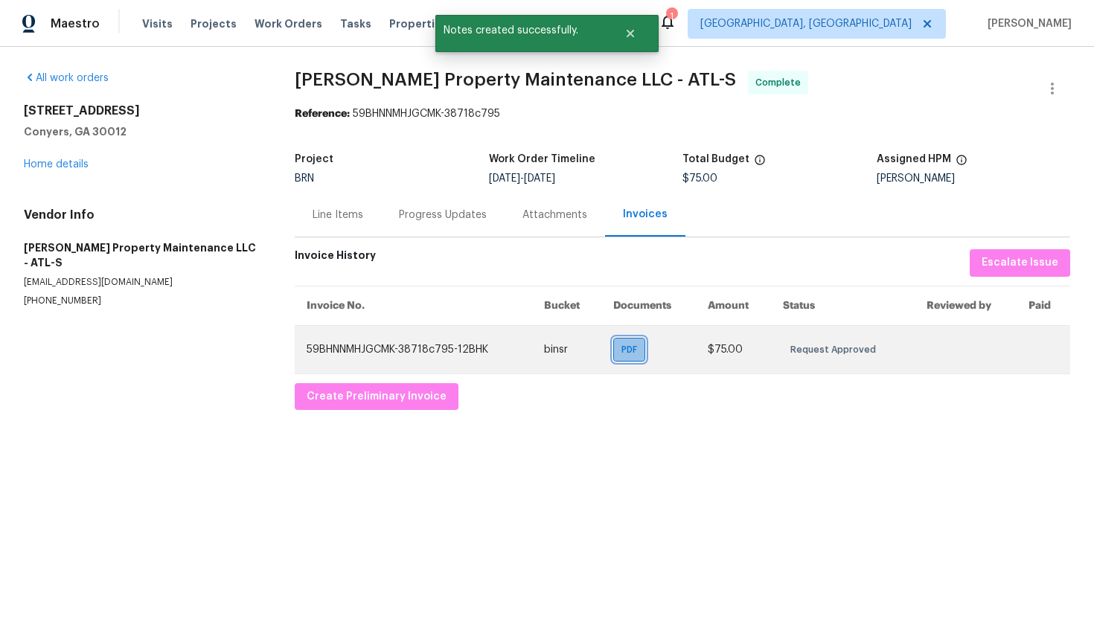
click at [625, 352] on span "PDF" at bounding box center [633, 349] width 22 height 15
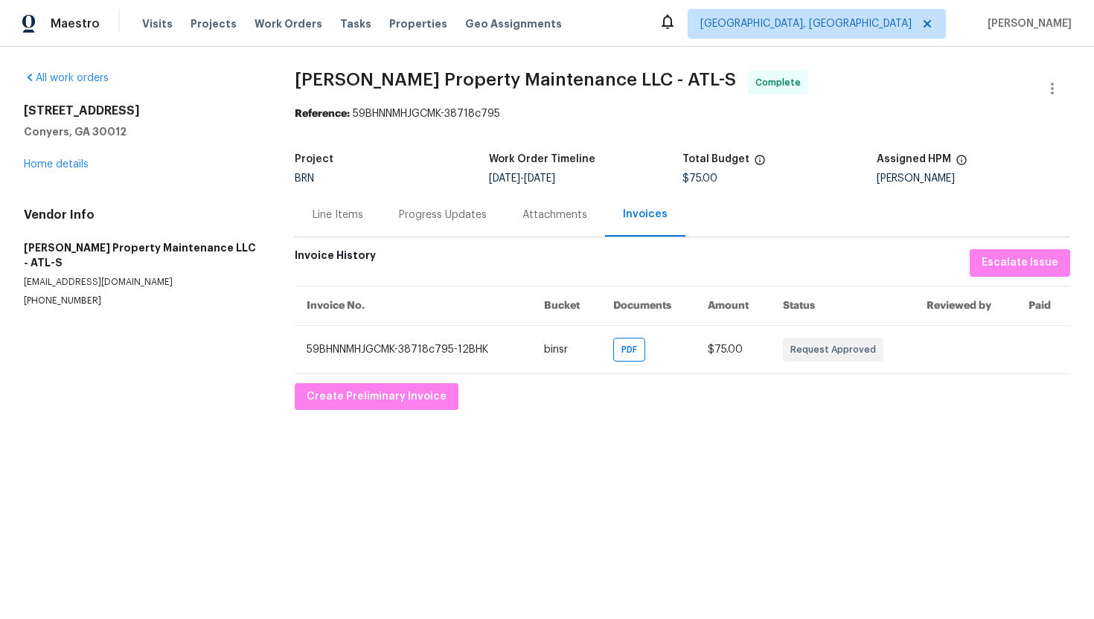
click at [346, 210] on div "Line Items" at bounding box center [338, 215] width 51 height 15
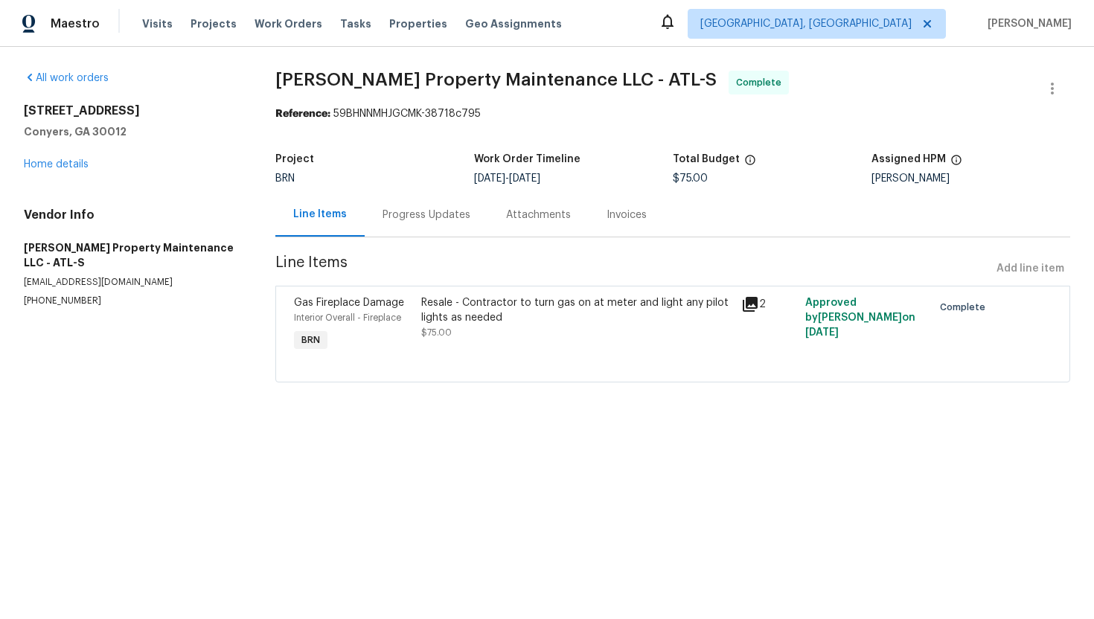
click at [499, 317] on div "Resale - Contractor to turn gas on at meter and light any pilot lights as needed" at bounding box center [576, 311] width 310 height 30
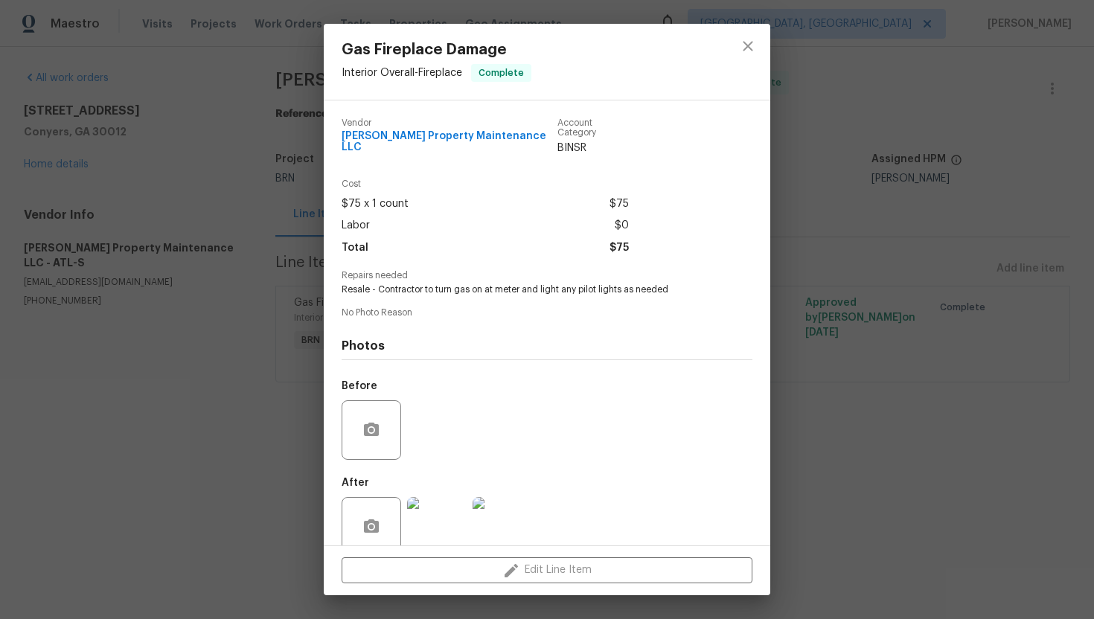
click at [471, 284] on span "Resale - Contractor to turn gas on at meter and light any pilot lights as needed" at bounding box center [527, 290] width 370 height 13
copy span "Resale - Contractor to turn gas on at meter and light any pilot lights as needed"
drag, startPoint x: 339, startPoint y: 134, endPoint x: 515, endPoint y: 136, distance: 176.5
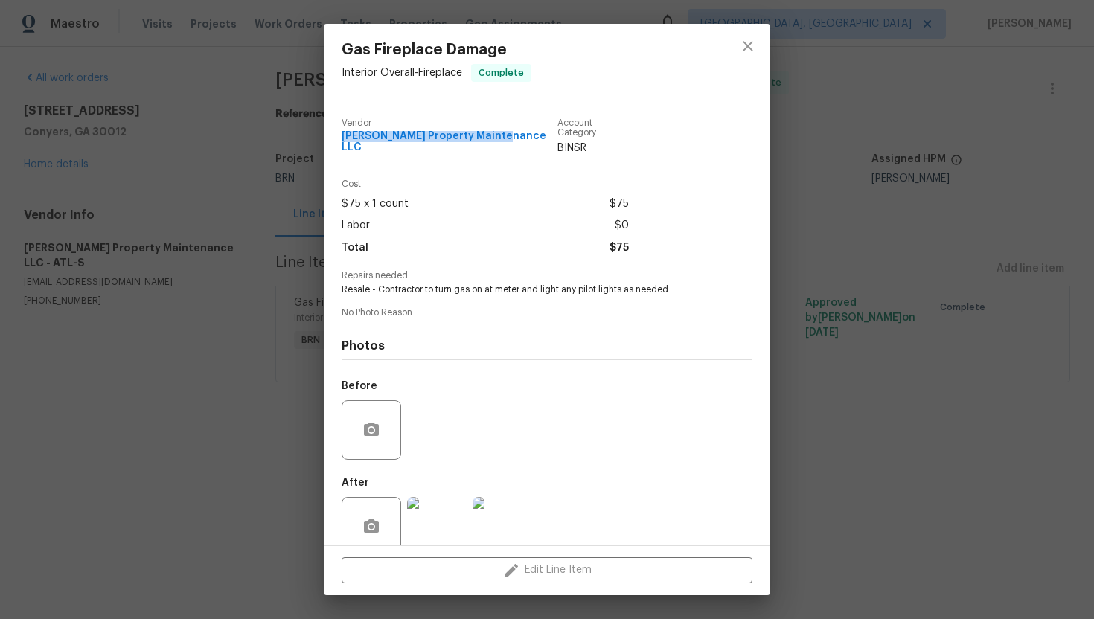
click at [516, 135] on div "Vendor [PERSON_NAME] Property Maintenance LLC Account Category BINSR Cost $75 x…" at bounding box center [547, 323] width 447 height 445
copy span "[PERSON_NAME] Property Maintenance LLC"
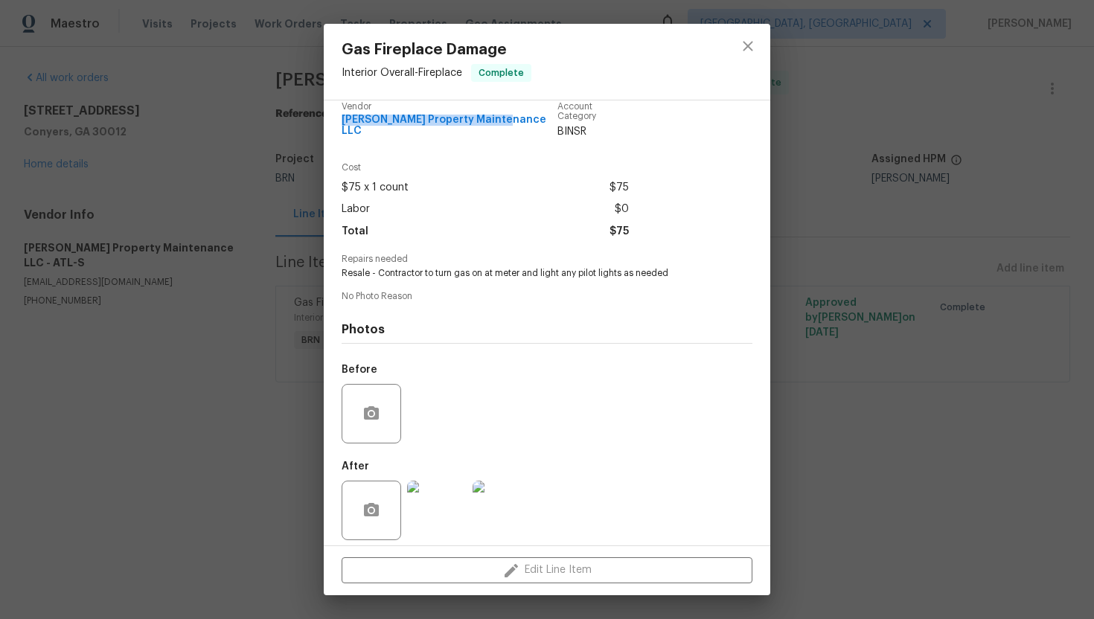
click at [503, 492] on img at bounding box center [503, 511] width 60 height 60
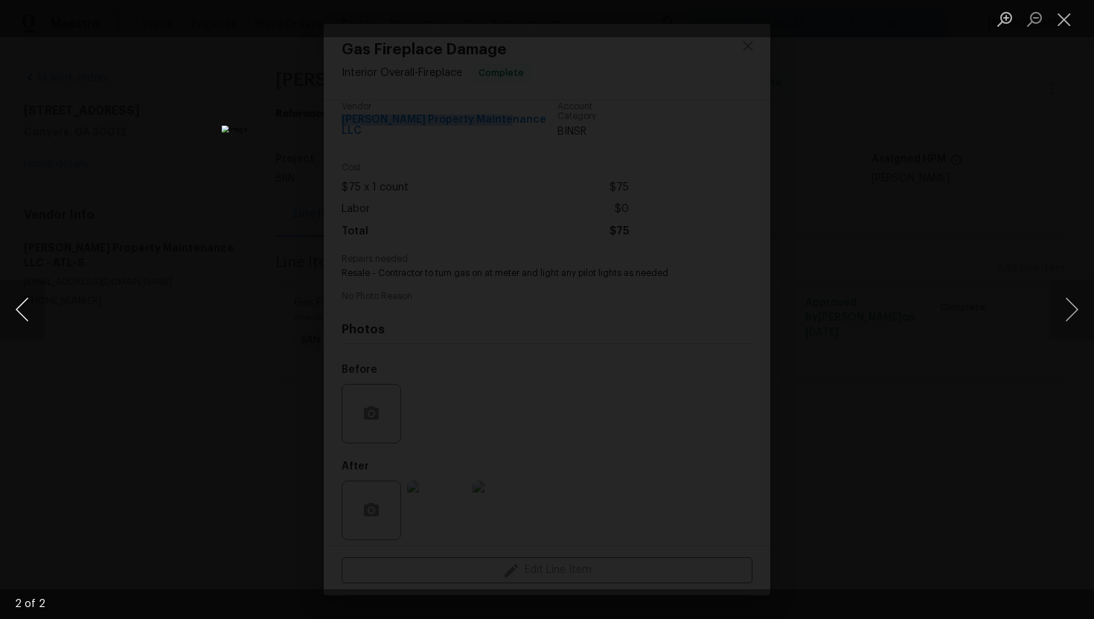
click at [16, 310] on button "Previous image" at bounding box center [22, 310] width 45 height 60
click at [1071, 19] on button "Close lightbox" at bounding box center [1065, 19] width 30 height 26
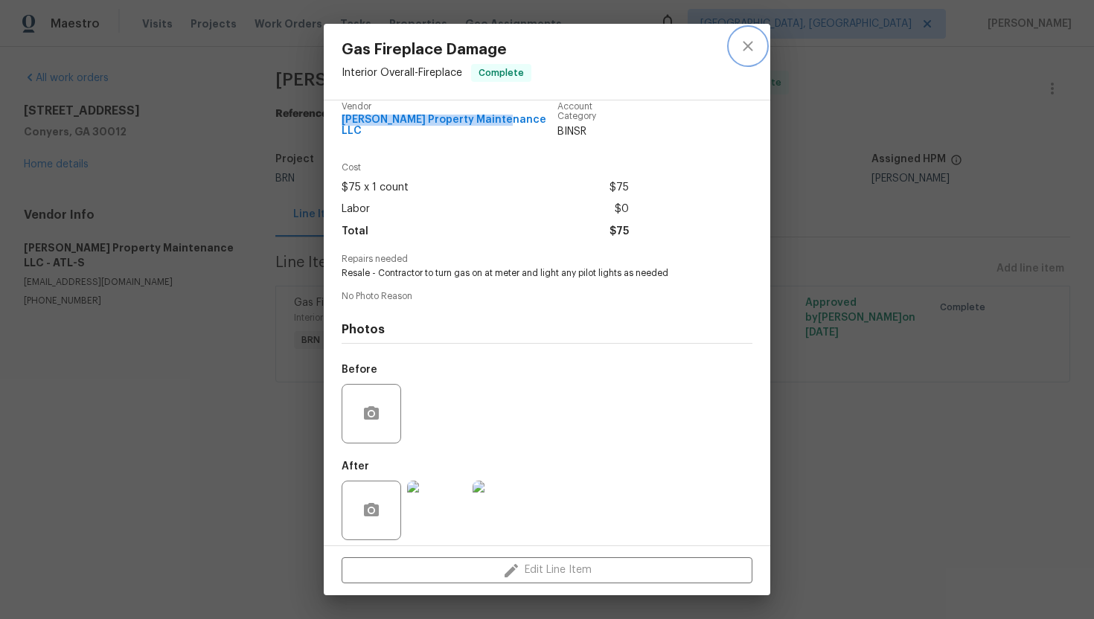
click at [751, 48] on icon "close" at bounding box center [748, 46] width 18 height 18
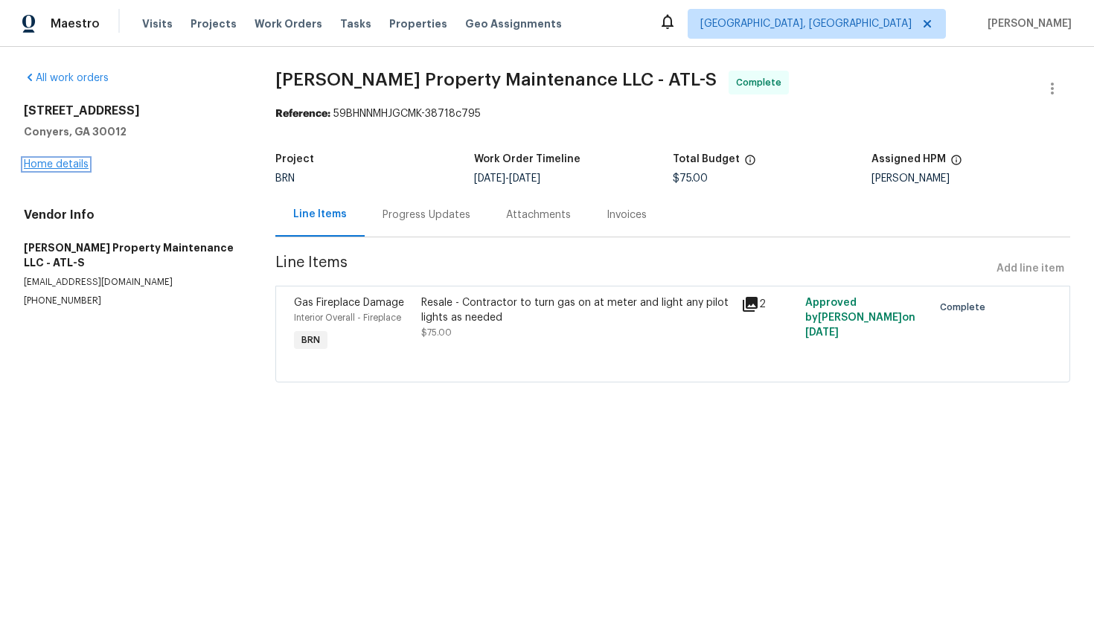
click at [63, 163] on link "Home details" at bounding box center [56, 164] width 65 height 10
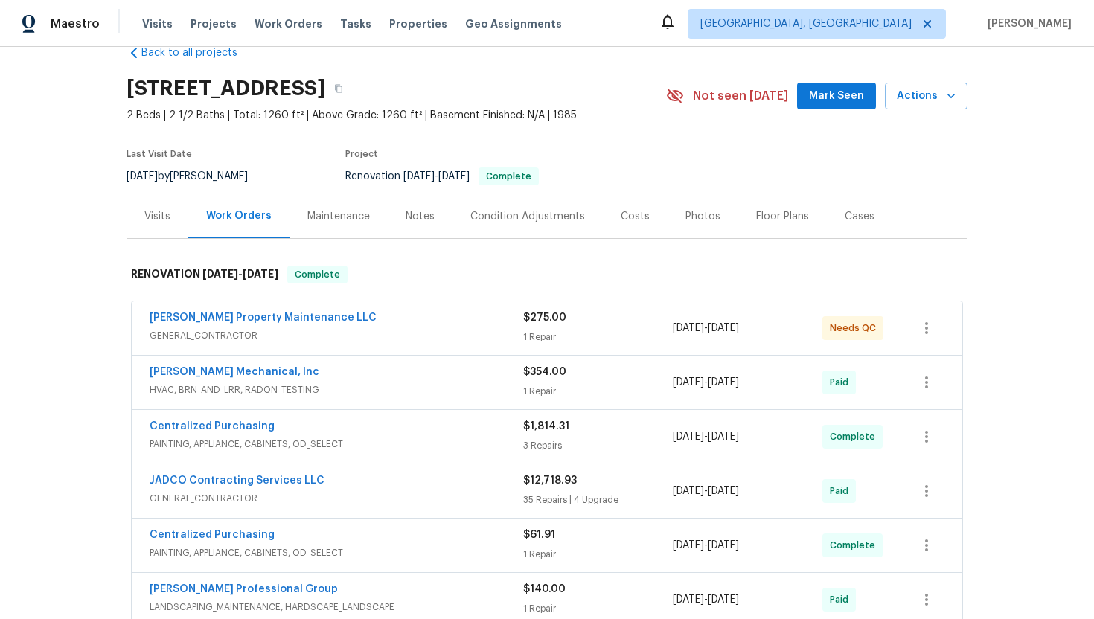
scroll to position [36, 0]
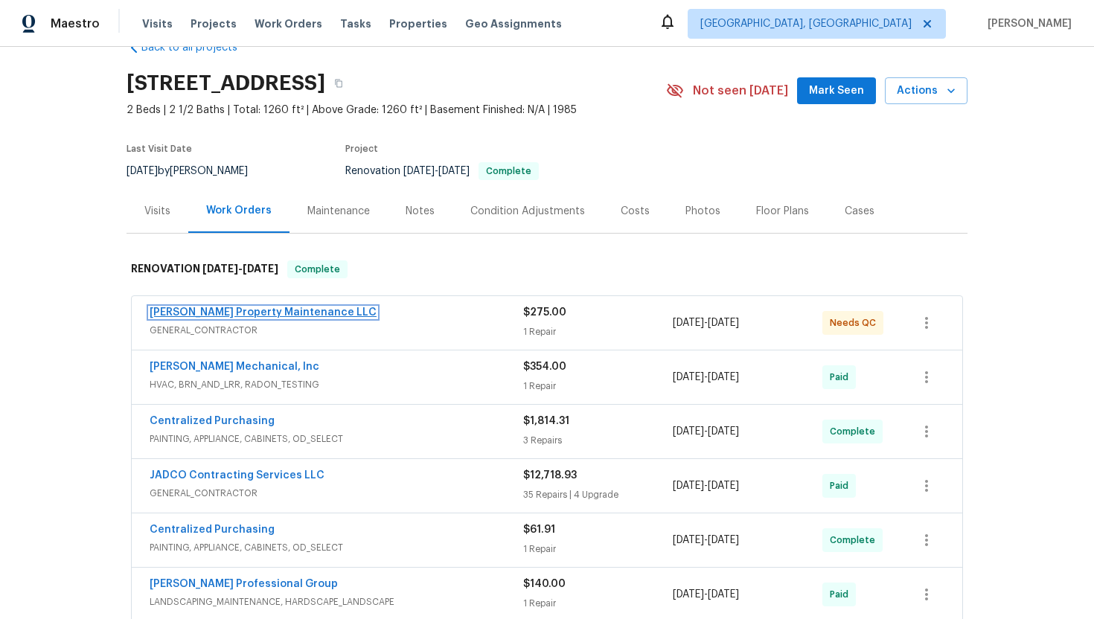
click at [206, 311] on link "[PERSON_NAME] Property Maintenance LLC" at bounding box center [263, 312] width 227 height 10
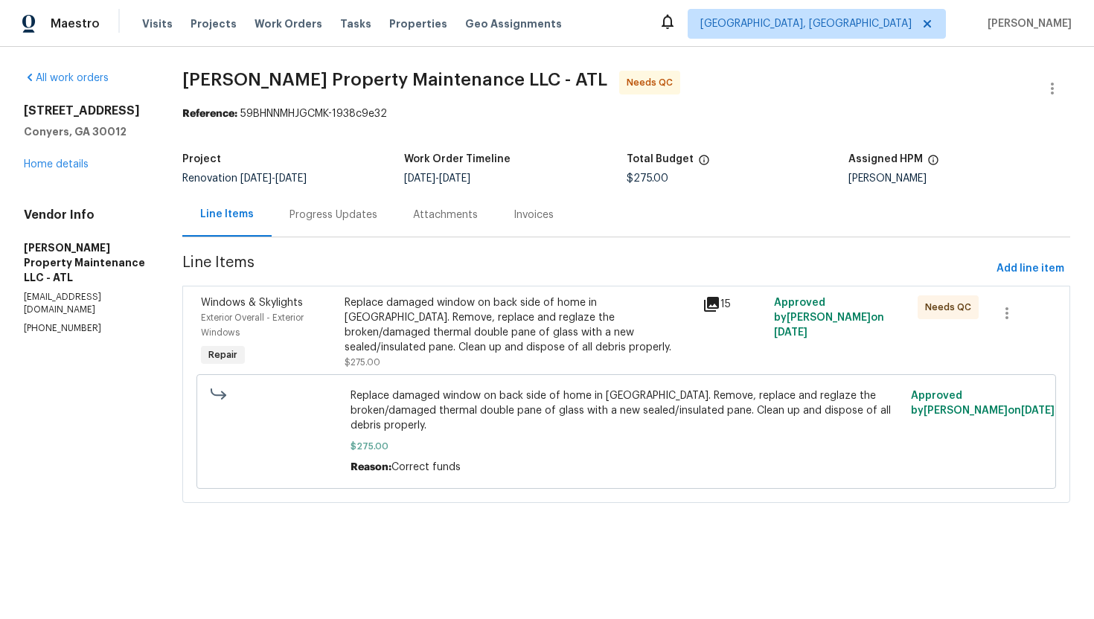
click at [477, 304] on div "Replace damaged window on back side of home in [GEOGRAPHIC_DATA]. Remove, repla…" at bounding box center [519, 326] width 349 height 60
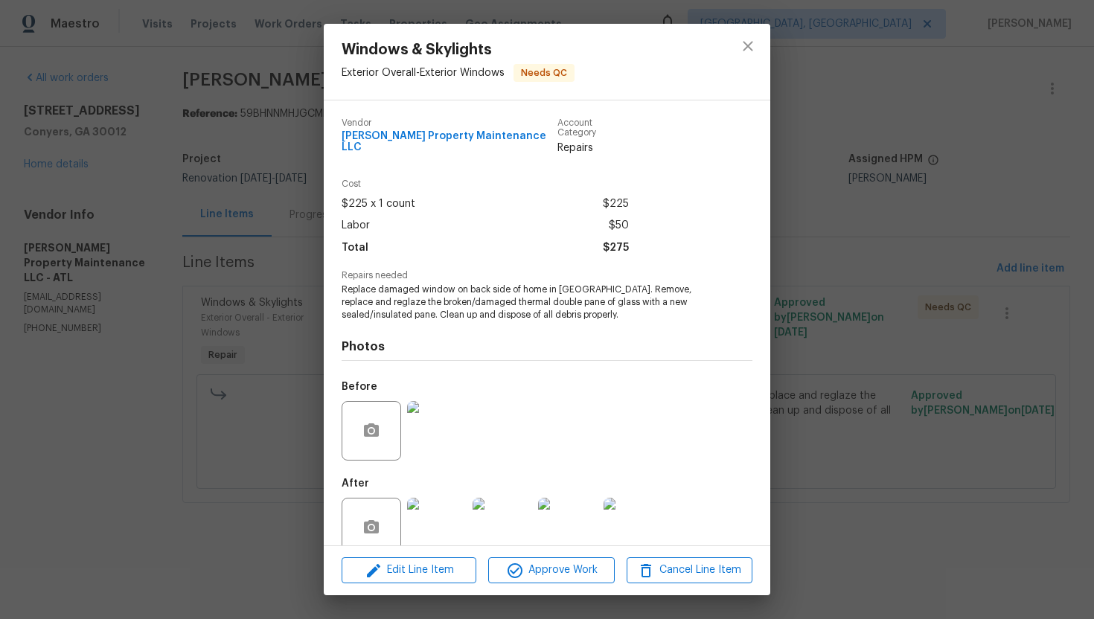
scroll to position [17, 0]
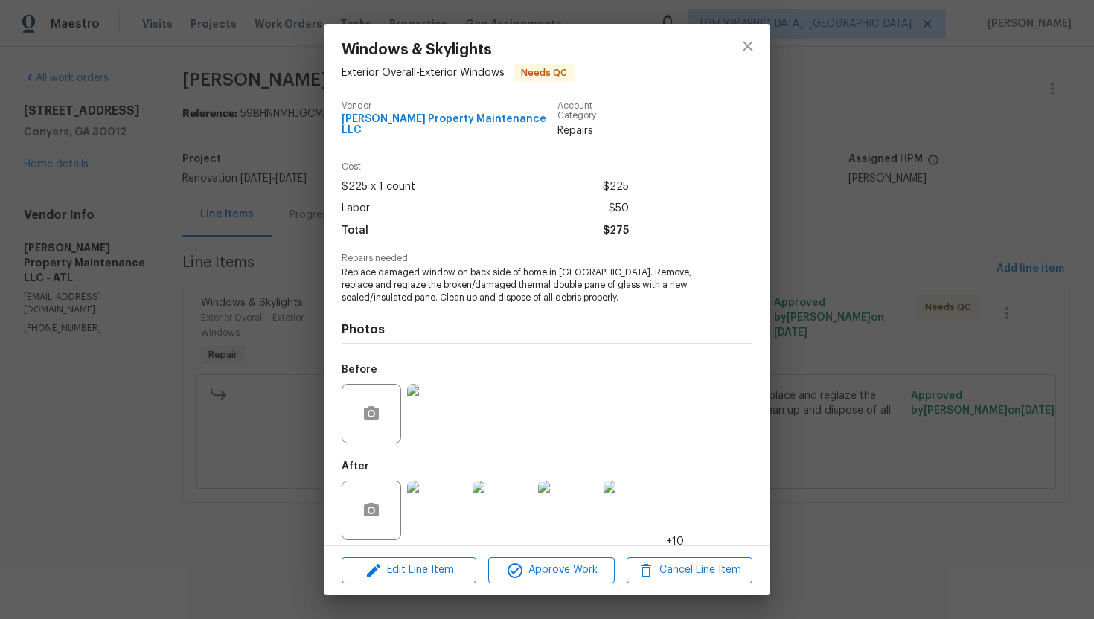
click at [454, 511] on img at bounding box center [437, 511] width 60 height 60
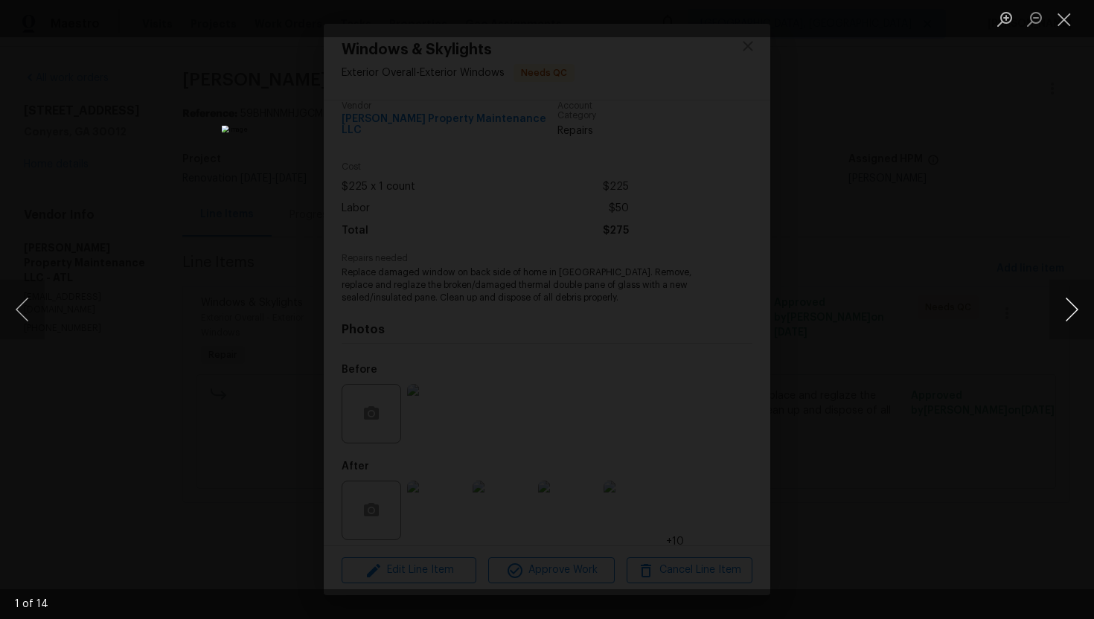
click at [1059, 316] on button "Next image" at bounding box center [1072, 310] width 45 height 60
click at [1059, 317] on button "Next image" at bounding box center [1072, 310] width 45 height 60
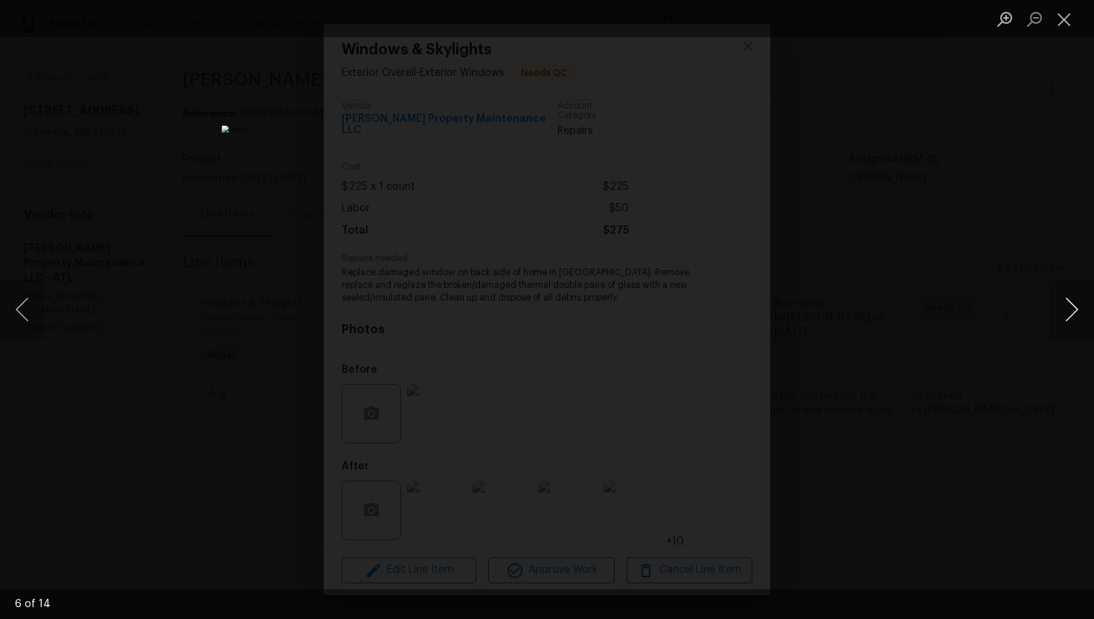
click at [1059, 317] on button "Next image" at bounding box center [1072, 310] width 45 height 60
click at [16, 306] on button "Previous image" at bounding box center [22, 310] width 45 height 60
click at [28, 306] on button "Previous image" at bounding box center [22, 310] width 45 height 60
click at [23, 314] on button "Previous image" at bounding box center [22, 310] width 45 height 60
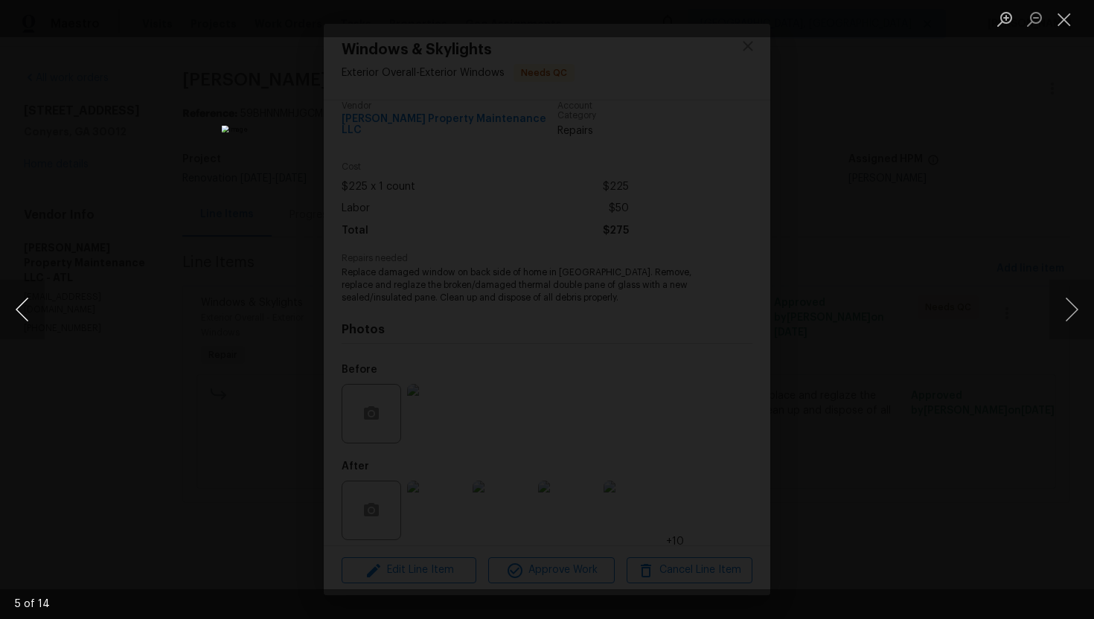
click at [19, 310] on button "Previous image" at bounding box center [22, 310] width 45 height 60
click at [37, 304] on button "Previous image" at bounding box center [22, 310] width 45 height 60
click at [14, 300] on button "Previous image" at bounding box center [22, 310] width 45 height 60
click at [28, 316] on button "Previous image" at bounding box center [22, 310] width 45 height 60
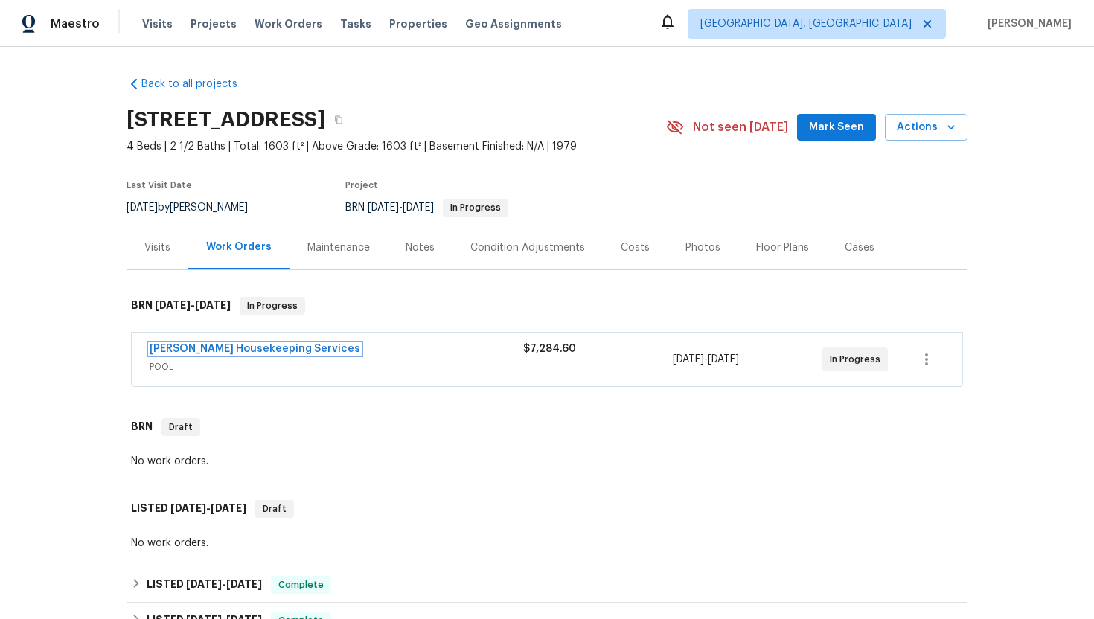
click at [217, 347] on link "[PERSON_NAME] Housekeeping Services" at bounding box center [255, 349] width 211 height 10
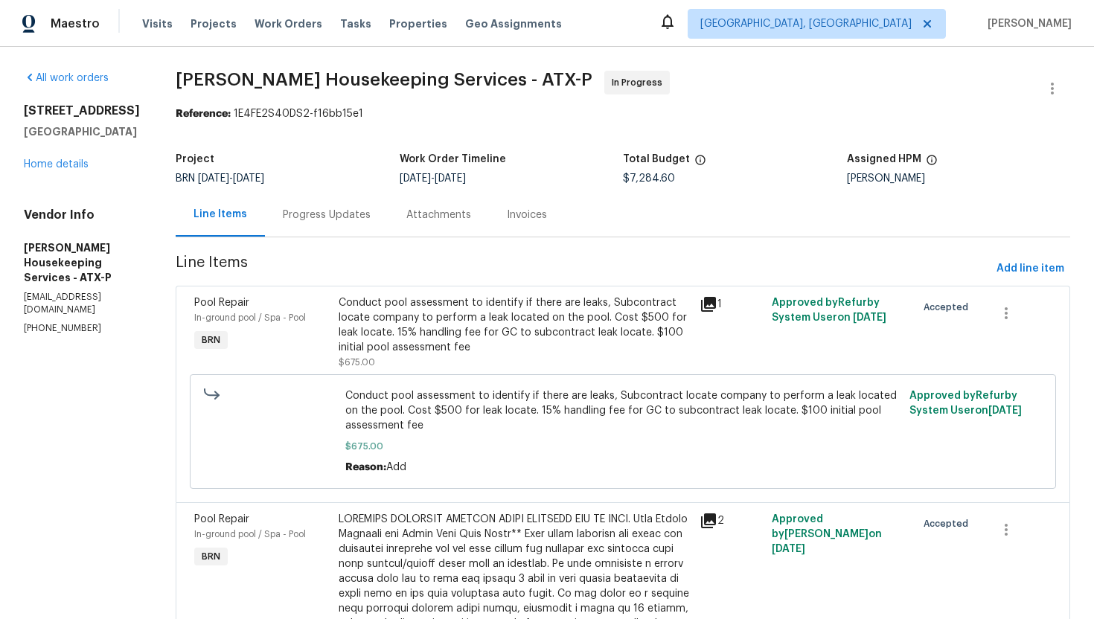
click at [371, 216] on div "Progress Updates" at bounding box center [327, 215] width 88 height 15
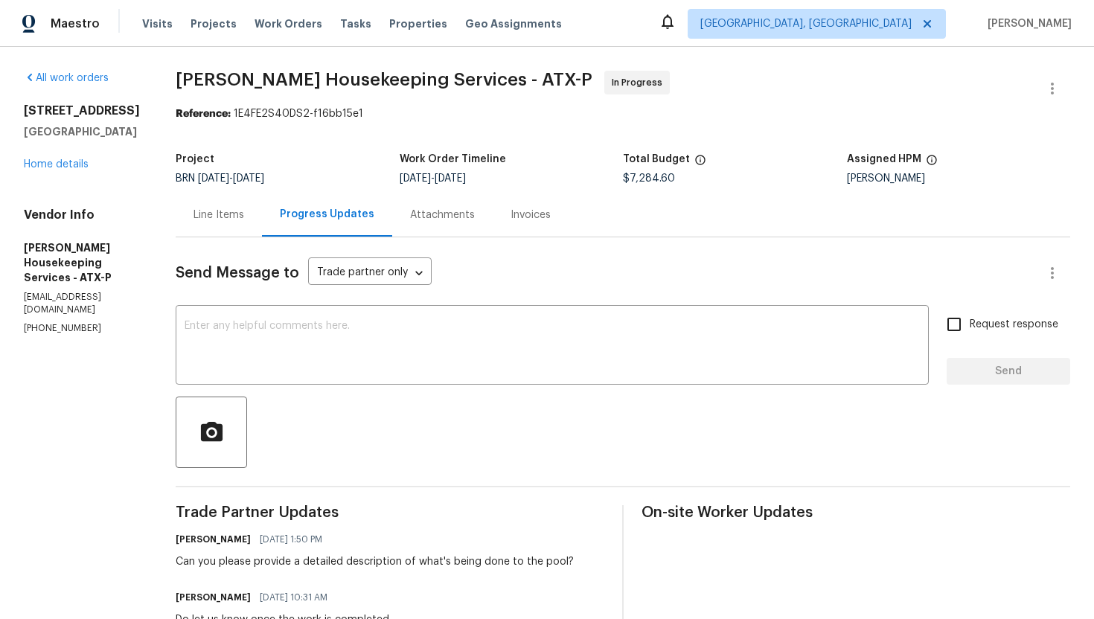
click at [239, 228] on div "Line Items" at bounding box center [219, 215] width 86 height 44
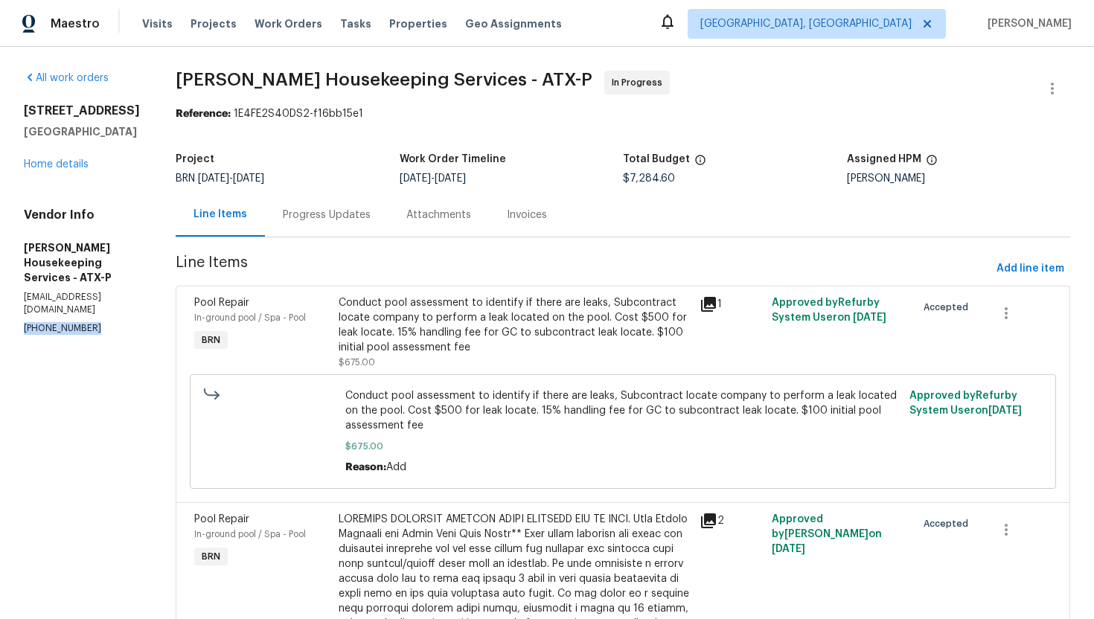
drag, startPoint x: 22, startPoint y: 299, endPoint x: 128, endPoint y: 299, distance: 106.5
click at [128, 299] on div "All work orders [STREET_ADDRESS] Home details Vendor Info [PERSON_NAME] Houseke…" at bounding box center [547, 455] width 1094 height 817
copy p "[PHONE_NUMBER]"
click at [384, 218] on div "Progress Updates" at bounding box center [327, 215] width 124 height 44
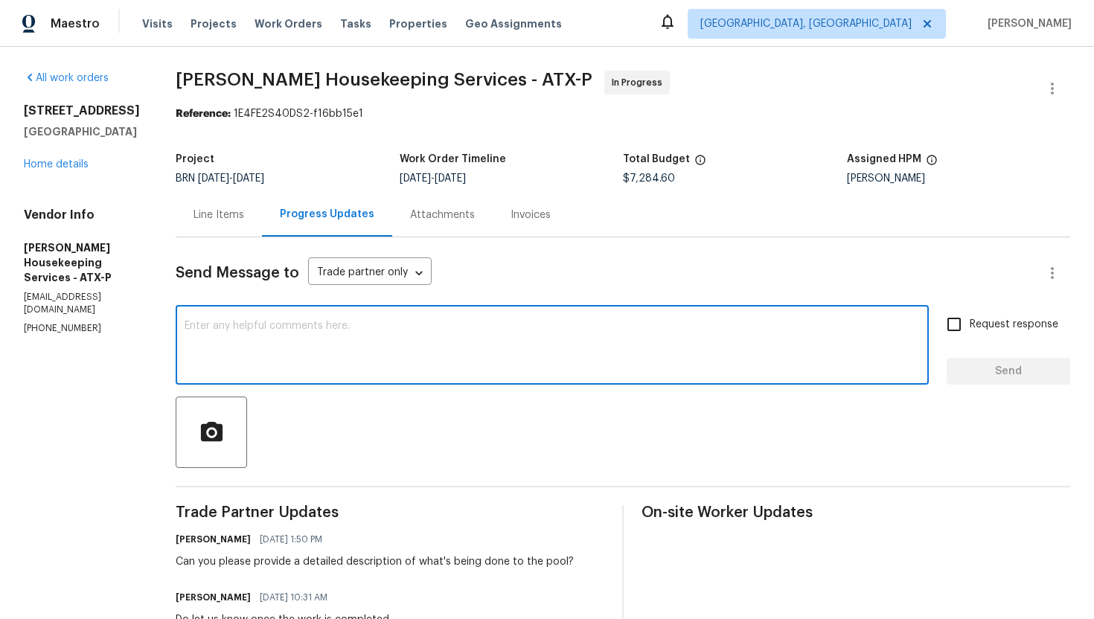
click at [330, 353] on textarea at bounding box center [553, 347] width 736 height 52
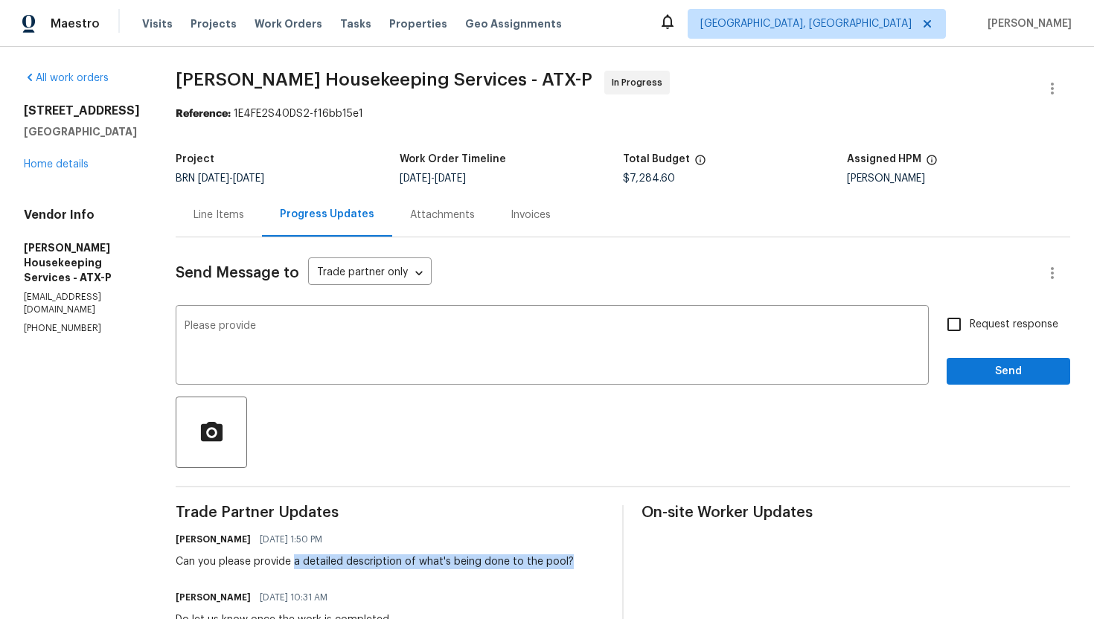
drag, startPoint x: 309, startPoint y: 566, endPoint x: 578, endPoint y: 570, distance: 269.5
copy div "a detailed description of what's being done to the pool?"
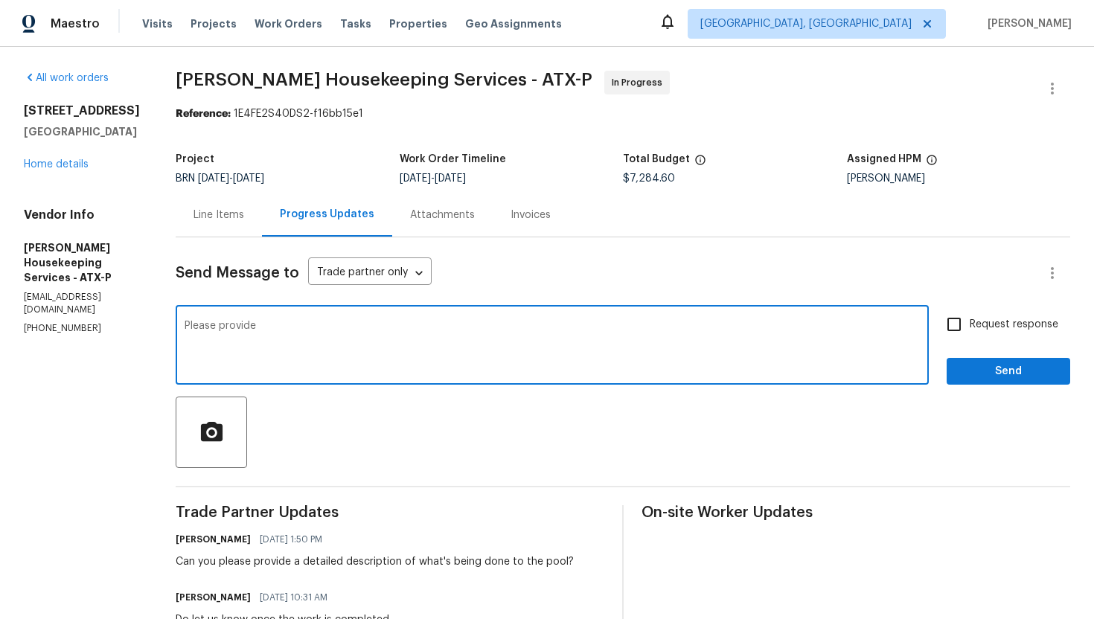
click at [379, 334] on textarea "Please provide" at bounding box center [553, 347] width 736 height 52
paste textarea "a detailed description of what's being done to the pool?"
type textarea "Please provide a detailed description of what's being done to the pool?"
click at [945, 328] on input "Request response" at bounding box center [954, 324] width 31 height 31
checkbox input "true"
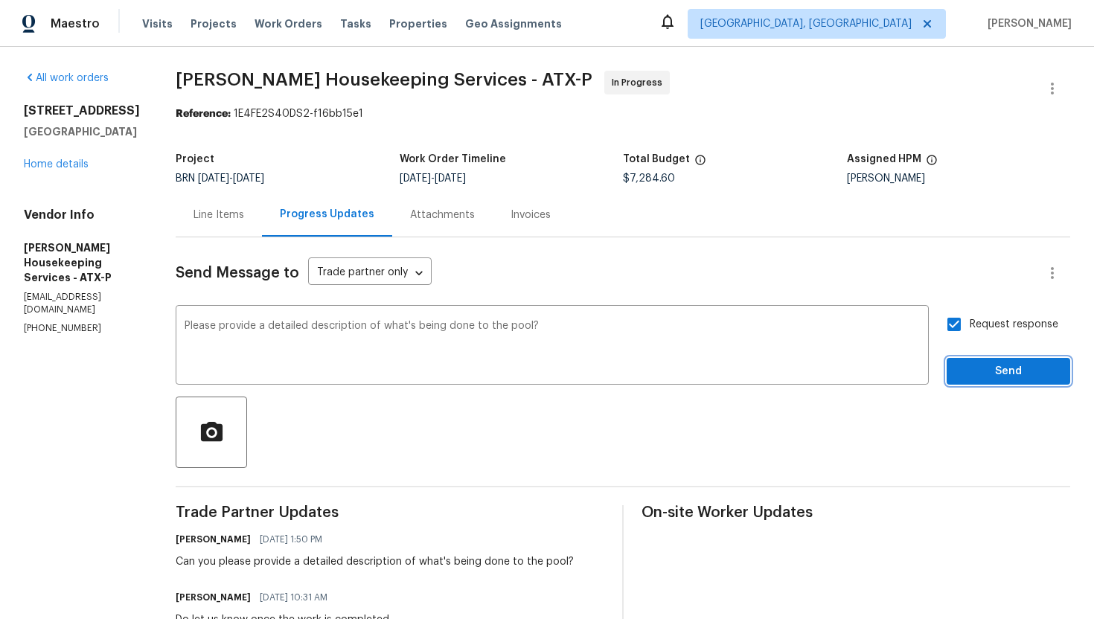
click at [980, 367] on span "Send" at bounding box center [1009, 372] width 100 height 19
